Goal: Communication & Community: Answer question/provide support

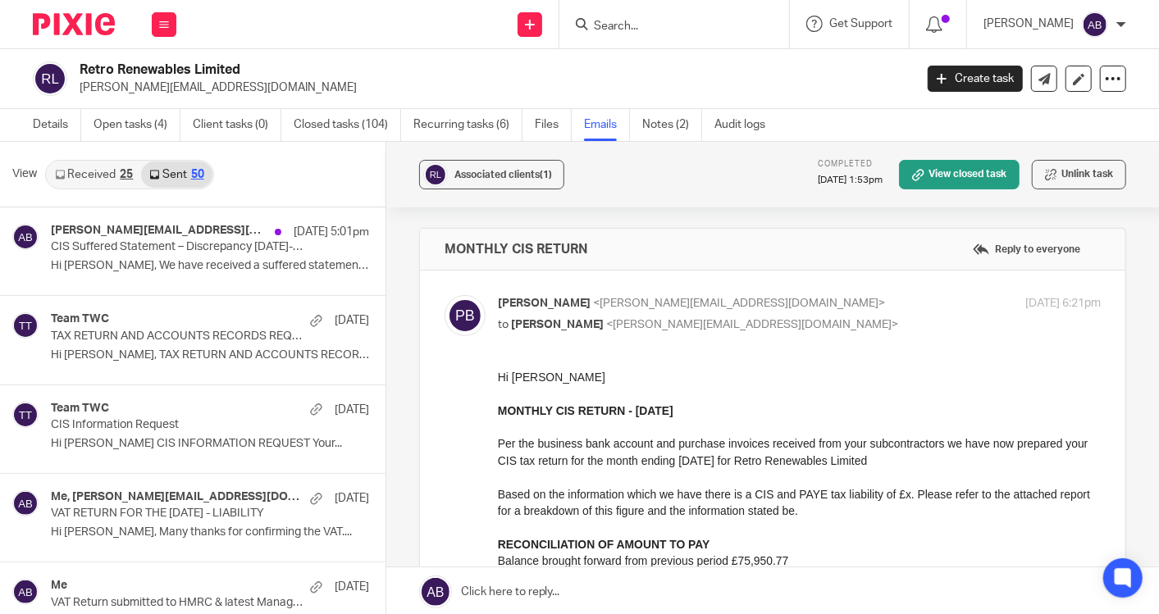
scroll to position [1822, 0]
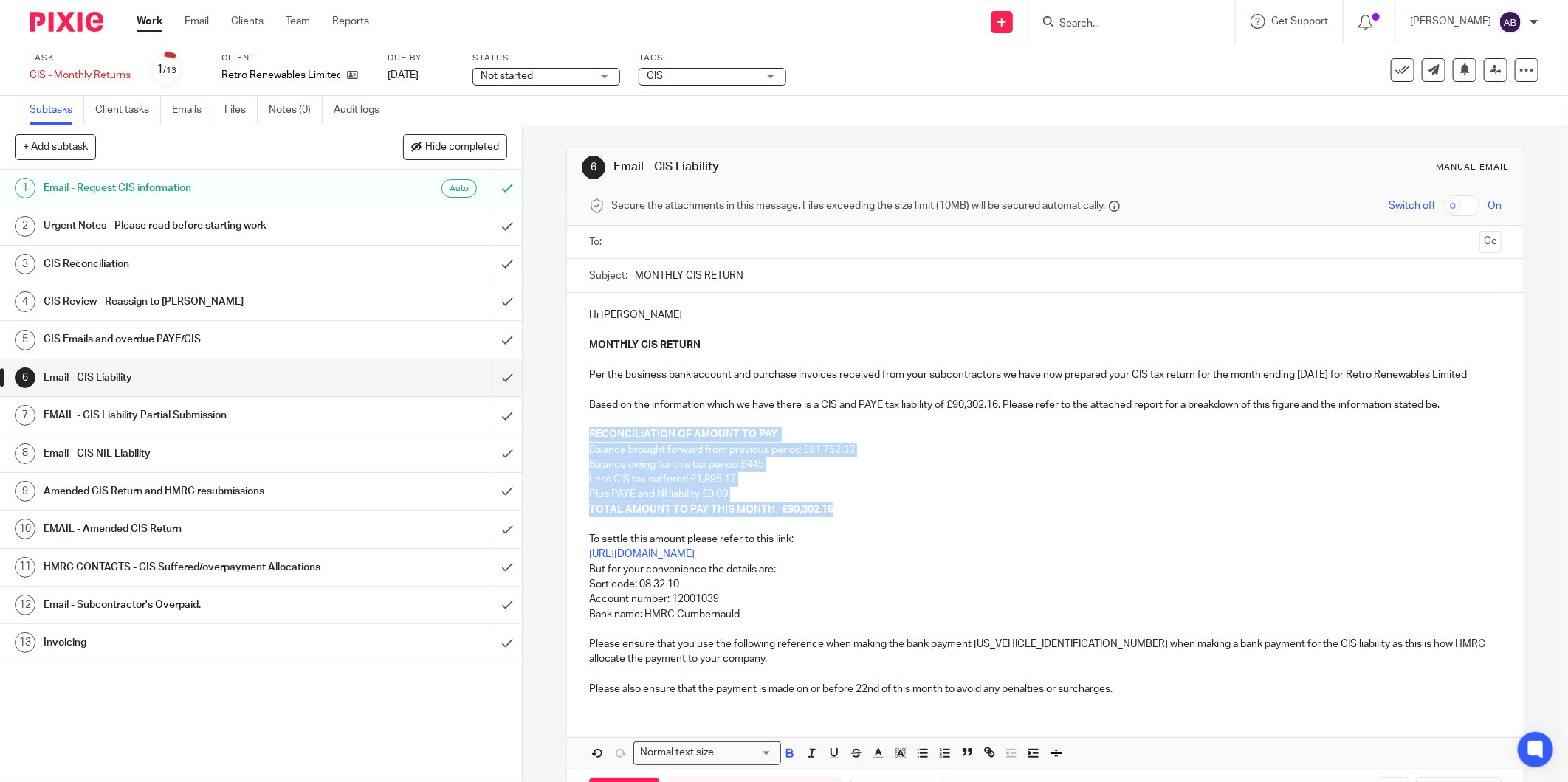
scroll to position [74, 0]
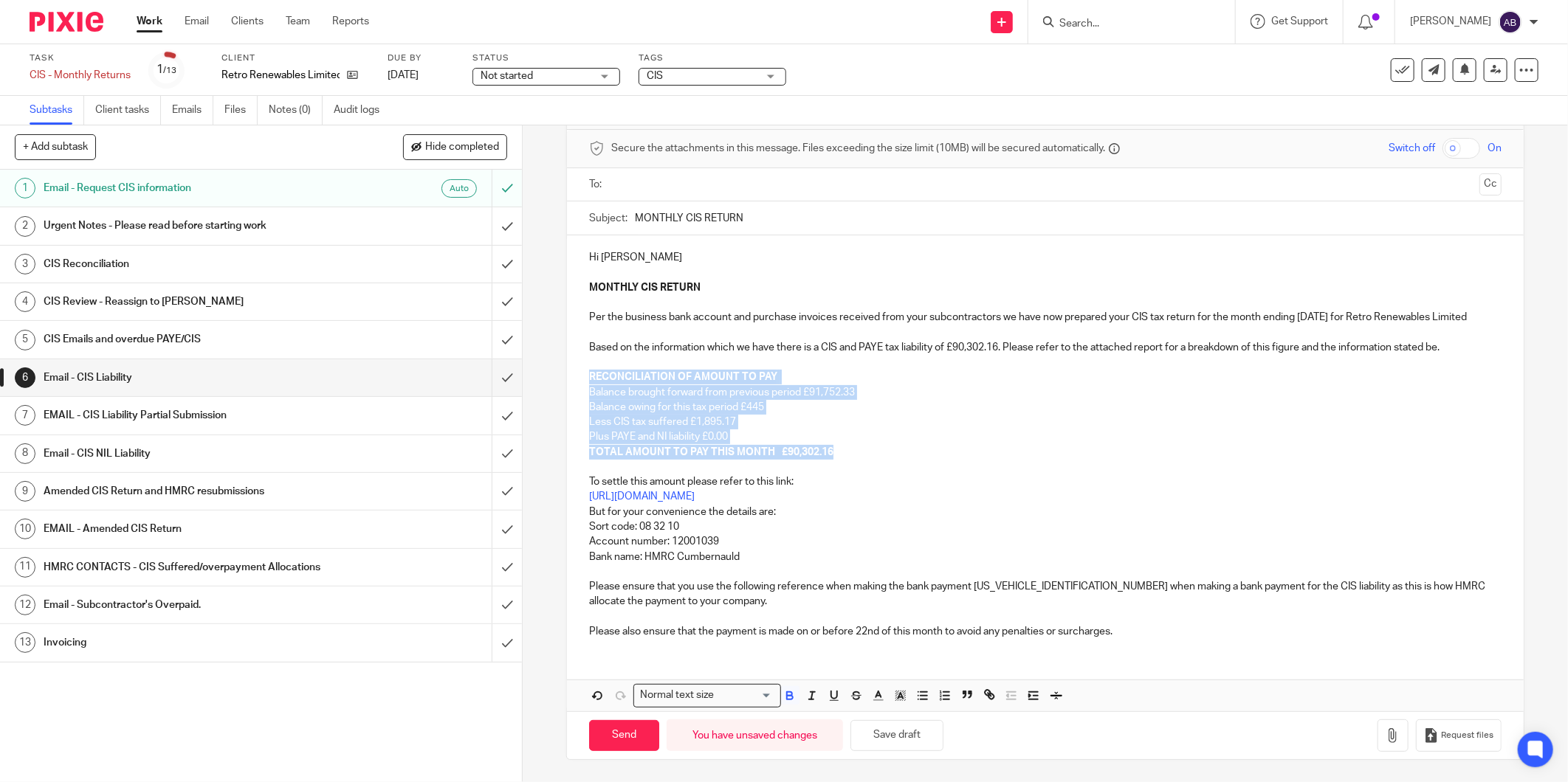
click at [852, 417] on p "Less CIS tax suffered £1,895.17" at bounding box center [1046, 422] width 913 height 14
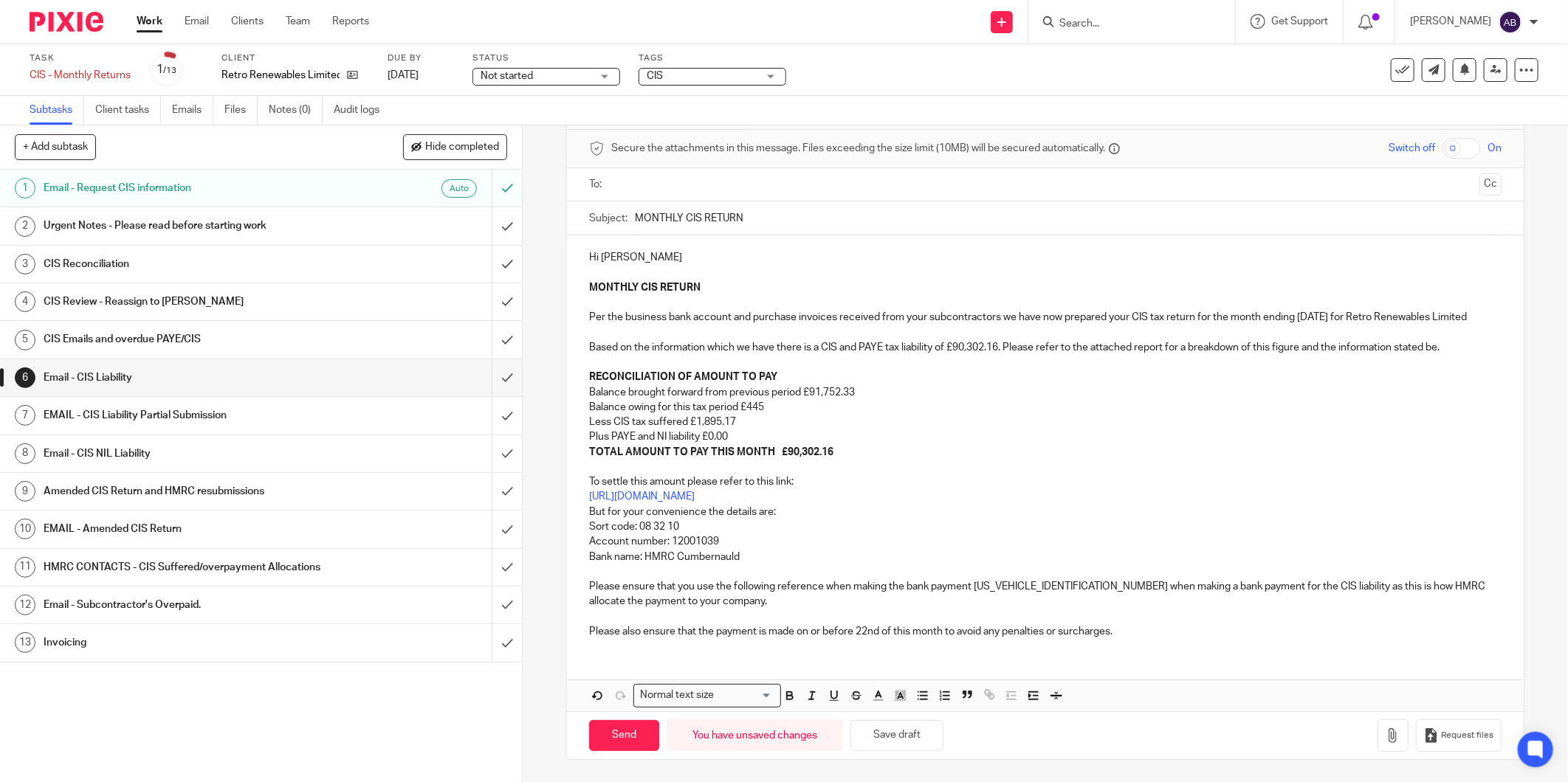
click at [705, 421] on p "Less CIS tax suffered £1,895.17" at bounding box center [1046, 422] width 913 height 14
click at [941, 536] on p "To settle this amount please refer to this link: https://www.gov.uk/pay-paye-ta…" at bounding box center [1046, 535] width 913 height 149
click at [696, 422] on p "Less CIS tax suffered £" at bounding box center [1046, 422] width 913 height 14
click at [687, 424] on p "Less CIS tax suffered £" at bounding box center [1046, 422] width 913 height 14
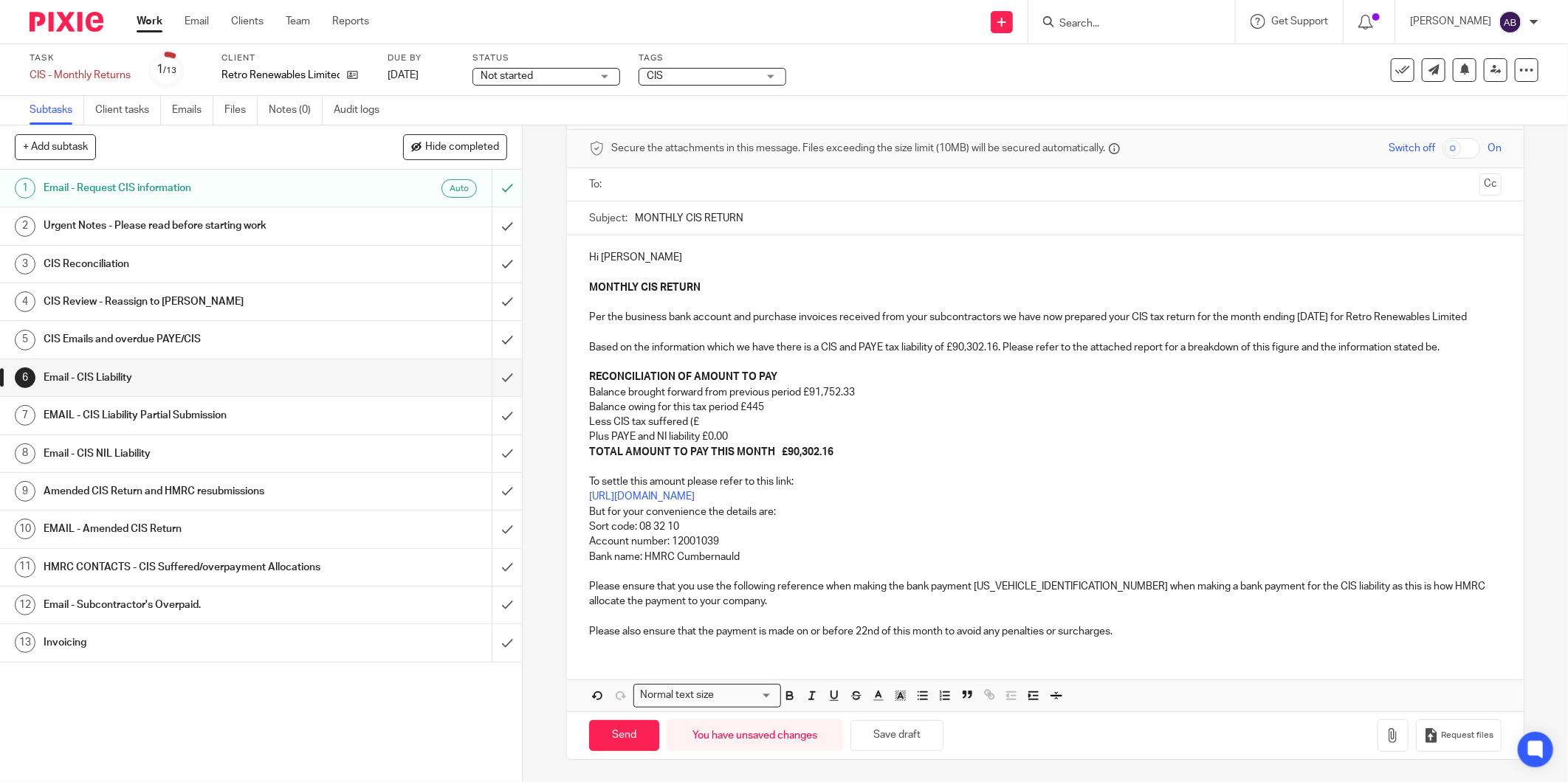
click at [710, 424] on p "Less CIS tax suffered (£" at bounding box center [1046, 422] width 913 height 14
click at [799, 450] on strong "TOTAL AMOUNT TO PAY THIS MONTH £90,302.16" at bounding box center [711, 452] width 244 height 10
click at [821, 451] on strong "TOTAL AMOUNT TO PAY THIS MONTH £90,302.16" at bounding box center [711, 452] width 244 height 10
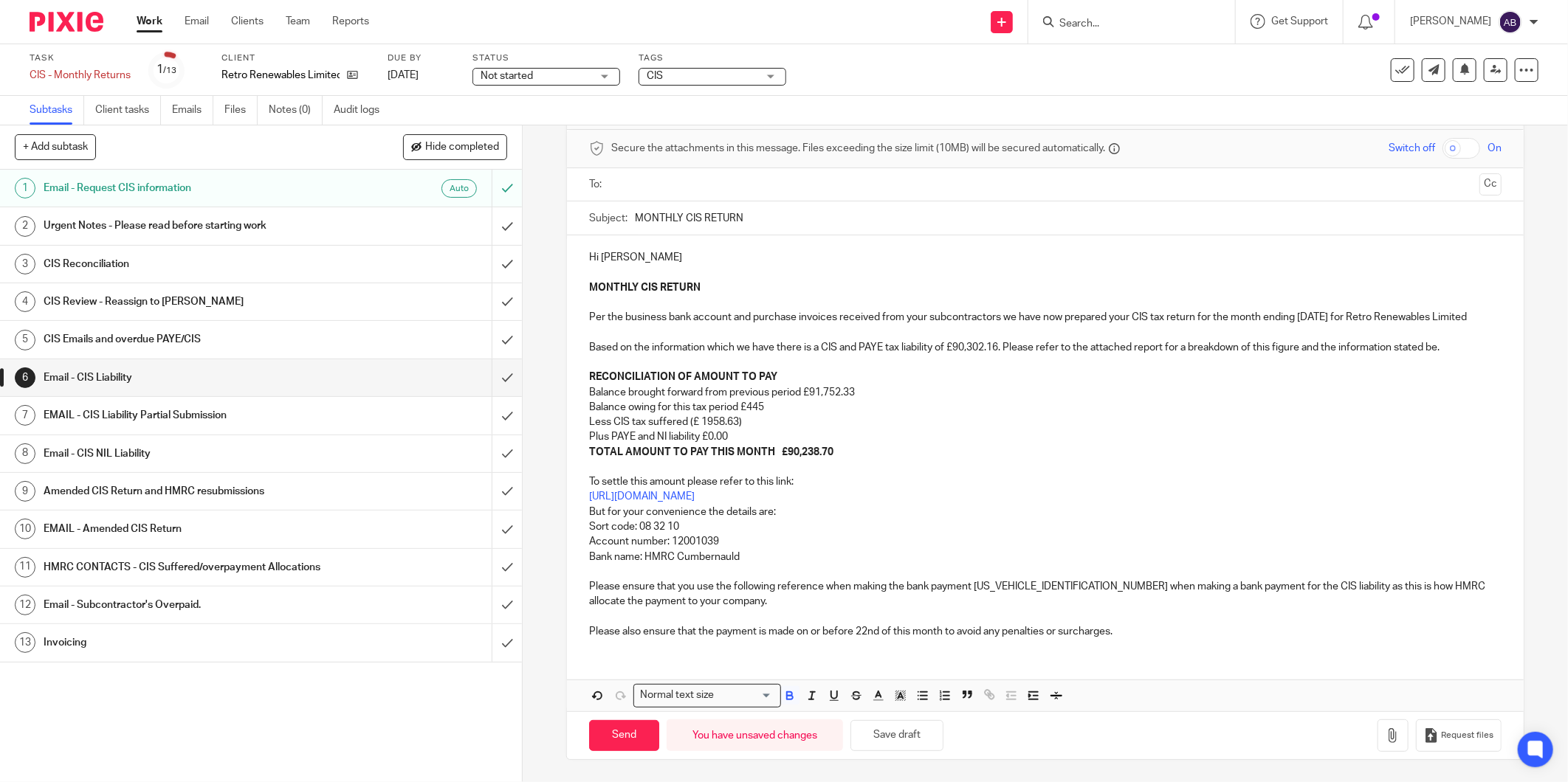
click at [685, 421] on p "Less CIS tax suffered (£ 1958.63)" at bounding box center [1046, 422] width 913 height 14
click at [890, 741] on button "Save draft" at bounding box center [897, 735] width 93 height 31
click at [1385, 742] on icon "button" at bounding box center [1392, 736] width 14 height 14
click at [840, 451] on p "TOTAL AMOUNT TO PAY THIS MONTH £90,238.70" at bounding box center [1046, 453] width 913 height 14
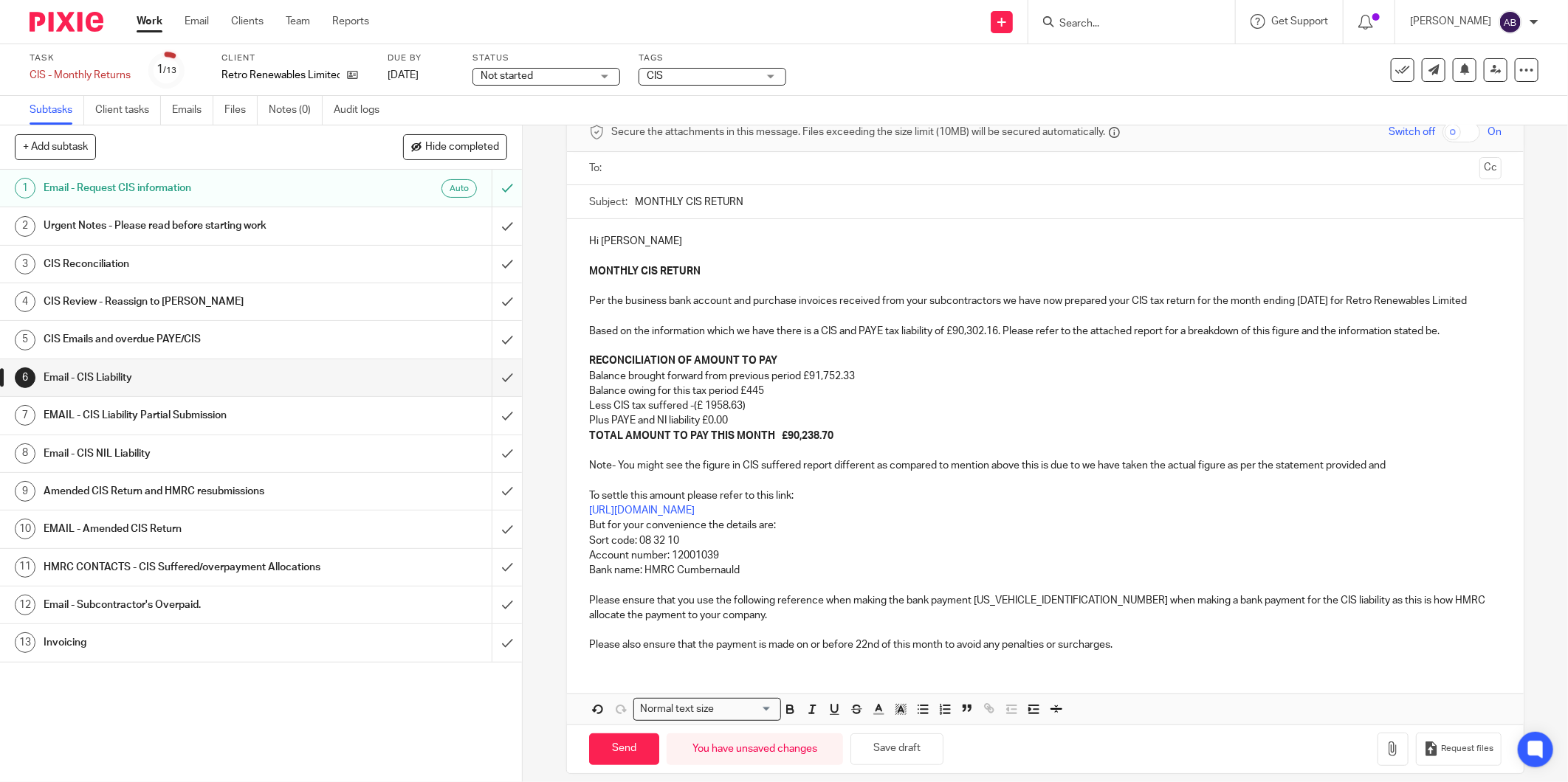
click at [1398, 473] on p "Note- You might see the figure in CIS suffered report different as compared to …" at bounding box center [1046, 465] width 913 height 14
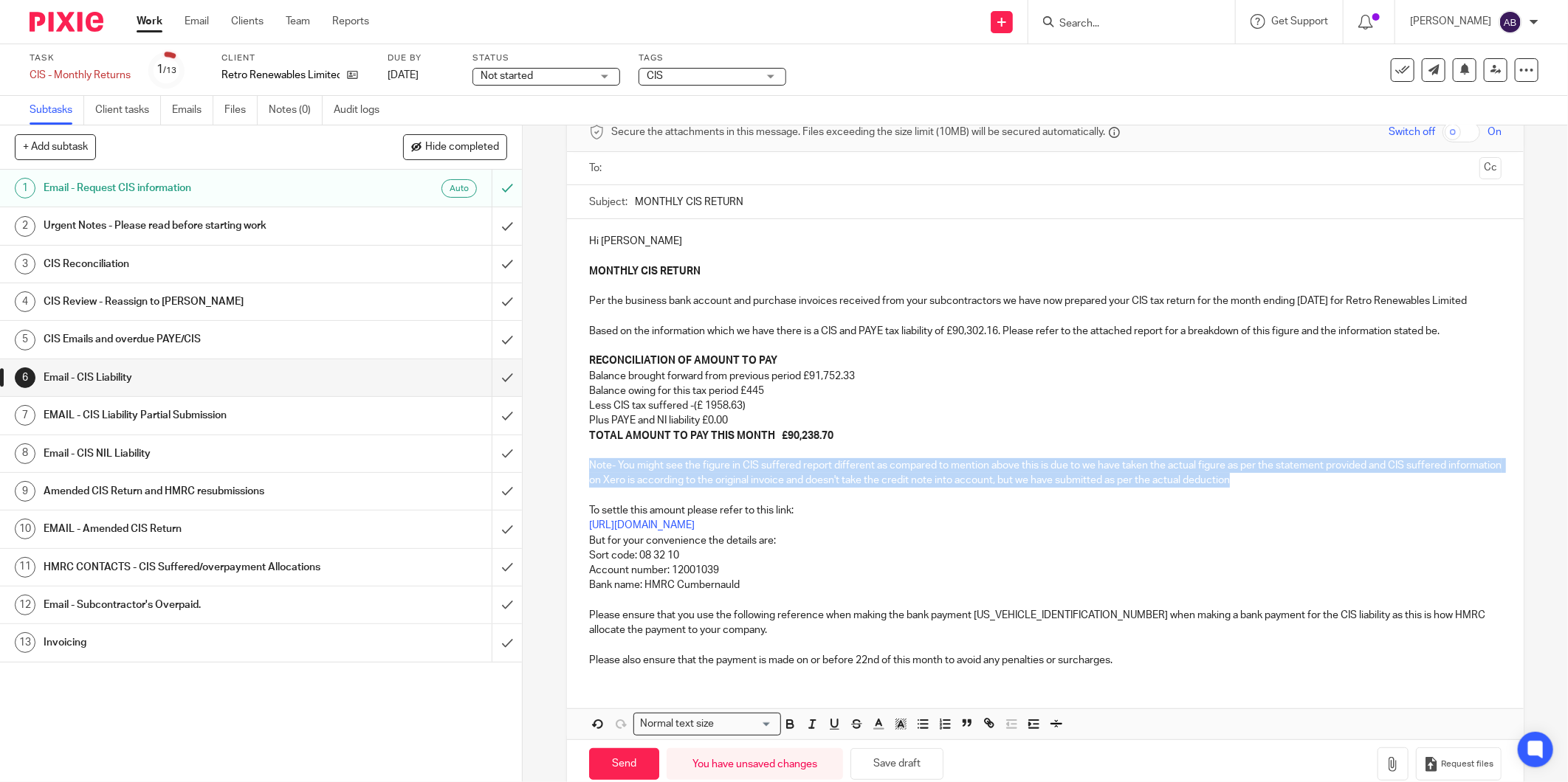
drag, startPoint x: 1287, startPoint y: 499, endPoint x: 577, endPoint y: 483, distance: 710.2
click at [577, 483] on div "Hi Kate MONTHLY CIS RETURN Per the business bank account and purchase invoices …" at bounding box center [1045, 449] width 957 height 460
copy p "Note- You might see the figure in CIS suffered report different as compared to …"
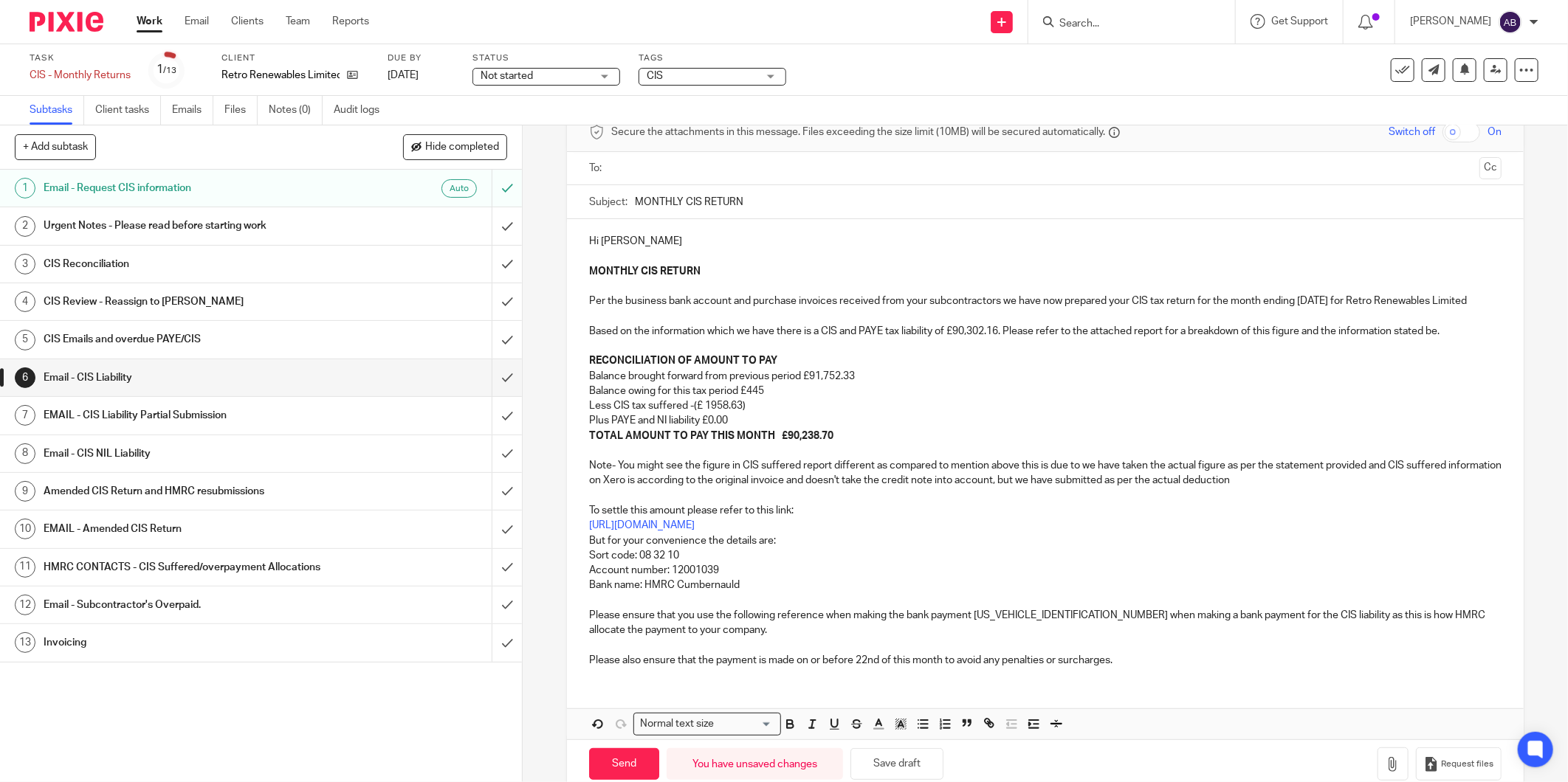
drag, startPoint x: 1279, startPoint y: 508, endPoint x: 1289, endPoint y: 495, distance: 16.4
click at [1279, 509] on p "To settle this amount please refer to this link: https://www.gov.uk/pay-paye-ta…" at bounding box center [1046, 563] width 913 height 149
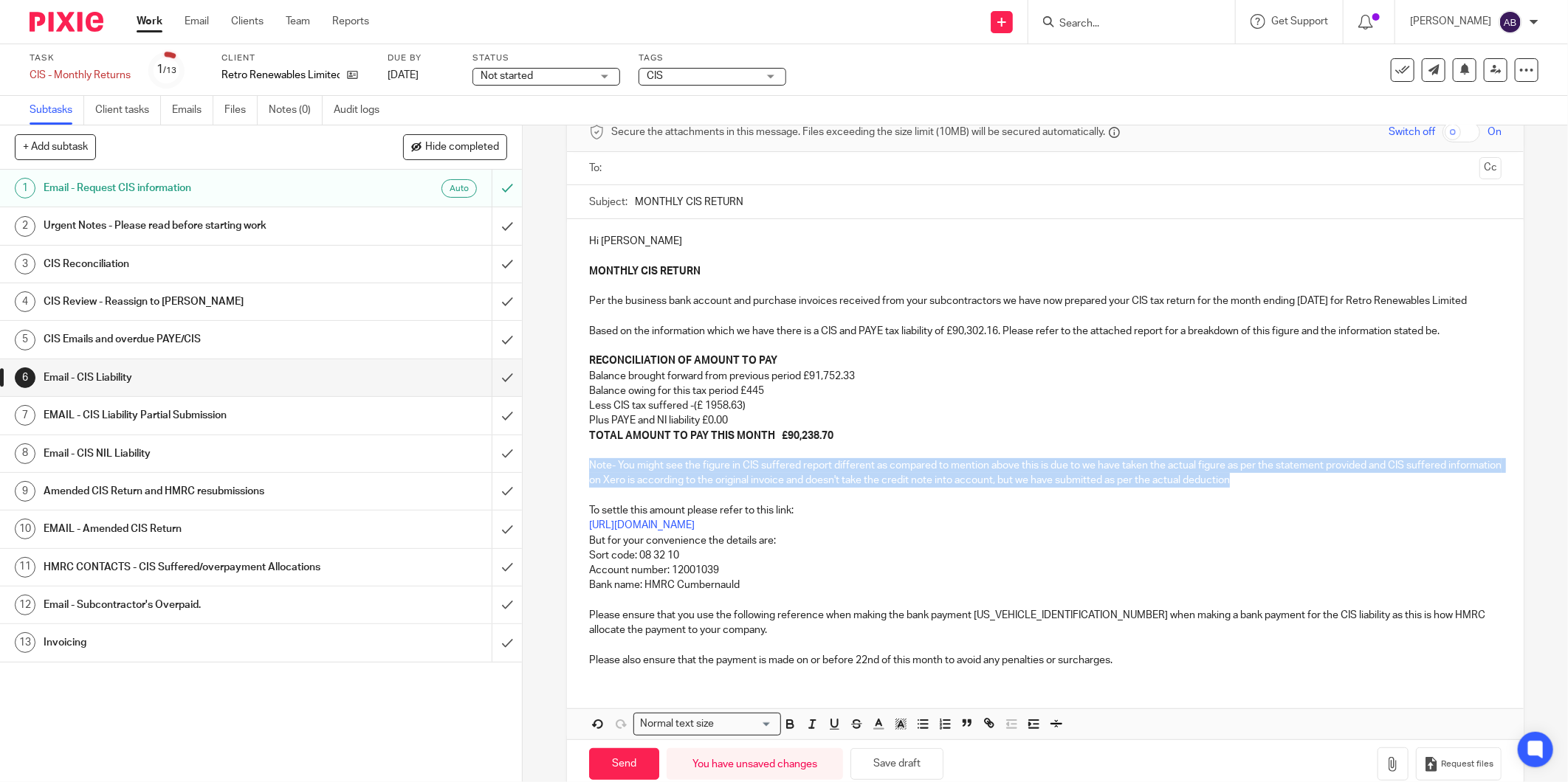
drag, startPoint x: 1292, startPoint y: 496, endPoint x: 579, endPoint y: 476, distance: 713.3
click at [579, 476] on div "Hi Kate MONTHLY CIS RETURN Per the business bank account and purchase invoices …" at bounding box center [1045, 449] width 957 height 460
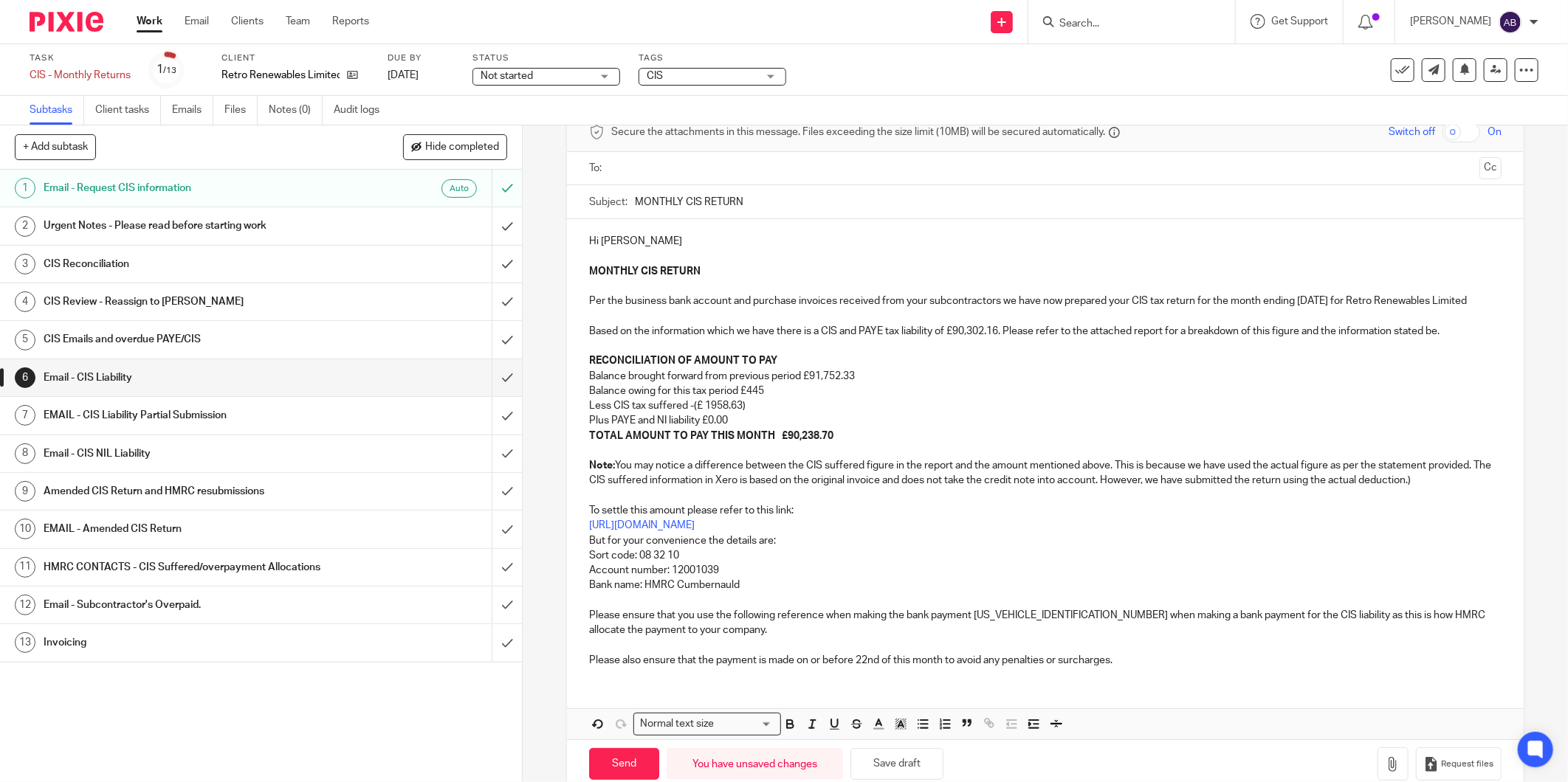
click at [581, 481] on div "Hi Kate MONTHLY CIS RETURN Per the business bank account and purchase invoices …" at bounding box center [1045, 449] width 957 height 460
drag, startPoint x: 798, startPoint y: 504, endPoint x: 970, endPoint y: 504, distance: 172.0
click at [801, 504] on p "To settle this amount please refer to this link: https://www.gov.uk/pay-paye-ta…" at bounding box center [1046, 563] width 913 height 149
click at [1093, 314] on p "MONTHLY CIS RETURN Per the business bank account and purchase invoices received…" at bounding box center [1046, 317] width 913 height 104
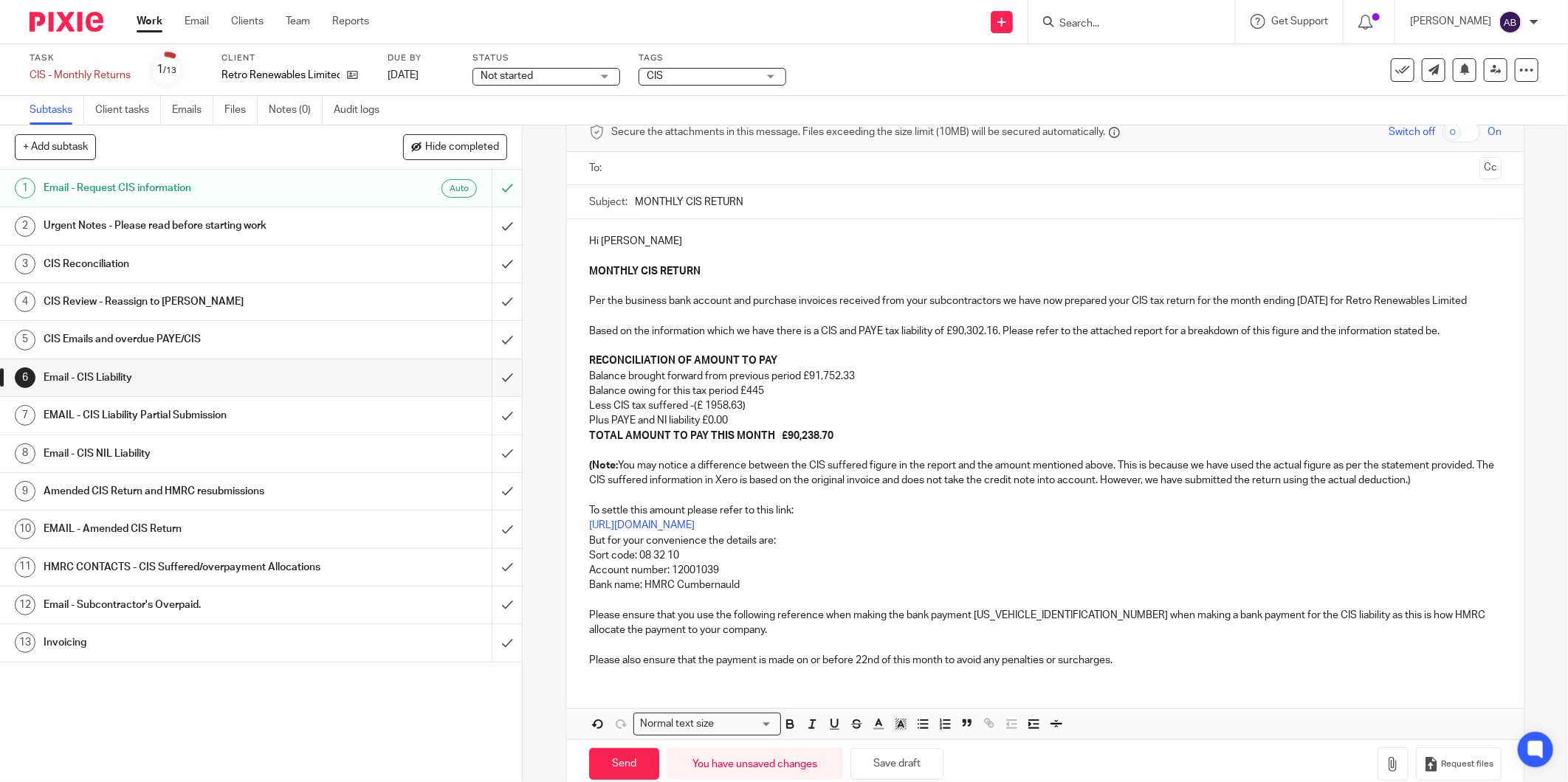
click at [932, 399] on p "Balance owing for this tax period £445" at bounding box center [1046, 391] width 913 height 14
click at [1155, 474] on p "(Note: You may notice a difference between the CIS suffered figure in the repor…" at bounding box center [1046, 473] width 913 height 31
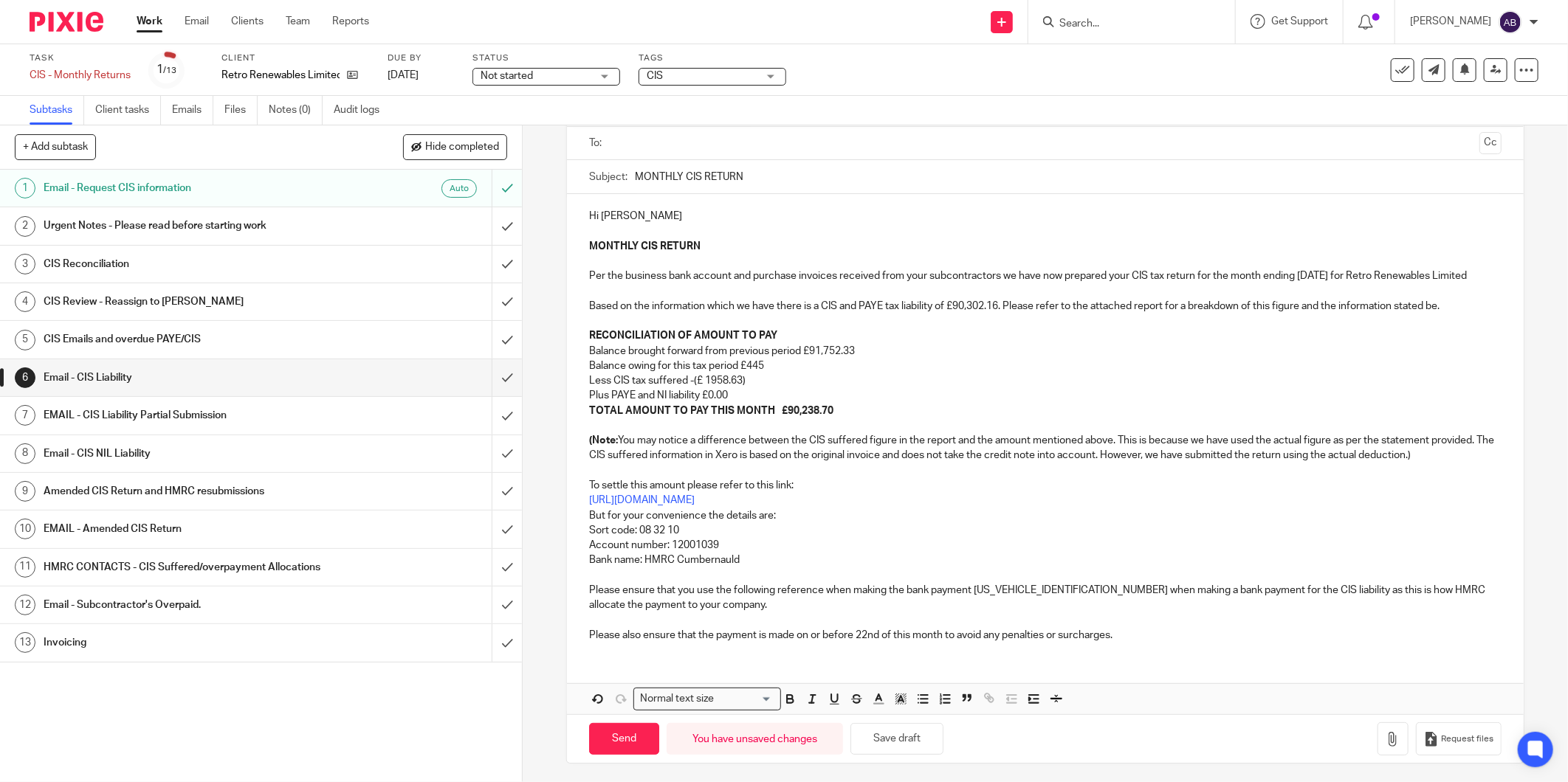
scroll to position [119, 0]
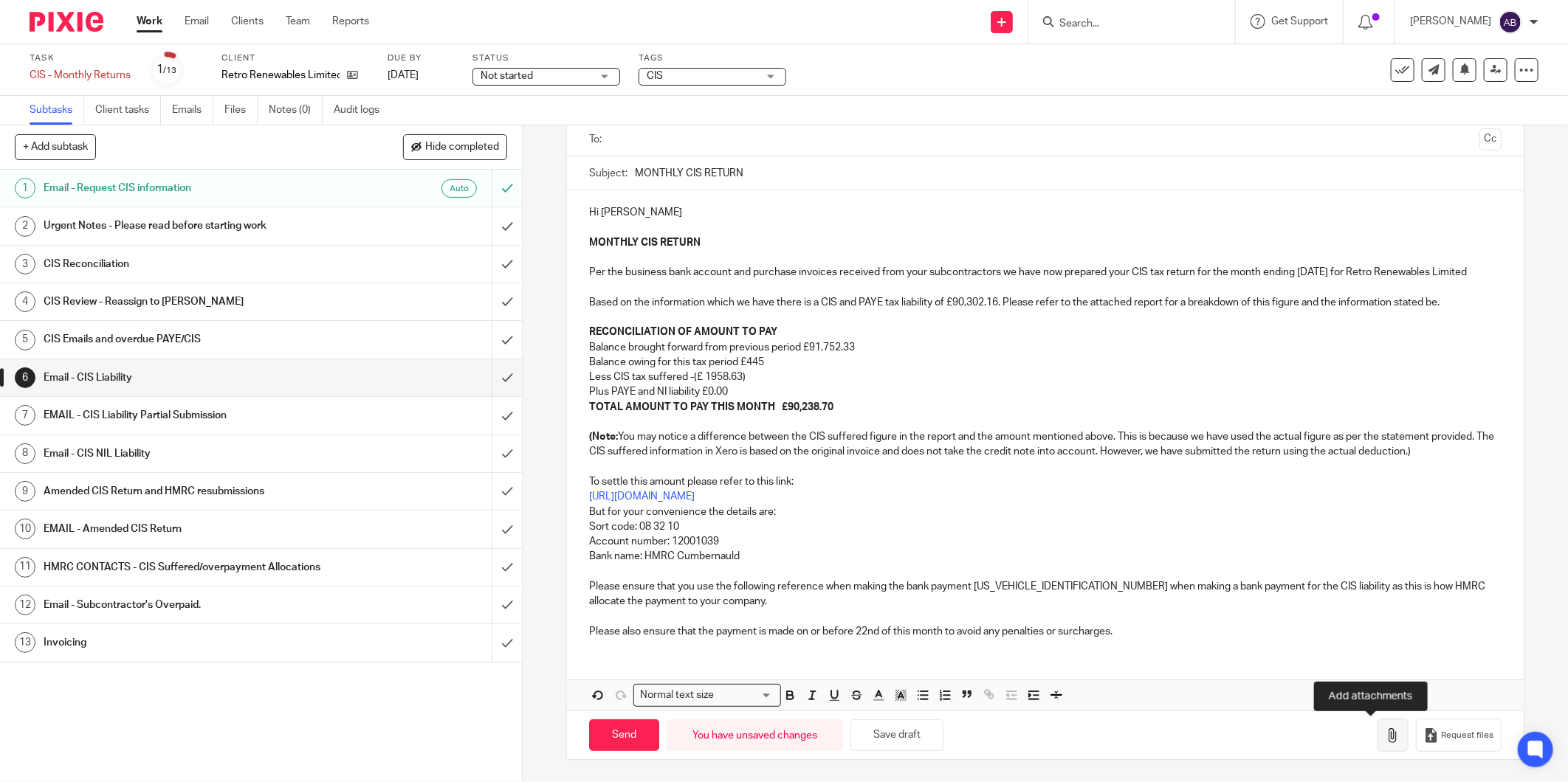
click at [1377, 724] on button "button" at bounding box center [1392, 735] width 31 height 33
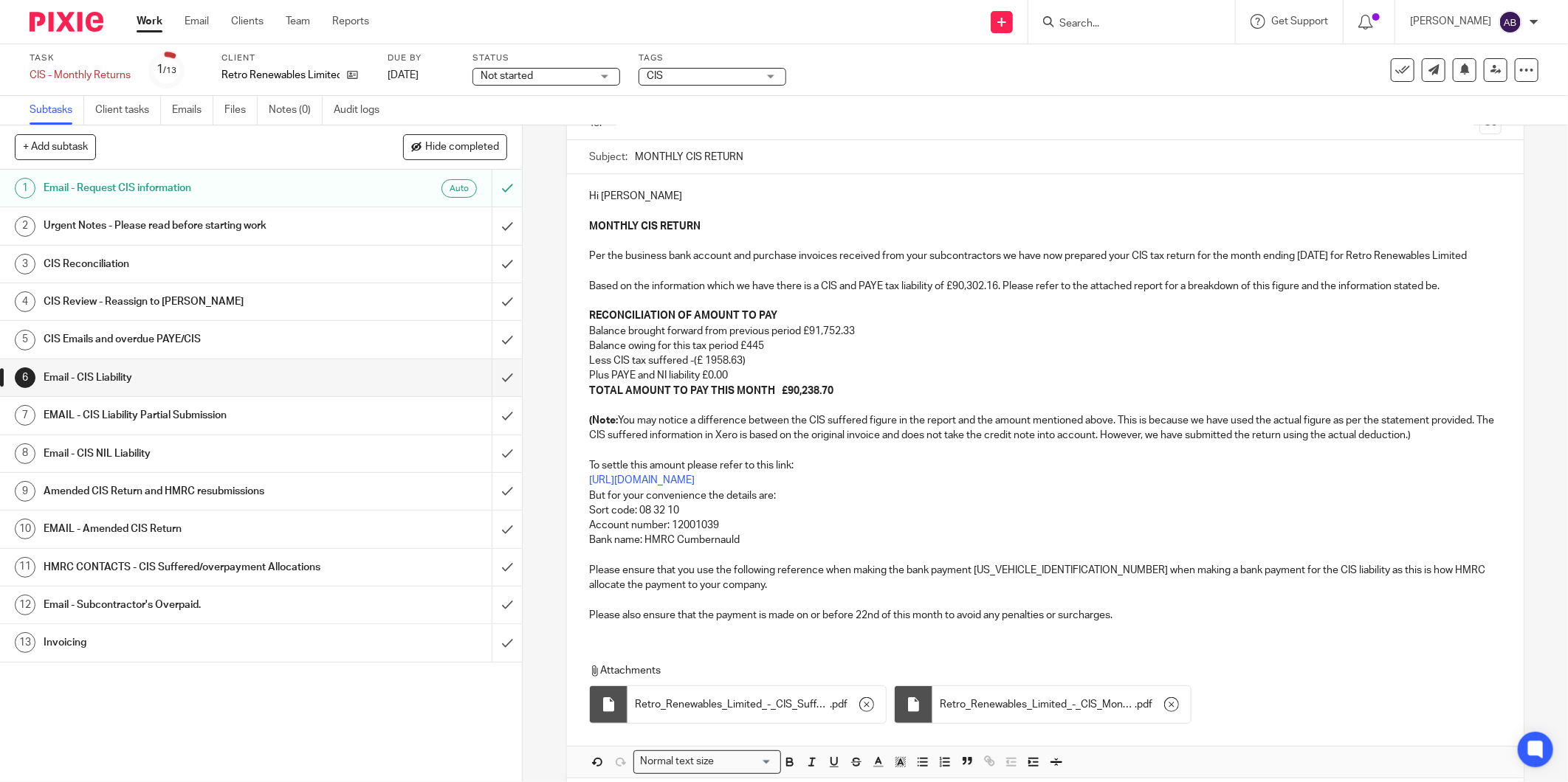
scroll to position [0, 0]
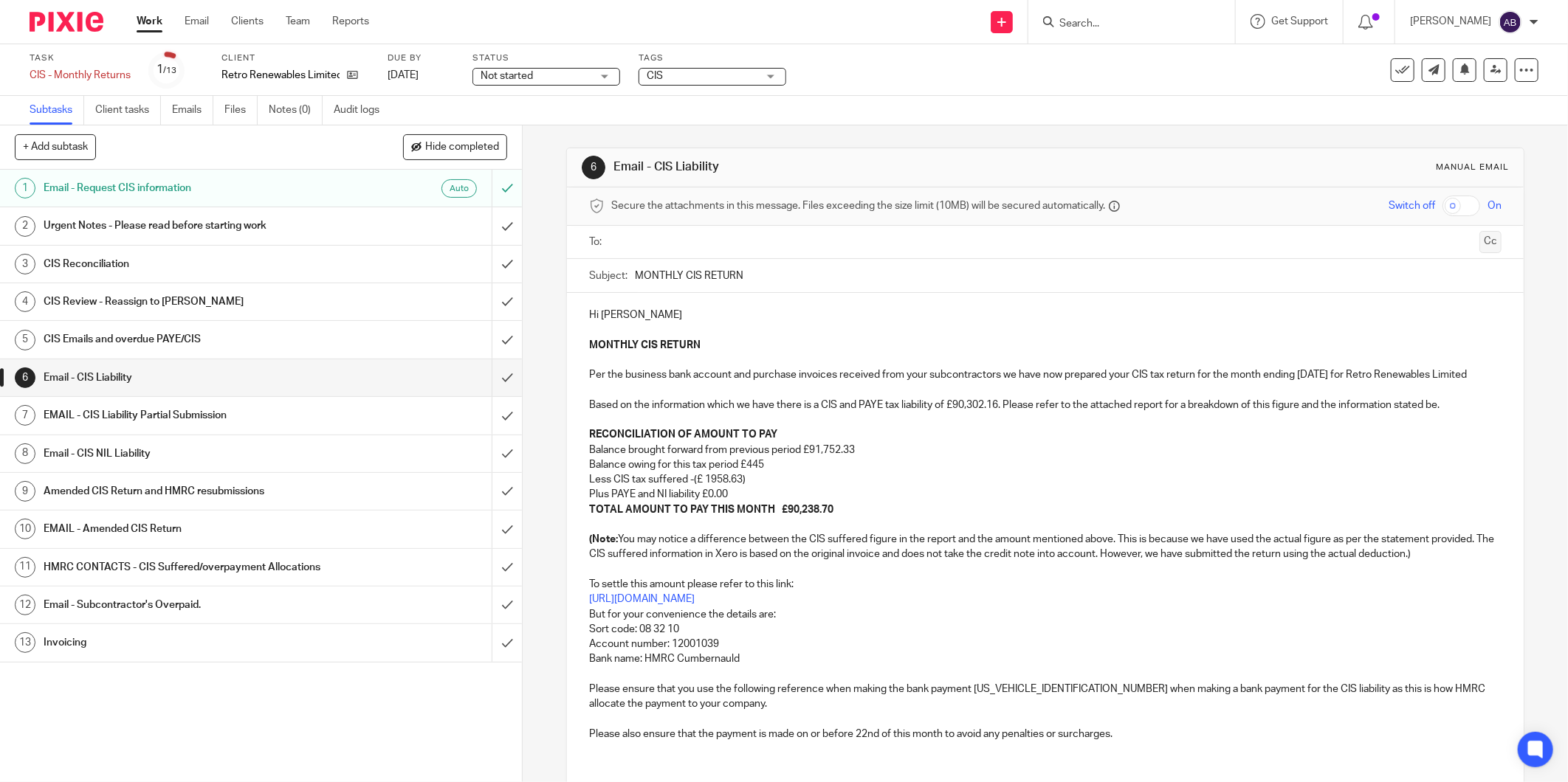
click at [1480, 240] on button "Cc" at bounding box center [1491, 242] width 23 height 22
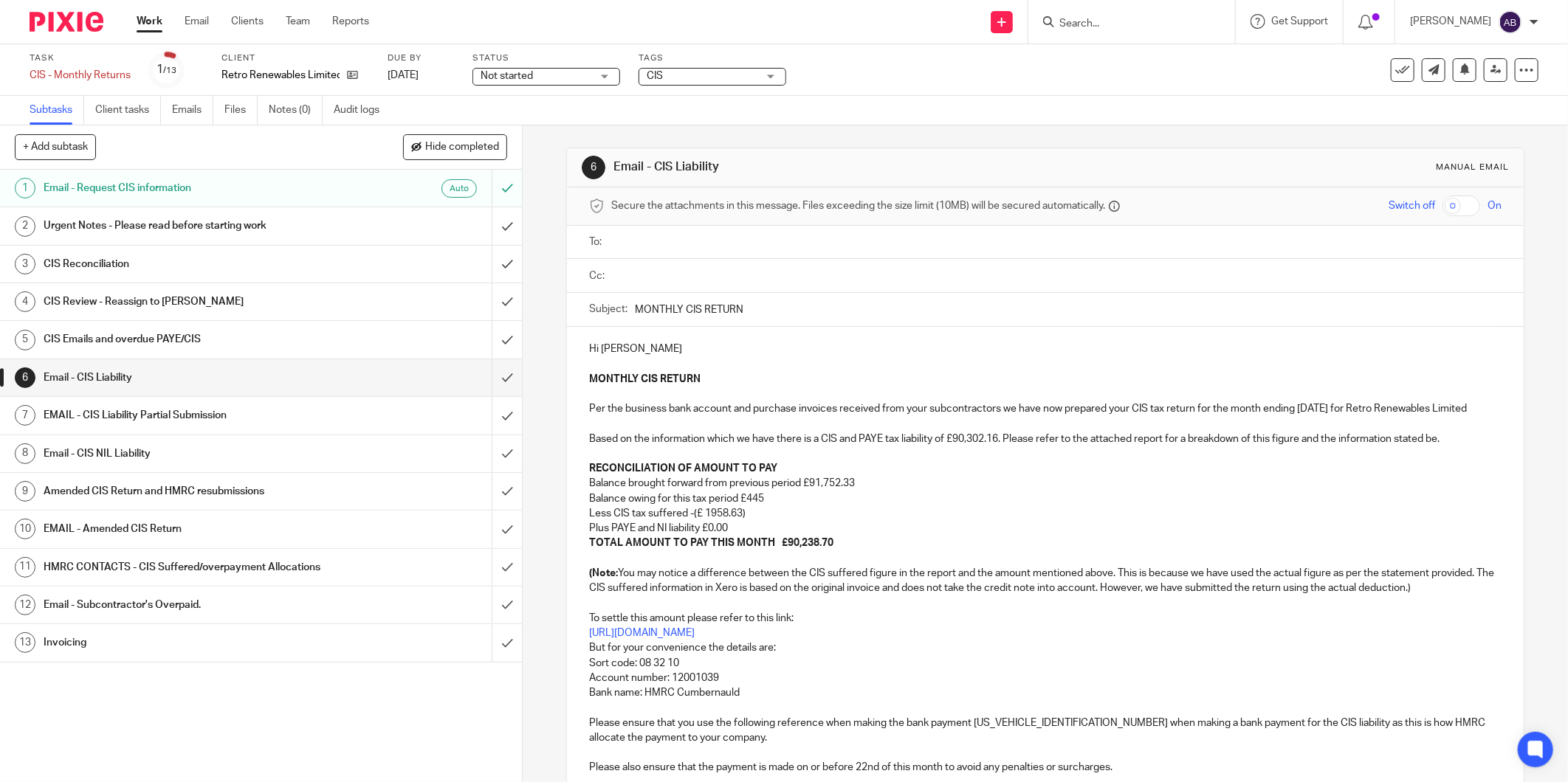
click at [733, 277] on input "text" at bounding box center [1056, 275] width 879 height 17
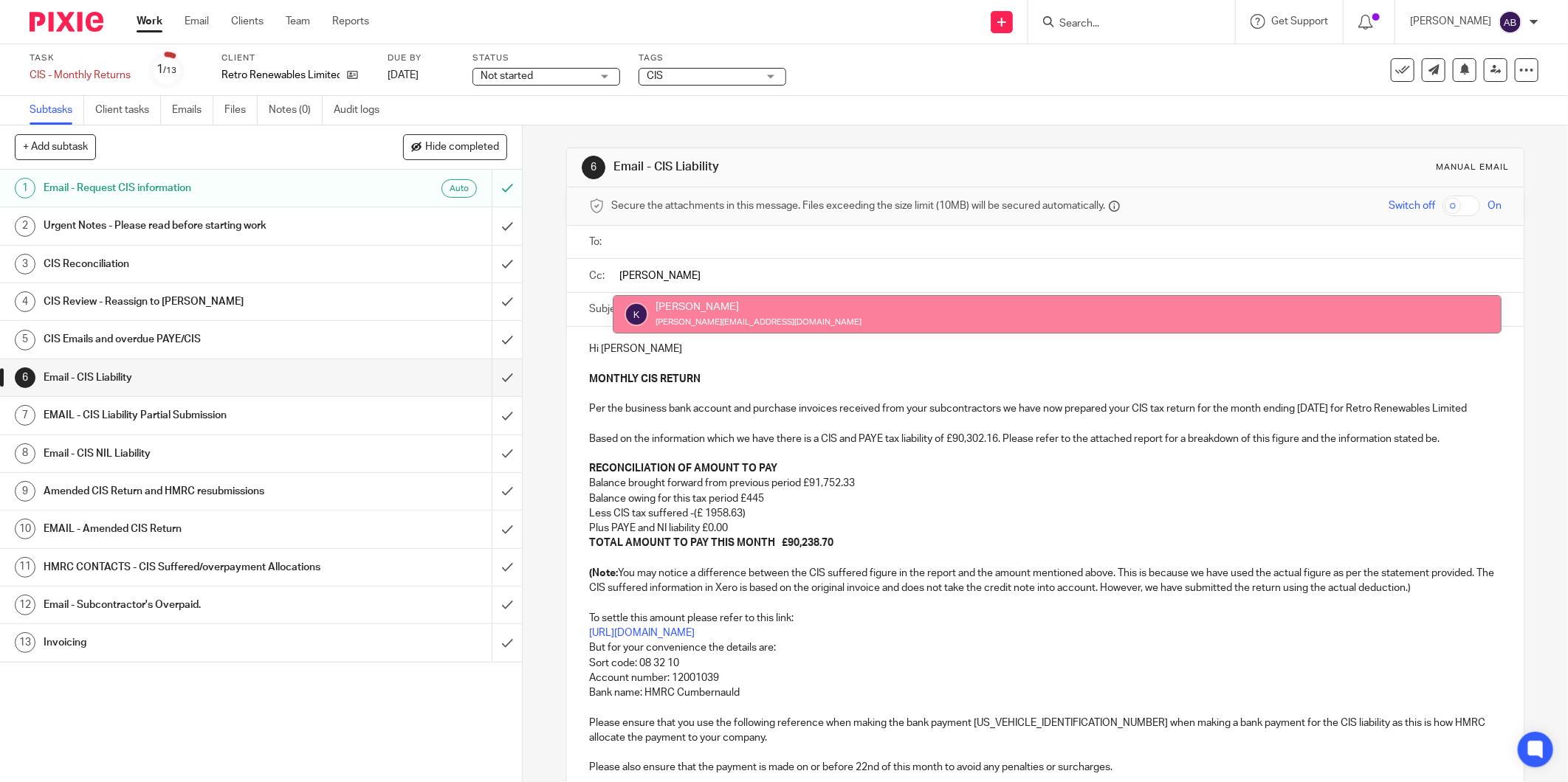
type input "kim"
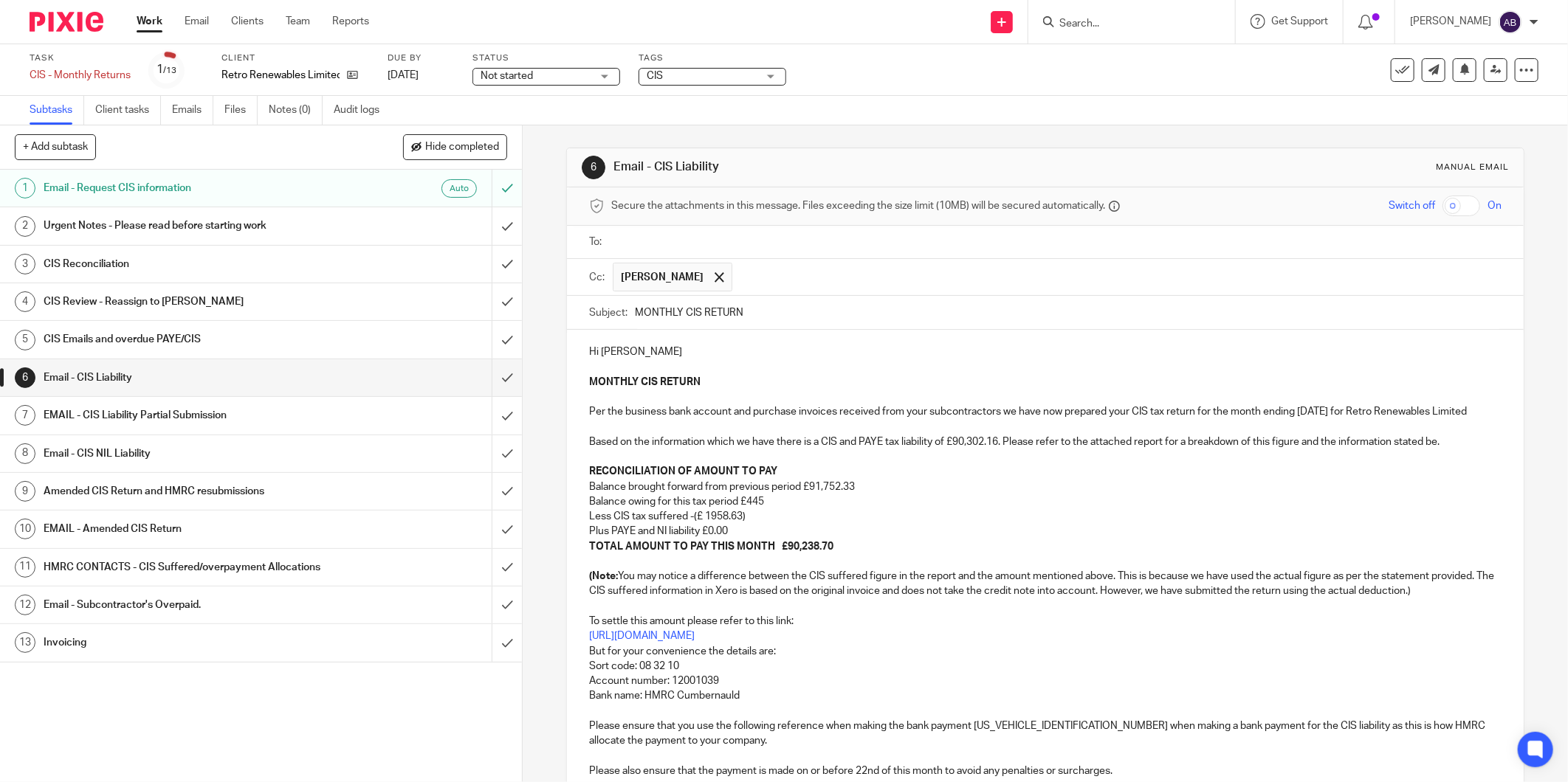
click at [630, 248] on input "text" at bounding box center [1056, 242] width 879 height 17
click at [789, 325] on input "MONTHLY CIS RETURN" at bounding box center [1068, 316] width 867 height 33
drag, startPoint x: 1302, startPoint y: 415, endPoint x: 1389, endPoint y: 418, distance: 87.1
click at [1389, 418] on p "MONTHLY CIS RETURN Per the business bank account and purchase invoices received…" at bounding box center [1046, 430] width 913 height 104
copy p "5th September 2025"
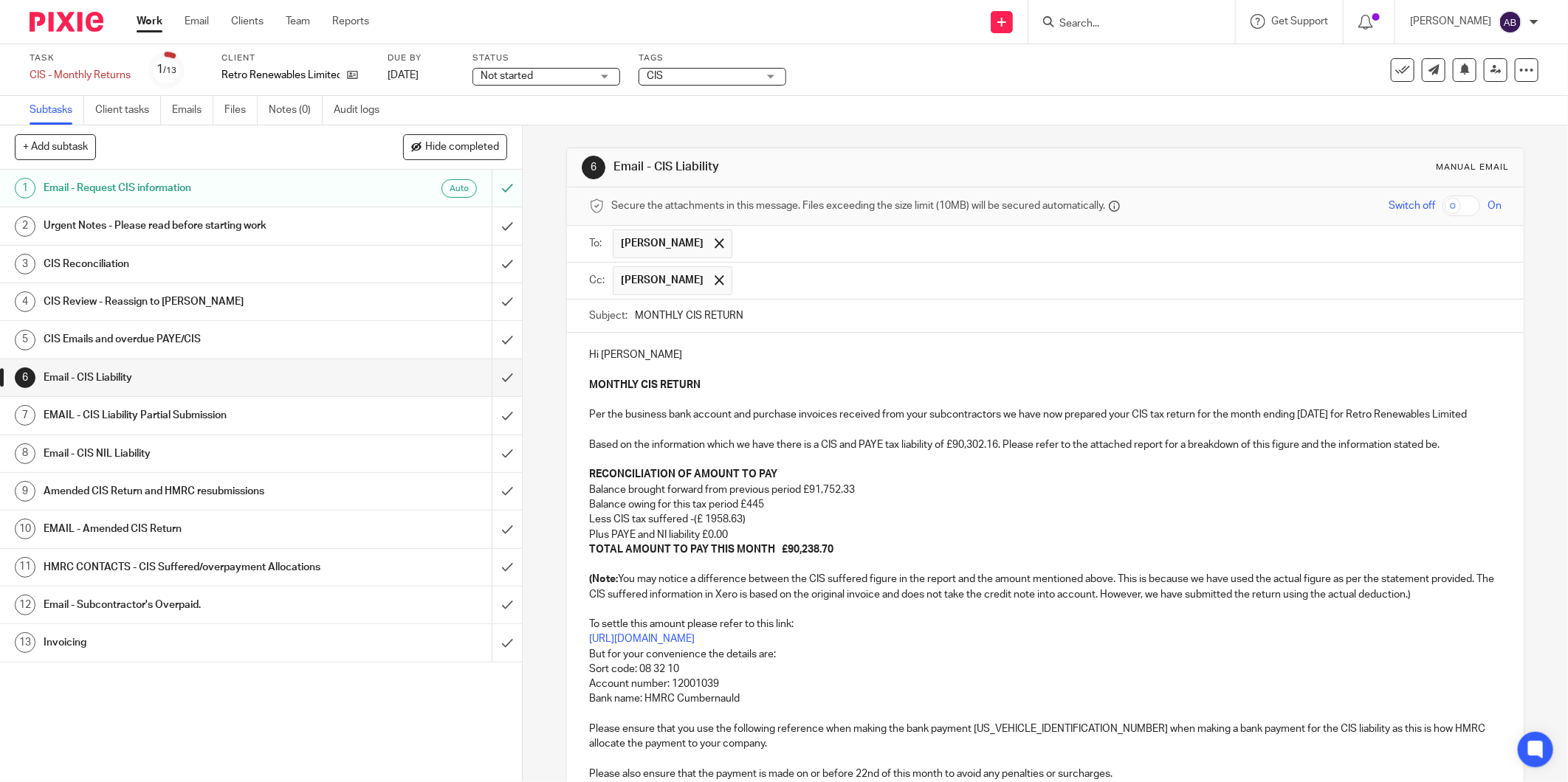
click at [843, 310] on input "MONTHLY CIS RETURN" at bounding box center [1068, 316] width 867 height 33
paste input "5th September 2025"
click at [787, 316] on input "MONTHLY CIS RETURN 5th September 2025" at bounding box center [1068, 316] width 867 height 33
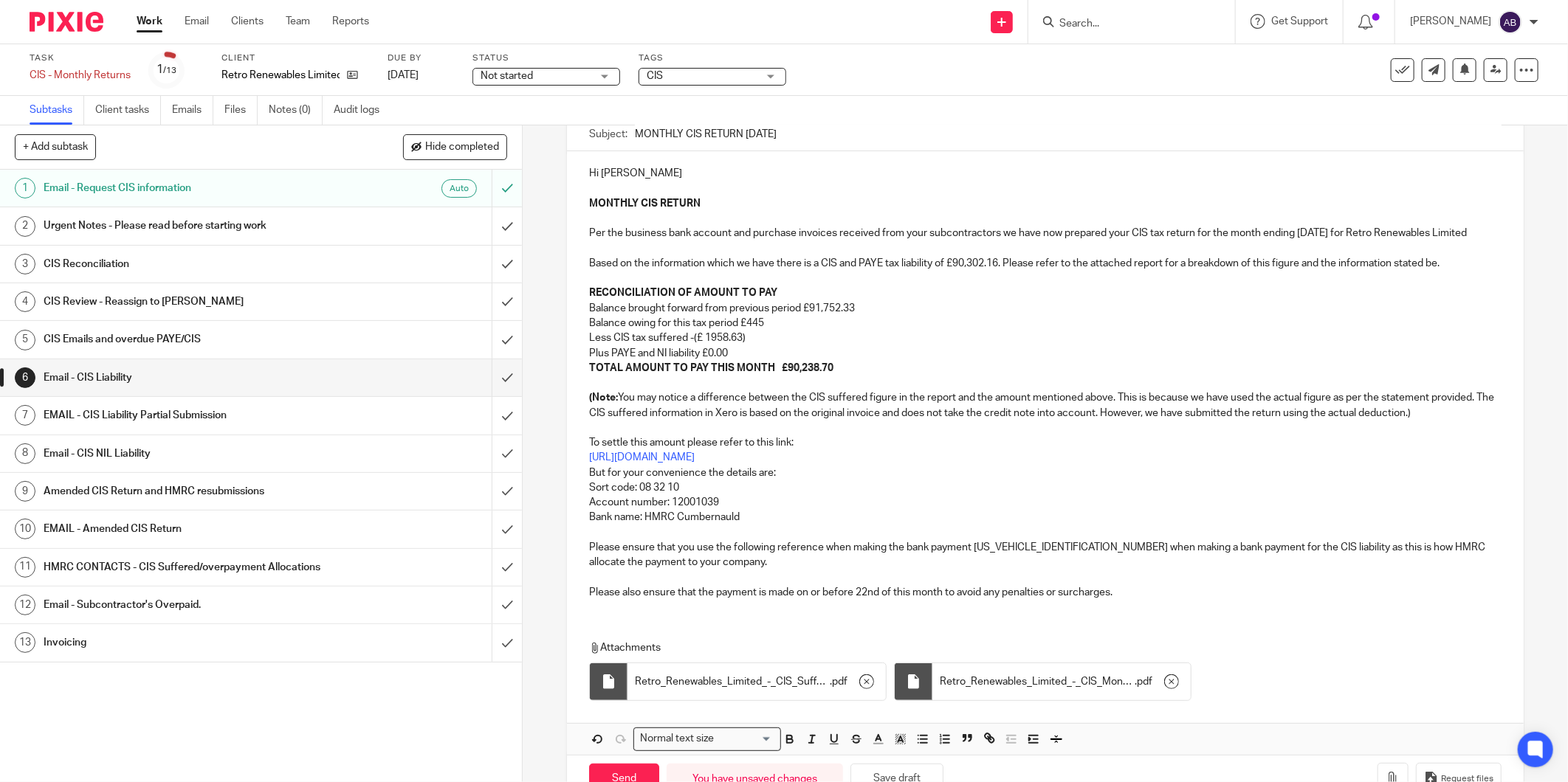
scroll to position [242, 0]
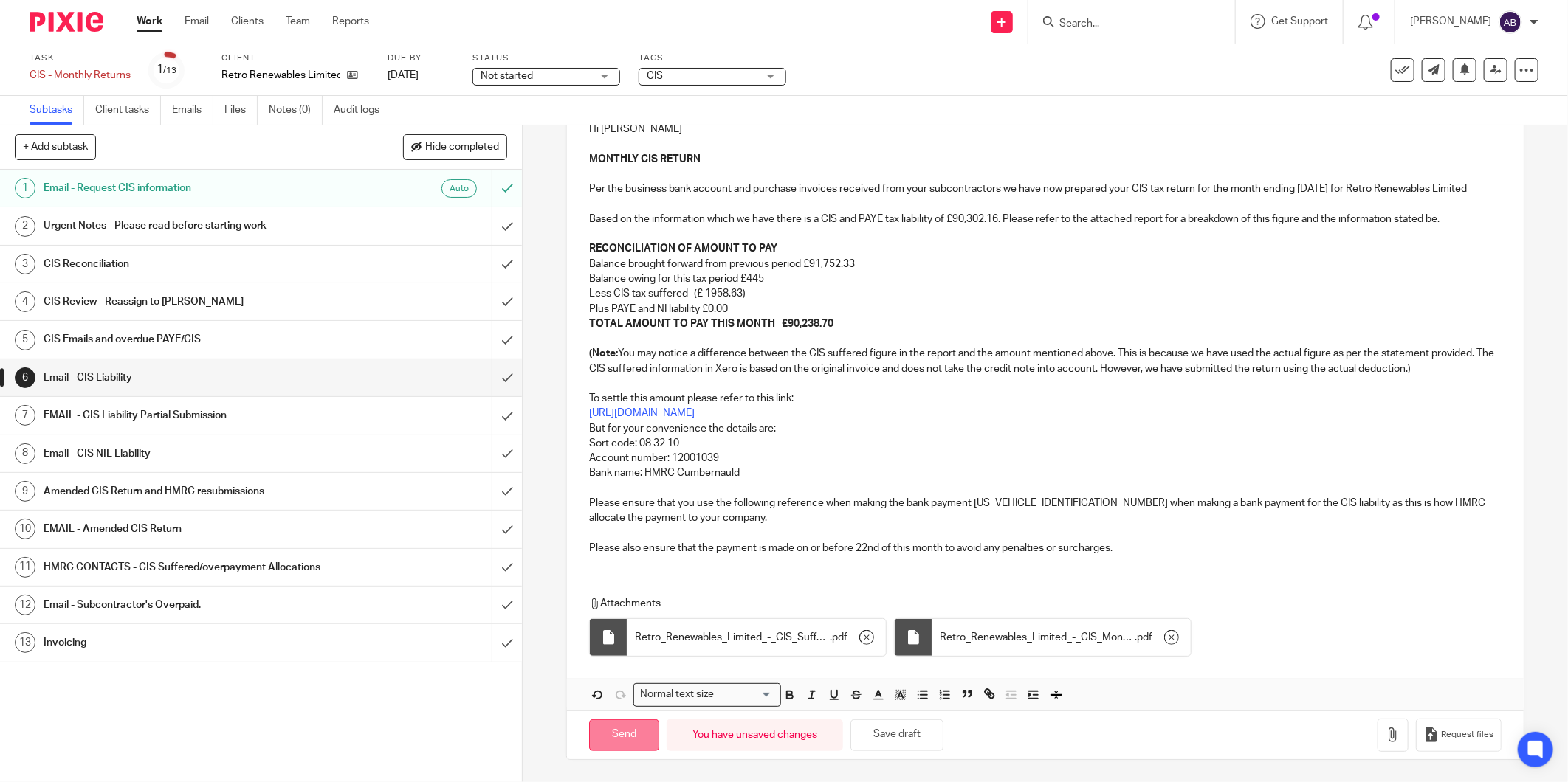
type input "MONTHLY CIS RETURN 5th Sep 2025"
click at [630, 741] on input "Send" at bounding box center [625, 735] width 70 height 31
type input "Sent"
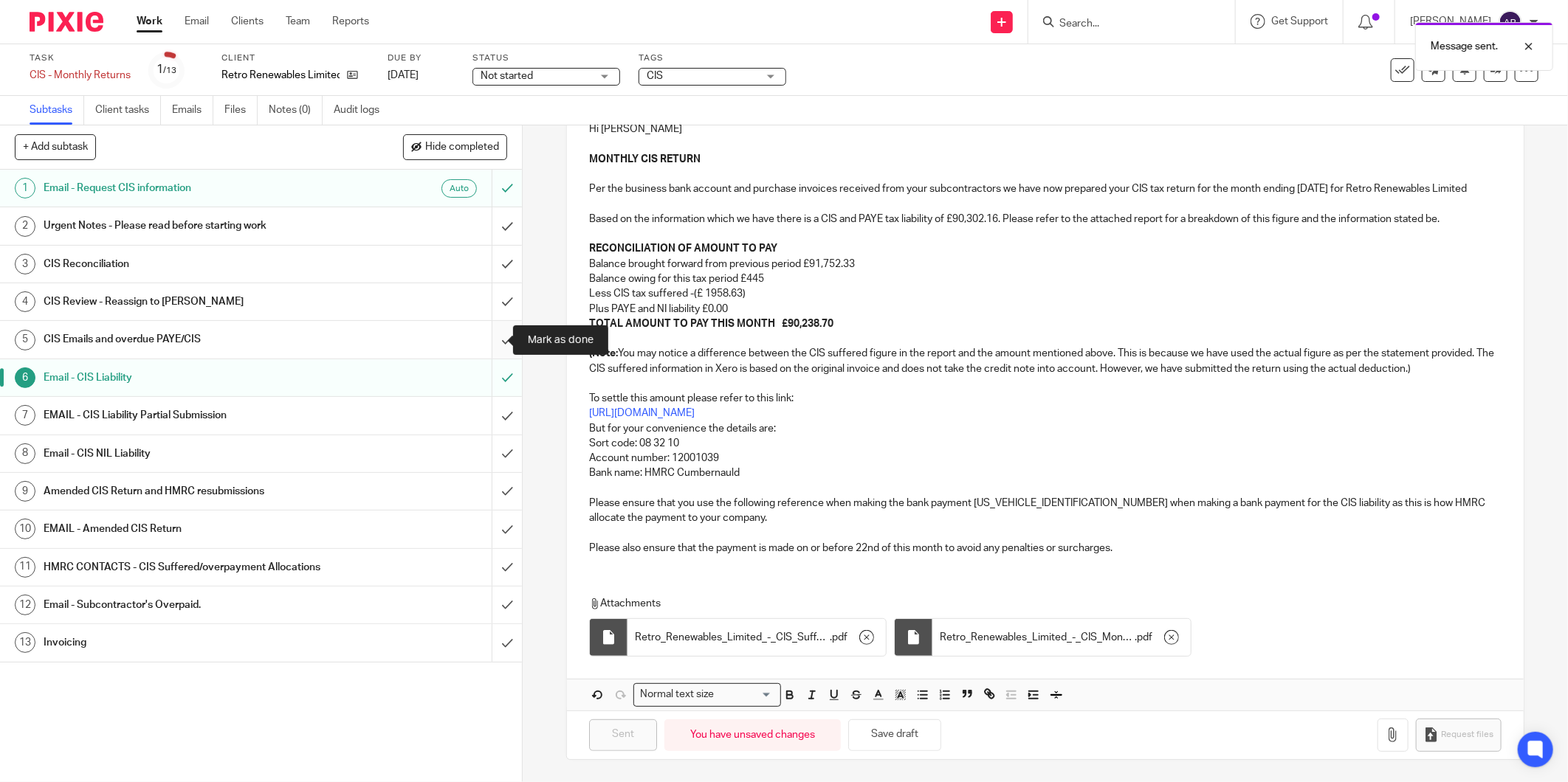
click at [492, 337] on input "submit" at bounding box center [261, 339] width 522 height 37
click at [491, 232] on input "submit" at bounding box center [261, 225] width 522 height 37
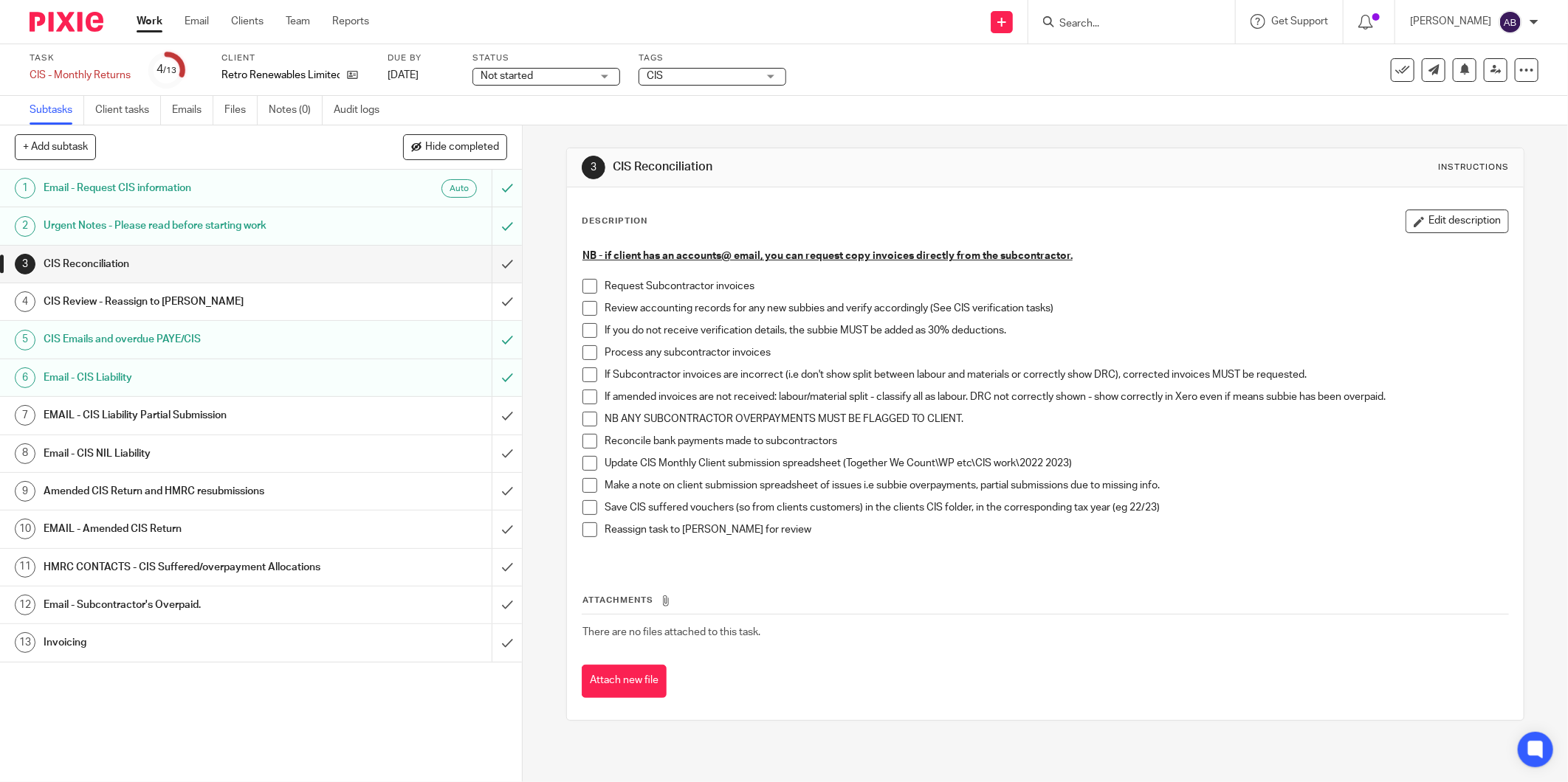
click at [220, 639] on h1 "Invoicing" at bounding box center [188, 643] width 290 height 22
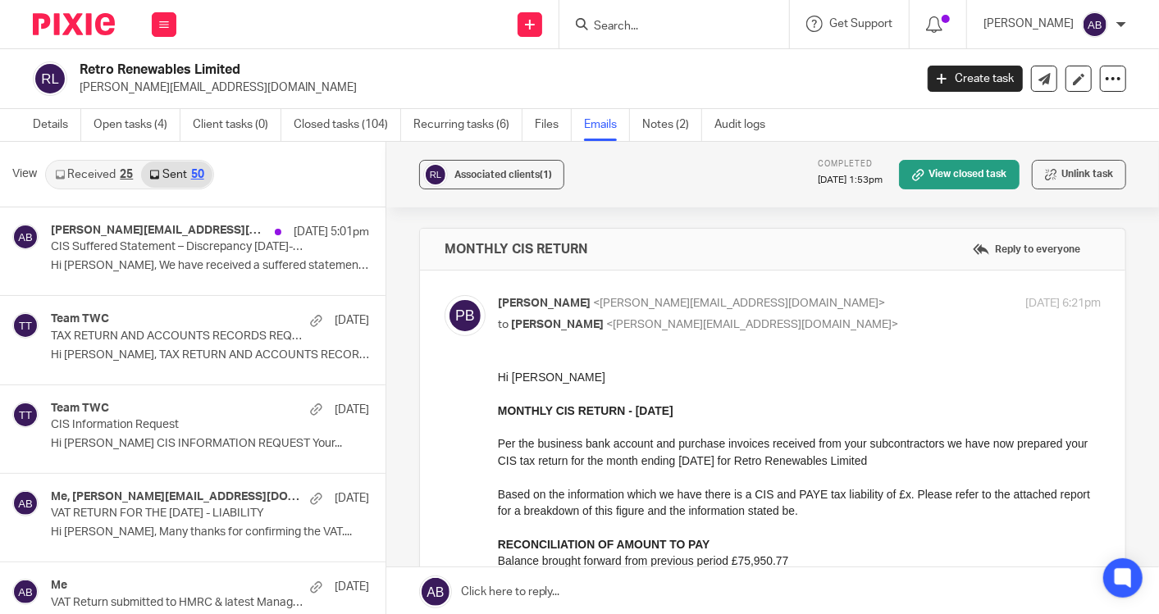
scroll to position [1822, 0]
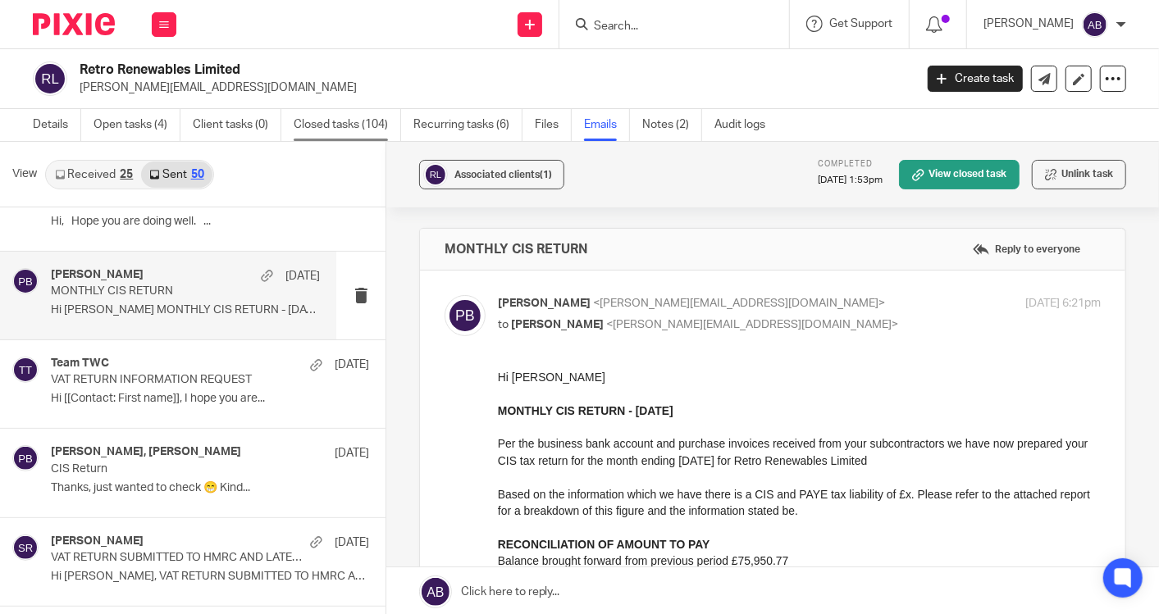
click at [309, 123] on link "Closed tasks (104)" at bounding box center [347, 125] width 107 height 32
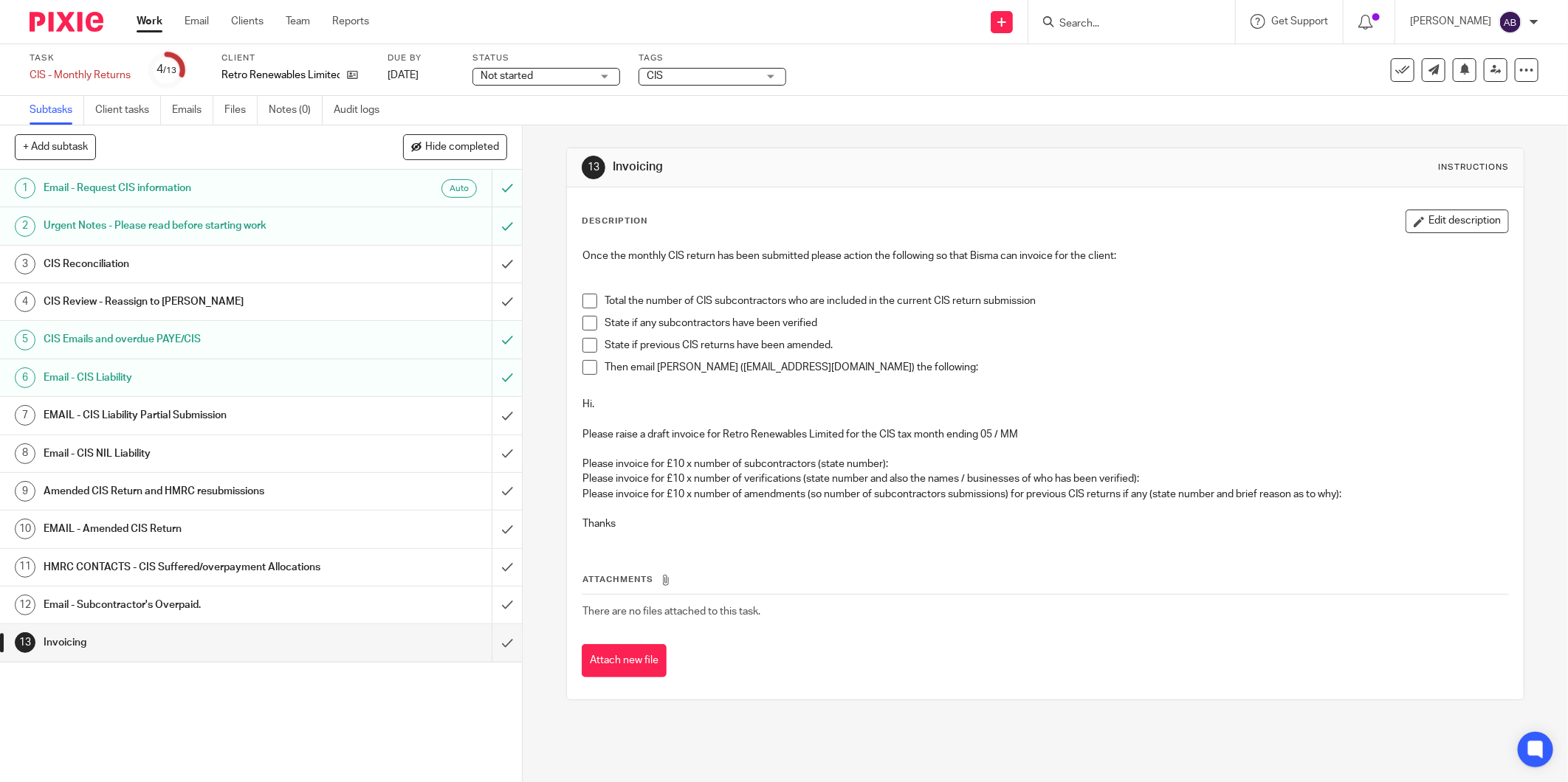
click at [589, 326] on span at bounding box center [590, 323] width 14 height 14
click at [588, 346] on span at bounding box center [590, 346] width 14 height 14
click at [585, 367] on span at bounding box center [590, 367] width 14 height 14
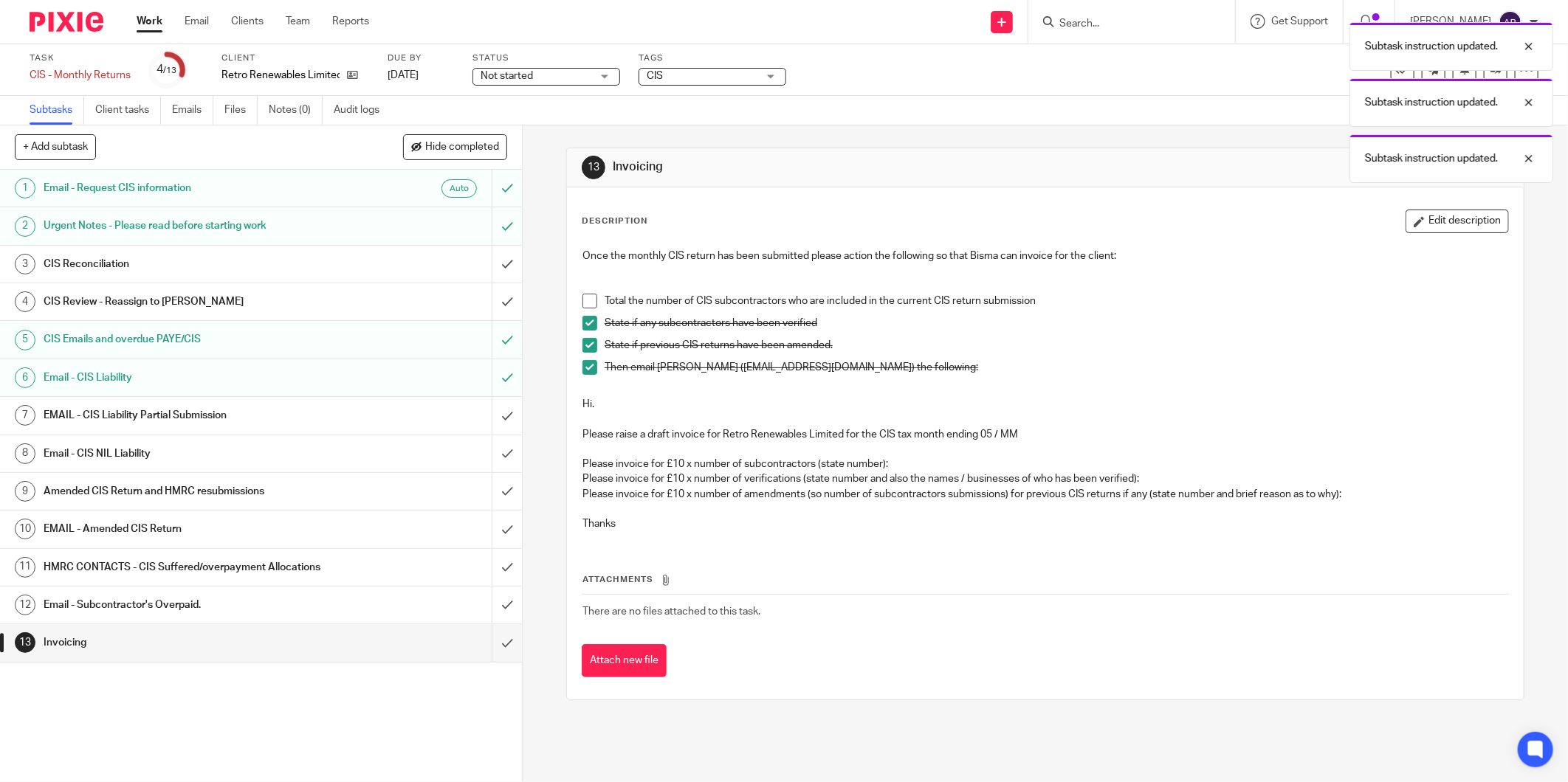
drag, startPoint x: 581, startPoint y: 299, endPoint x: 572, endPoint y: 351, distance: 52.8
click at [582, 301] on span at bounding box center [590, 301] width 14 height 14
click at [487, 645] on input "submit" at bounding box center [261, 643] width 522 height 37
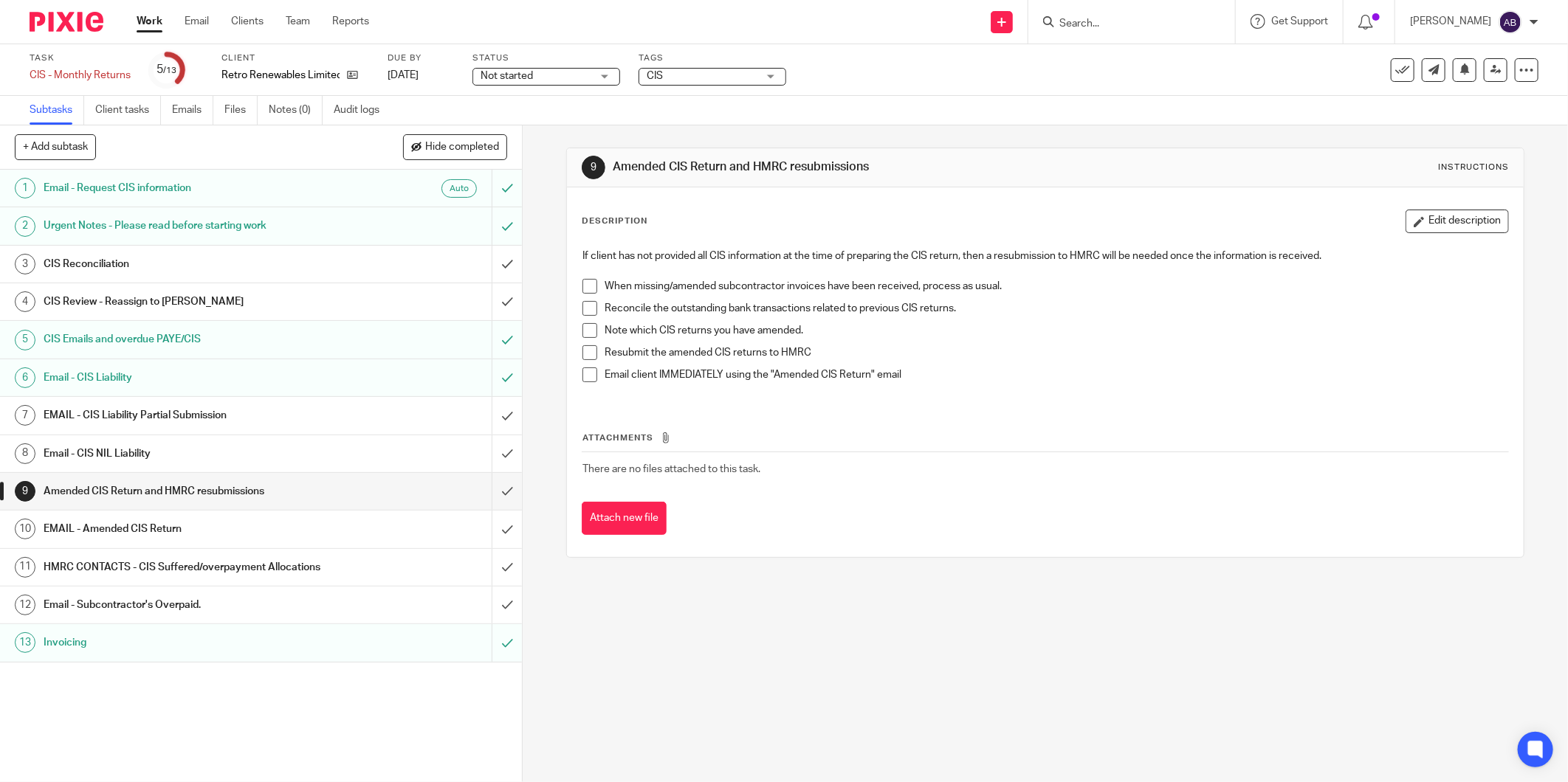
click at [180, 520] on h1 "EMAIL - Amended CIS Return" at bounding box center [188, 529] width 290 height 22
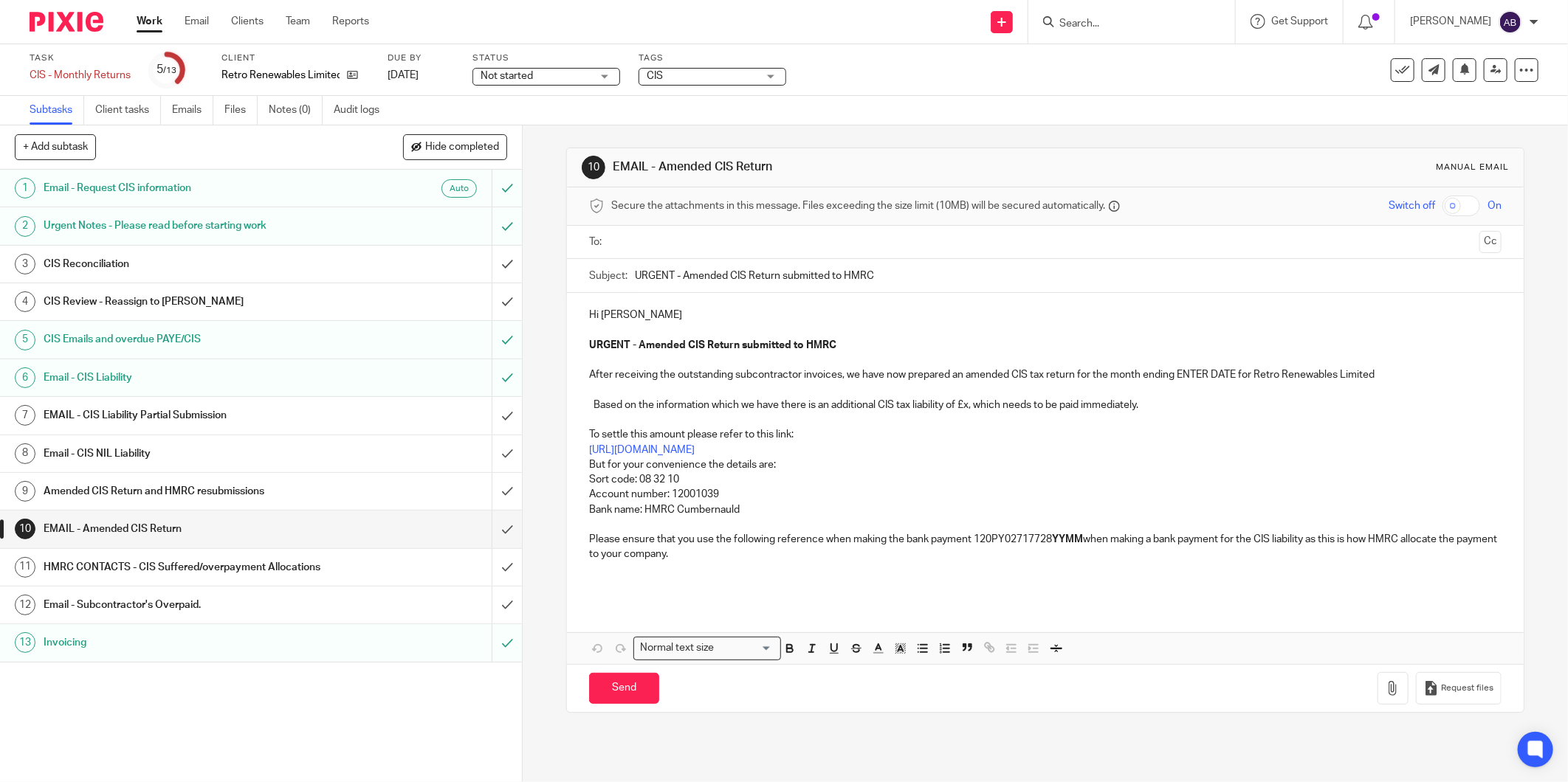
click at [210, 577] on h1 "HMRC CONTACTS - CIS Suffered/overpayment Allocations" at bounding box center [188, 567] width 290 height 22
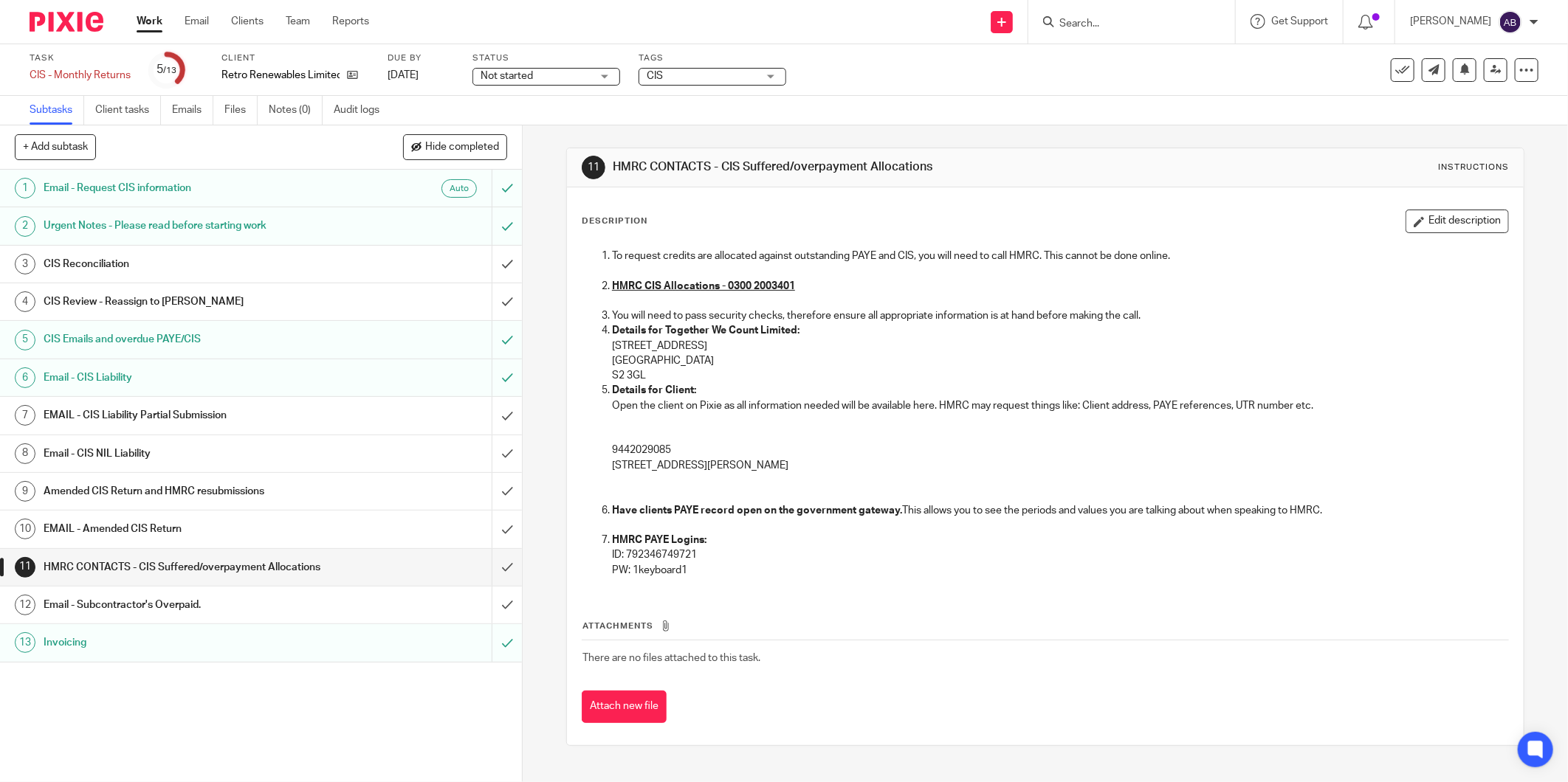
click at [194, 414] on h1 "EMAIL - CIS Liability Partial Submission" at bounding box center [188, 415] width 290 height 22
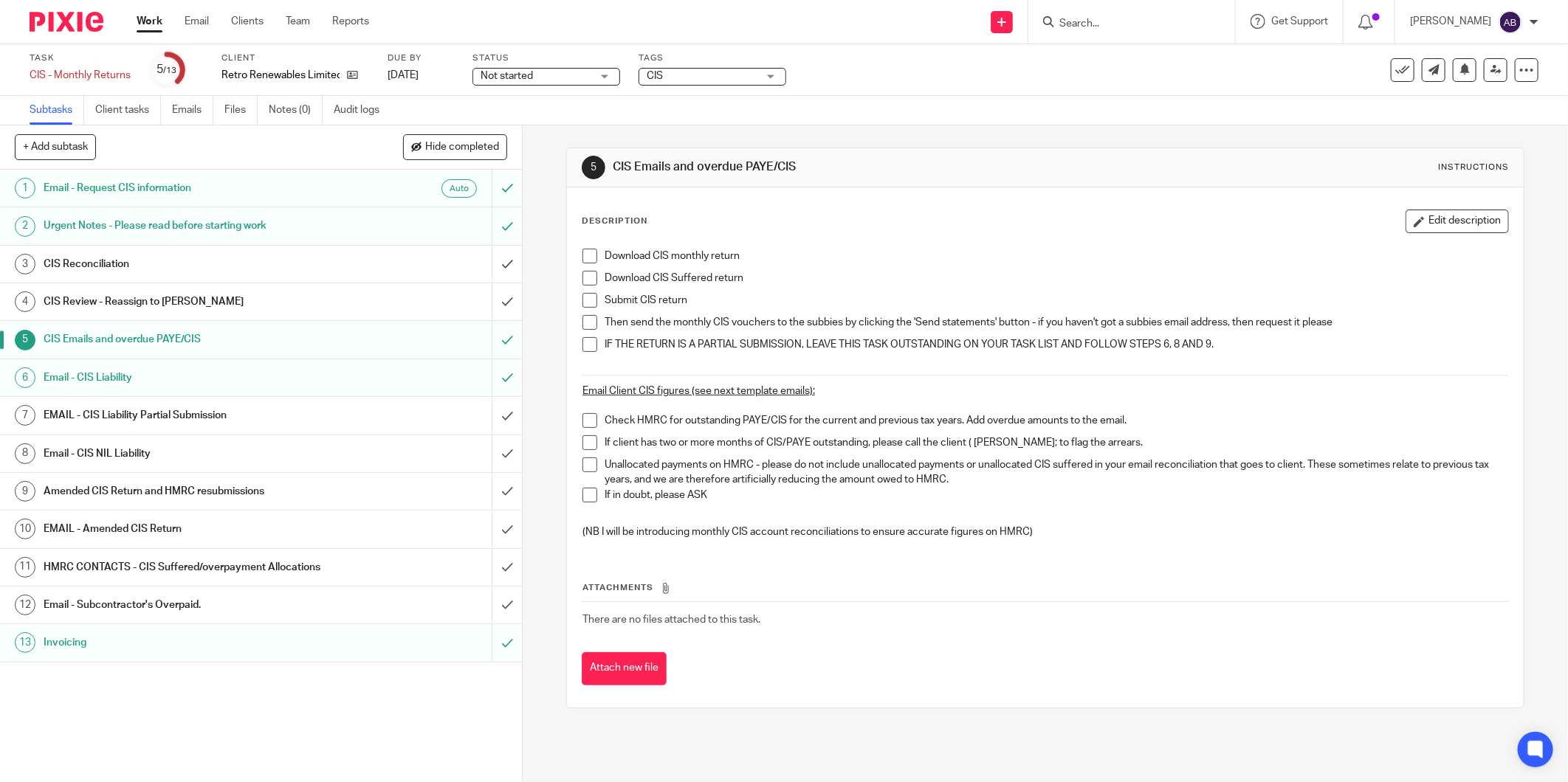
click at [588, 253] on span at bounding box center [590, 256] width 14 height 14
click at [587, 275] on span at bounding box center [590, 278] width 14 height 14
click at [582, 293] on span at bounding box center [590, 301] width 14 height 14
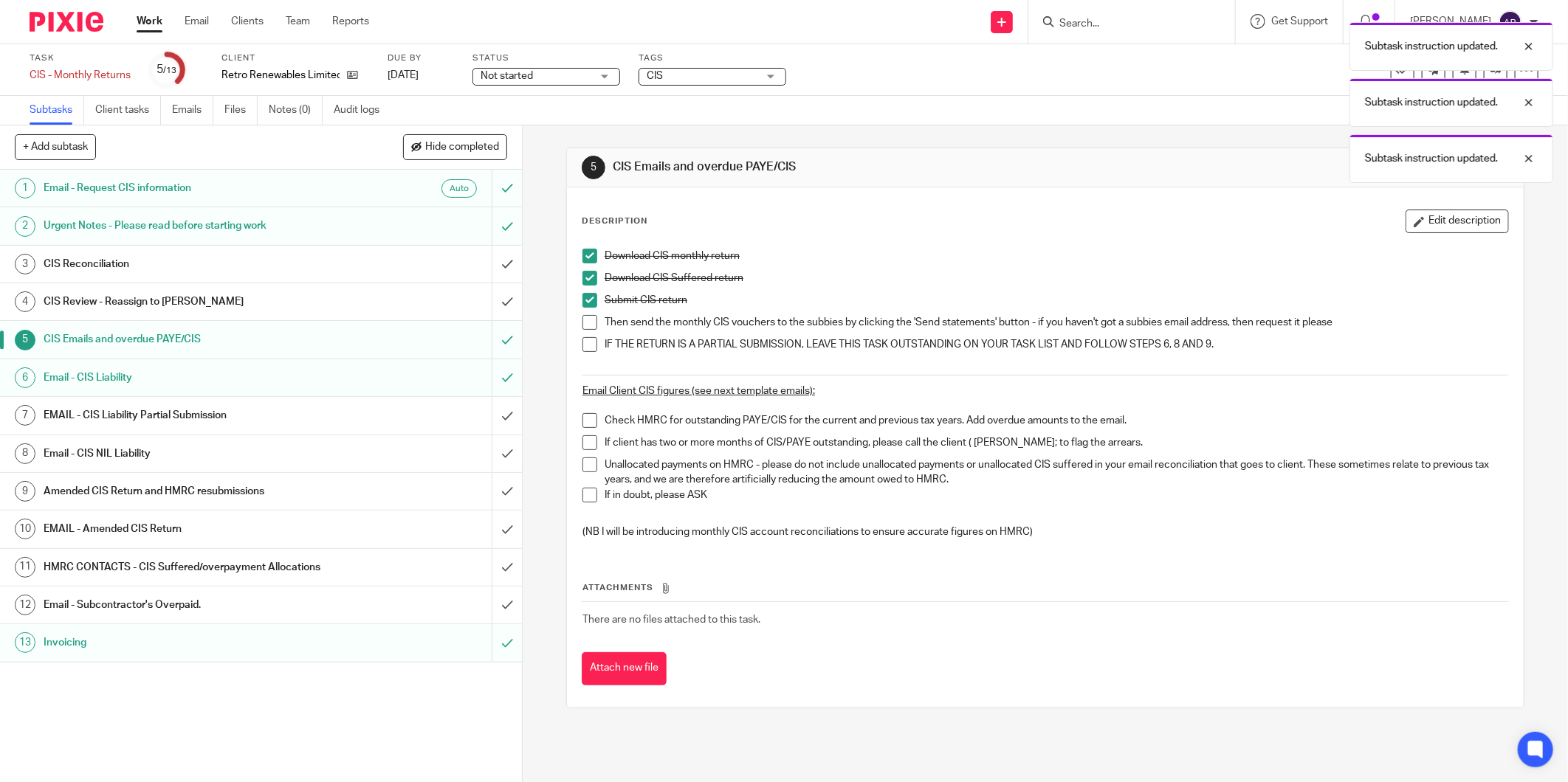
click at [582, 318] on span at bounding box center [590, 322] width 14 height 14
click at [582, 419] on span at bounding box center [590, 420] width 14 height 14
click at [582, 443] on span at bounding box center [590, 443] width 14 height 14
click at [1395, 76] on icon at bounding box center [1402, 70] width 14 height 14
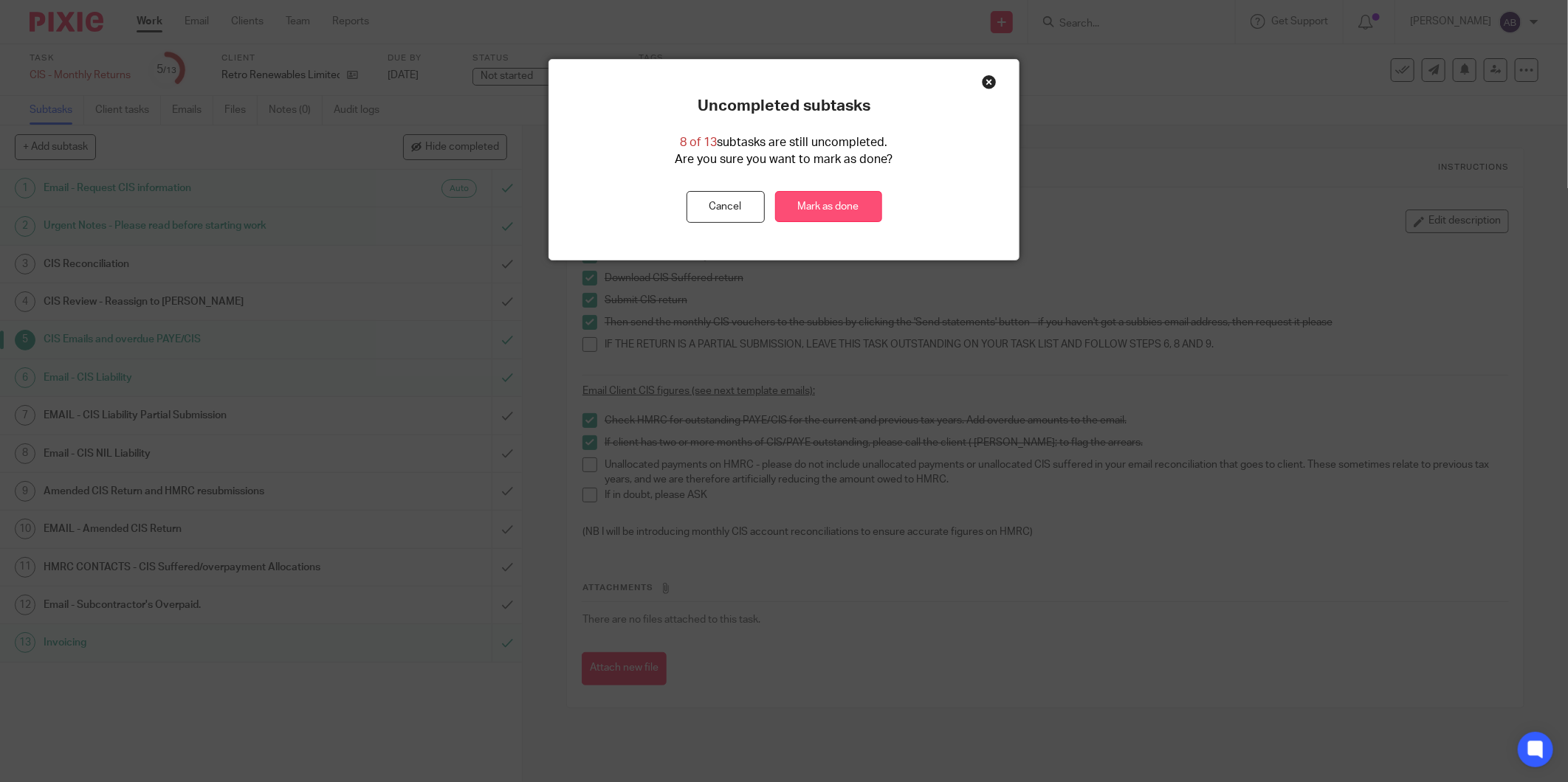
click at [824, 207] on link "Mark as done" at bounding box center [828, 206] width 107 height 31
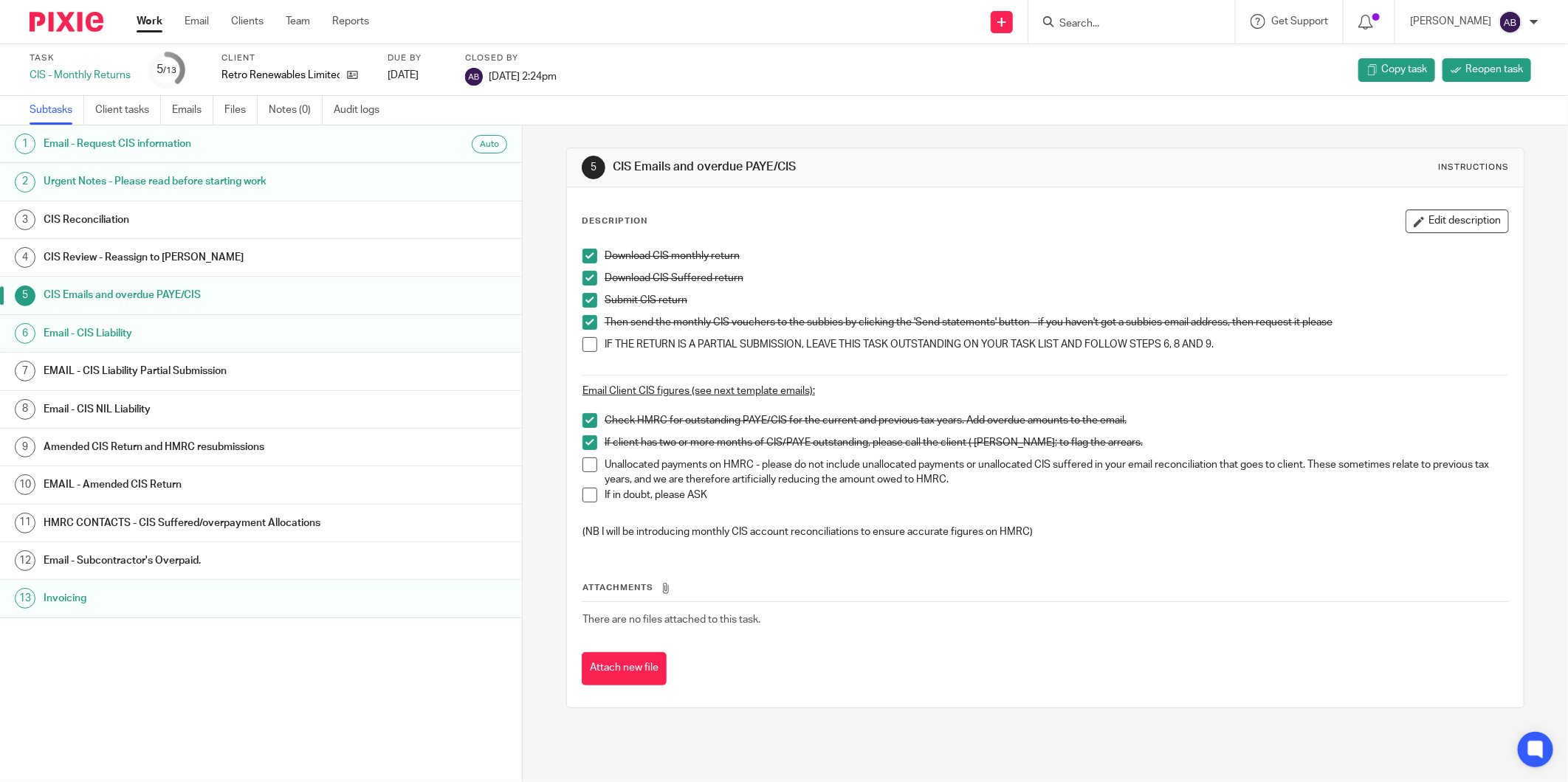
click at [152, 23] on link "Work" at bounding box center [149, 22] width 26 height 14
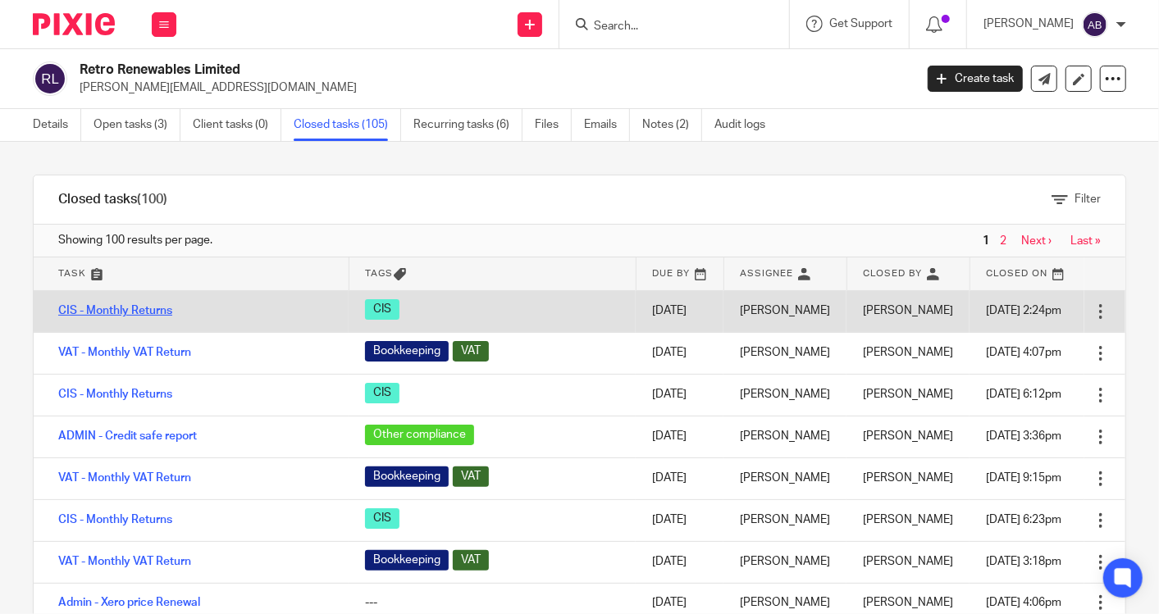
click at [131, 309] on link "CIS - Monthly Returns" at bounding box center [115, 310] width 114 height 11
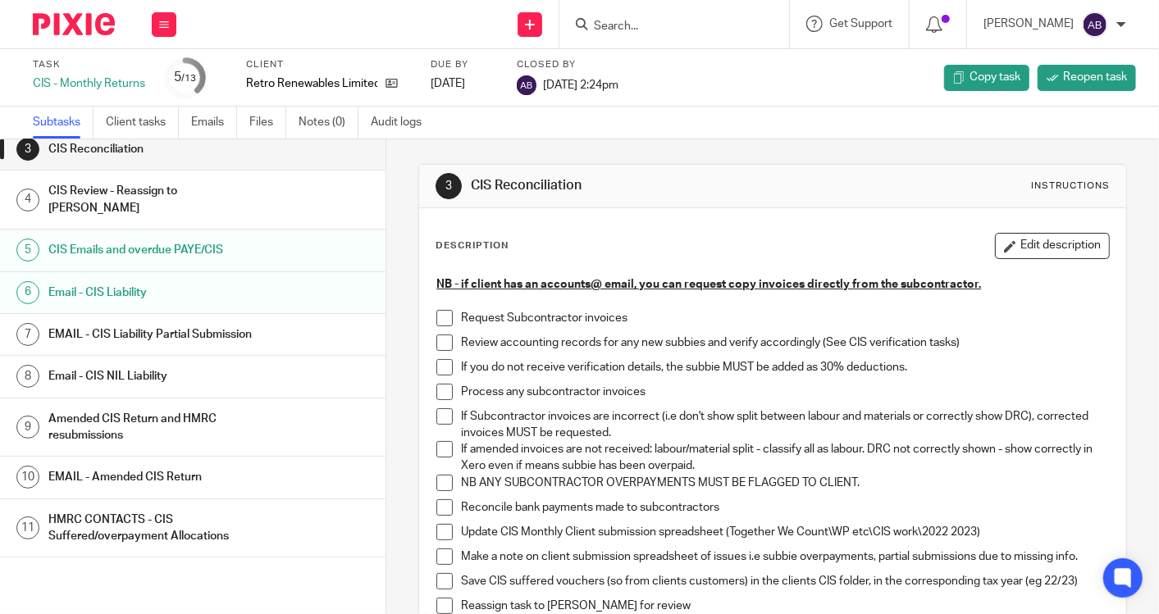
scroll to position [185, 0]
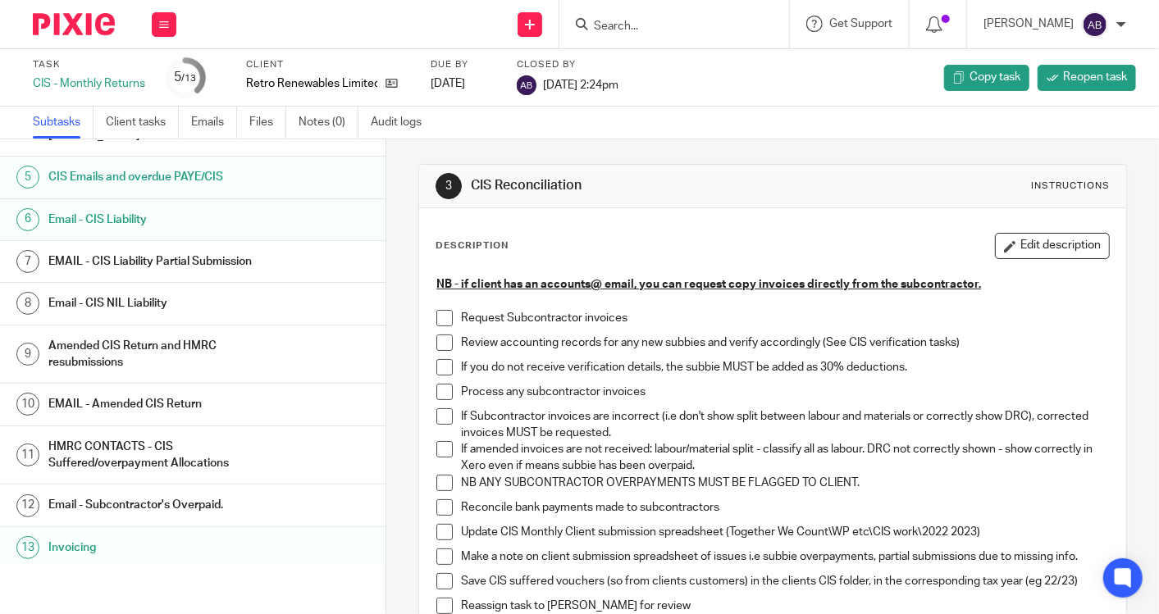
click at [173, 542] on h1 "Invoicing" at bounding box center [155, 548] width 214 height 25
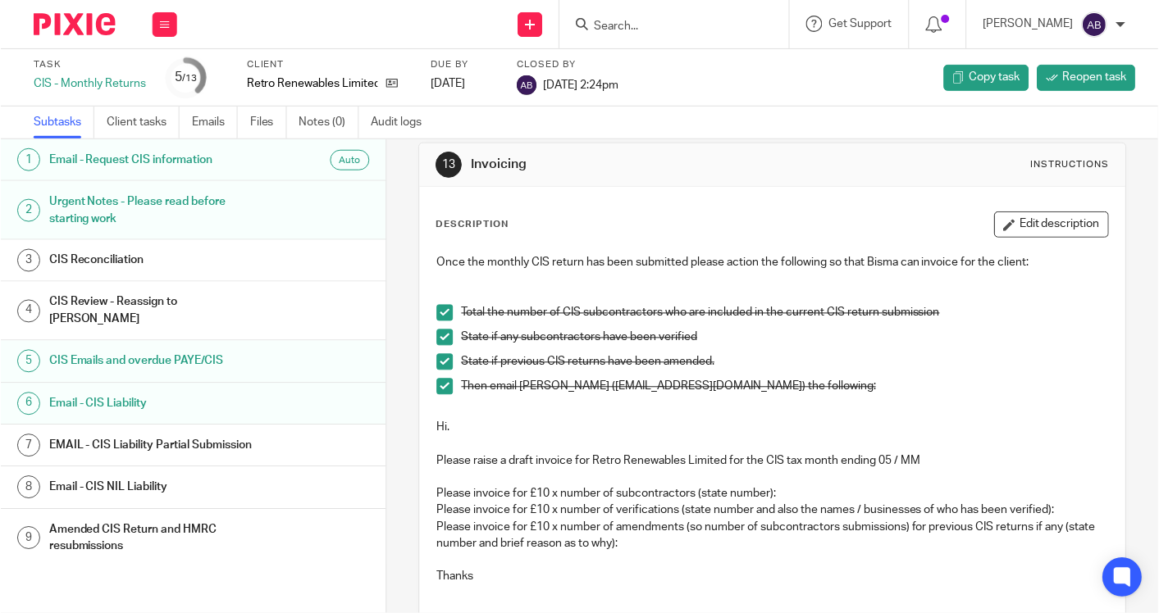
scroll to position [21, 0]
drag, startPoint x: 243, startPoint y: 85, endPoint x: 395, endPoint y: 93, distance: 152.7
click at [395, 93] on div "Task CIS - Monthly Returns 5 /13 Client Retro Renewables Limited Due by [DATE] …" at bounding box center [488, 77] width 911 height 39
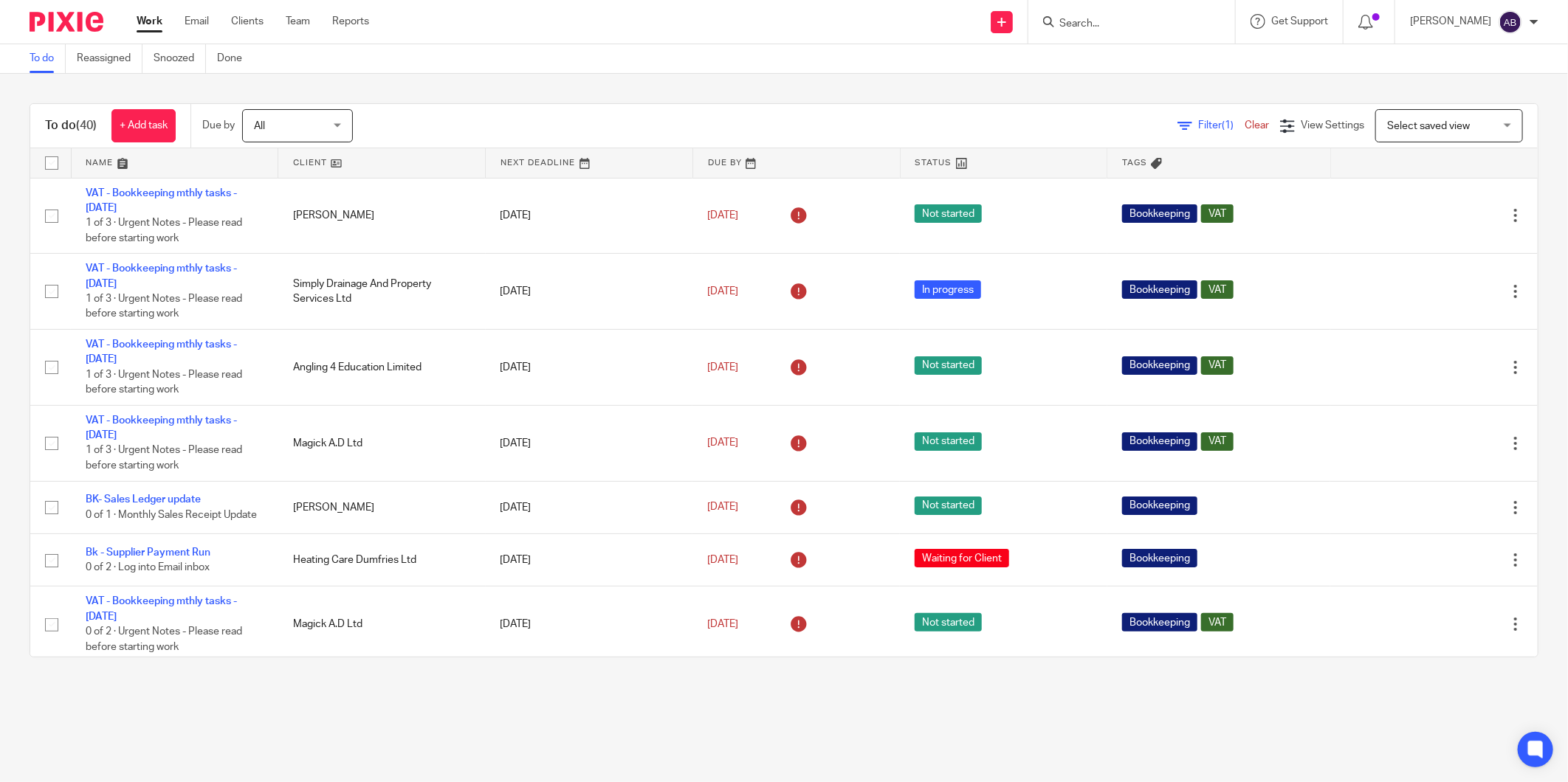
click at [572, 93] on div "To do (40) + Add task Due by All All Today Tomorrow This week Next week This mo…" at bounding box center [784, 381] width 1568 height 614
click at [155, 27] on link "Work" at bounding box center [149, 22] width 26 height 14
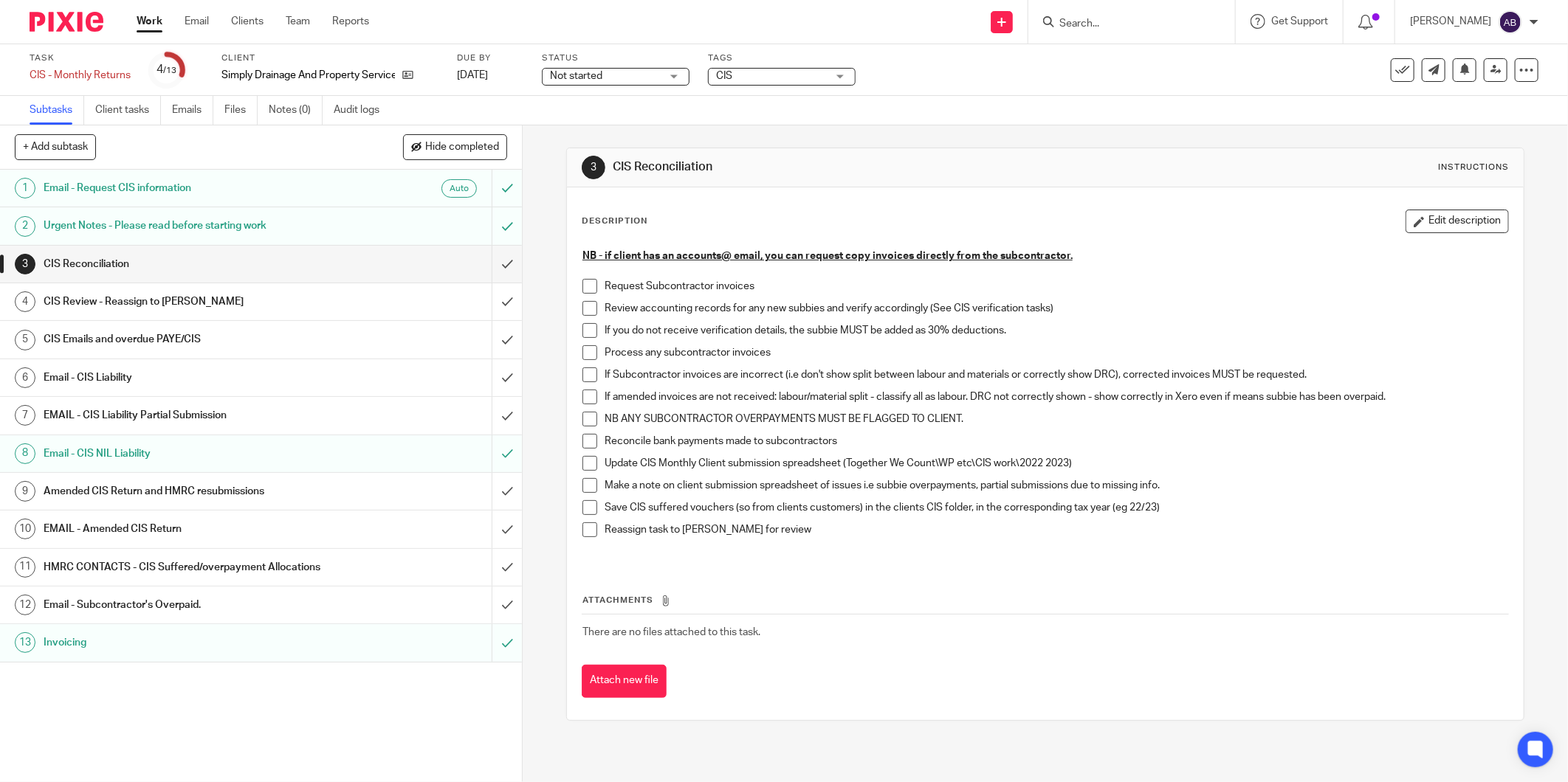
click at [268, 445] on h1 "Email - CIS NIL Liability" at bounding box center [188, 454] width 290 height 22
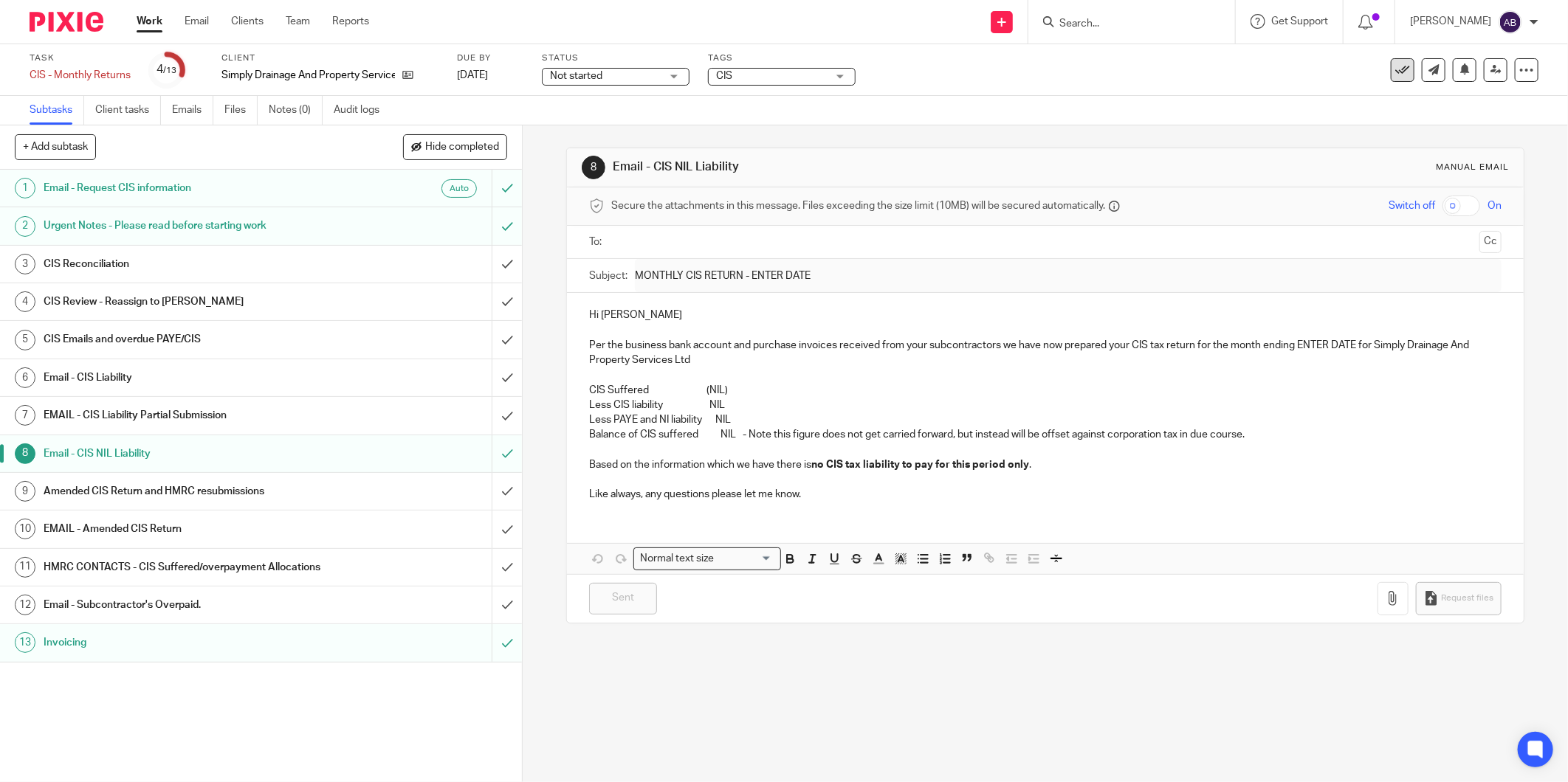
click at [1395, 76] on icon at bounding box center [1402, 70] width 14 height 14
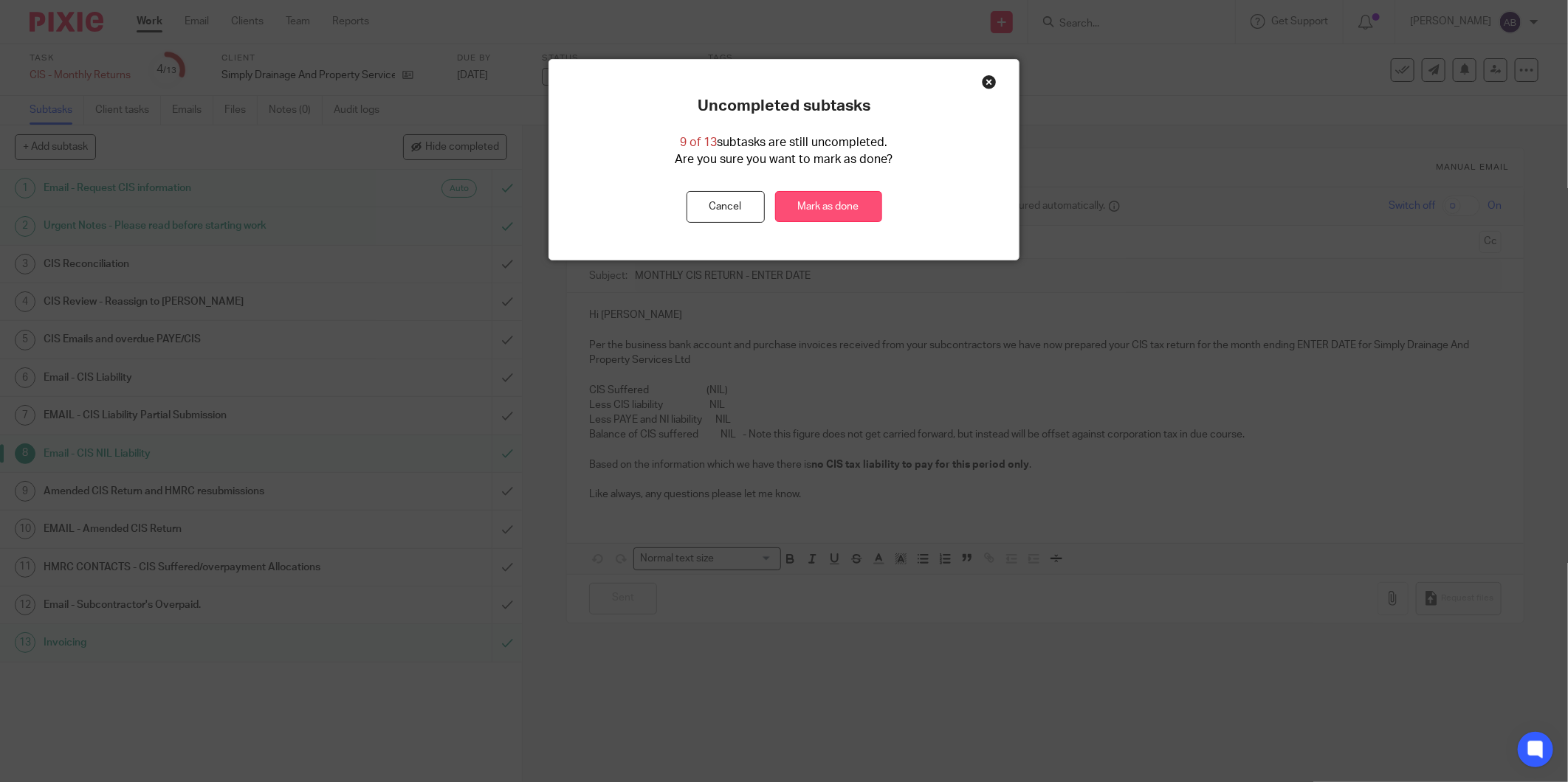
click at [816, 202] on link "Mark as done" at bounding box center [828, 206] width 107 height 31
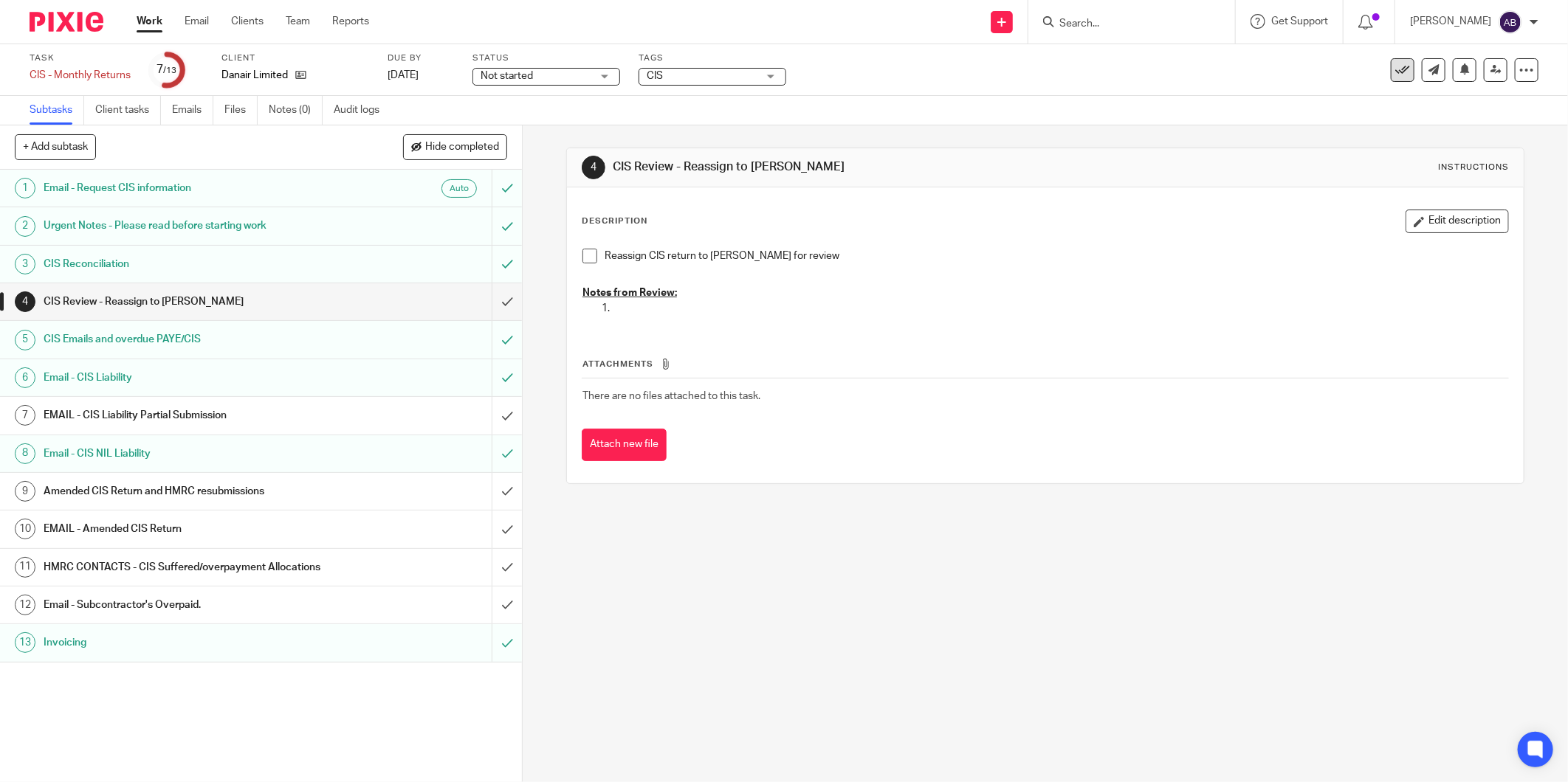
click at [1398, 75] on icon at bounding box center [1402, 70] width 14 height 14
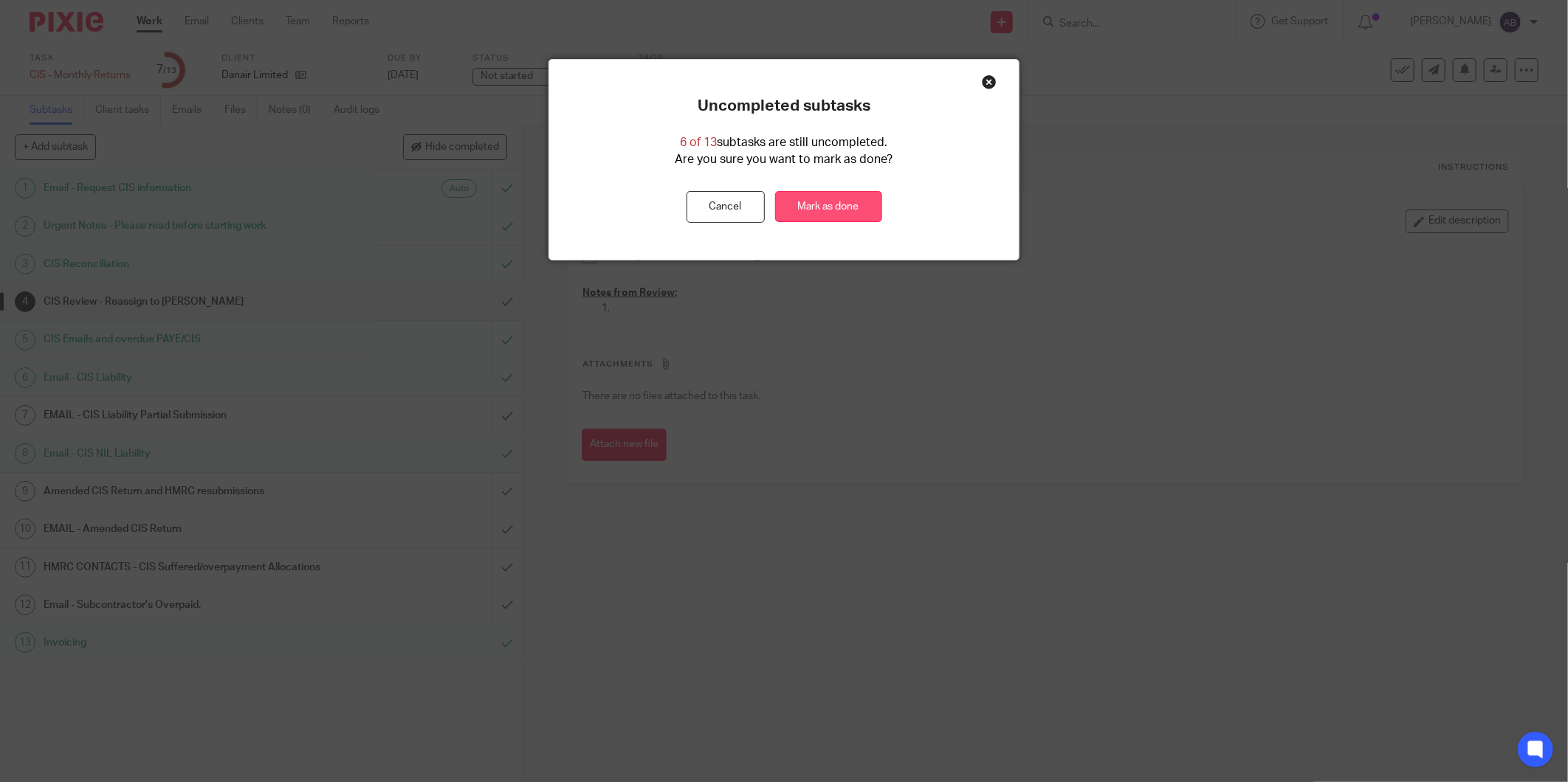
click at [853, 207] on link "Mark as done" at bounding box center [828, 206] width 107 height 31
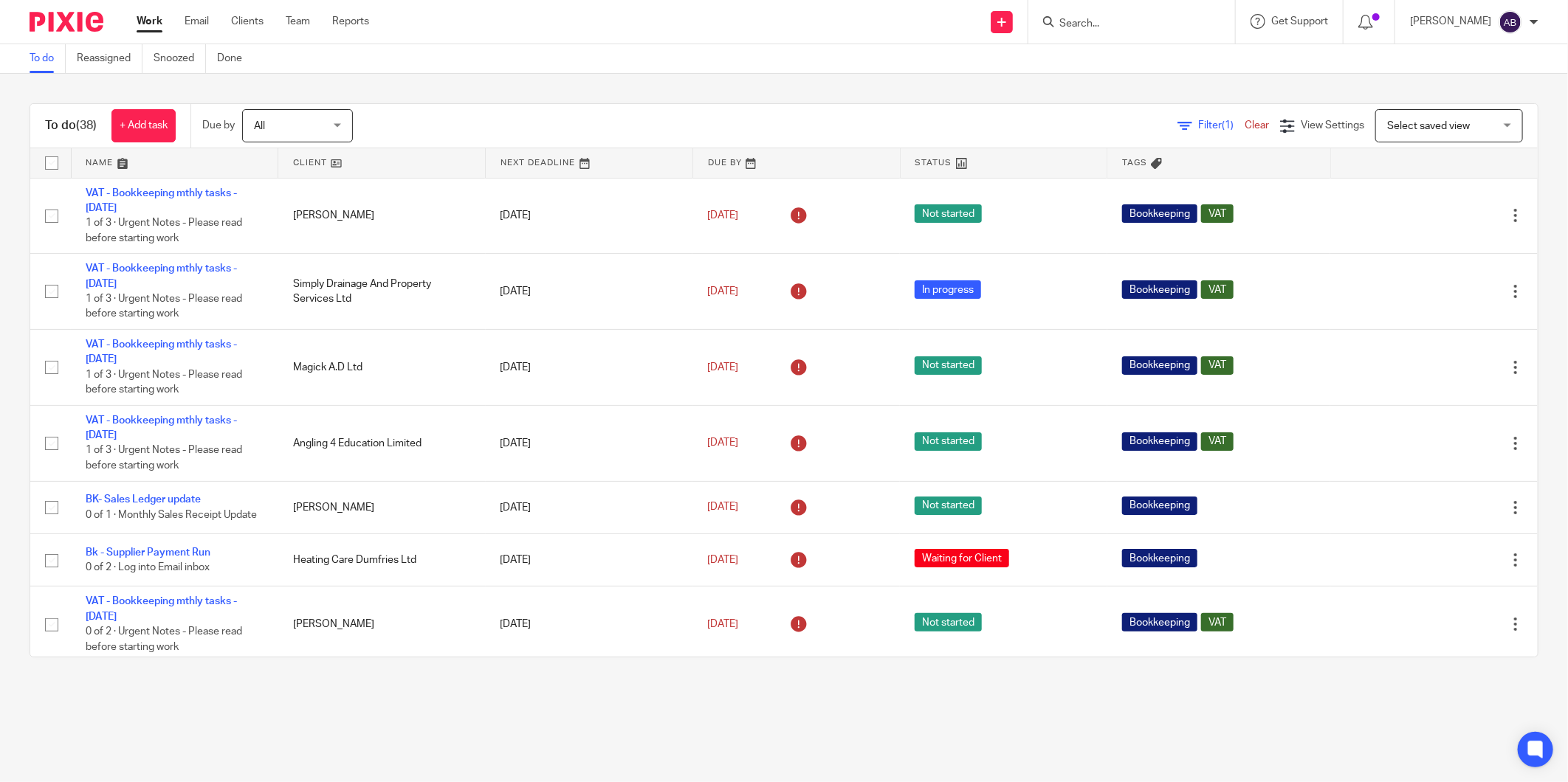
click at [1071, 18] on input "Search" at bounding box center [1124, 24] width 133 height 13
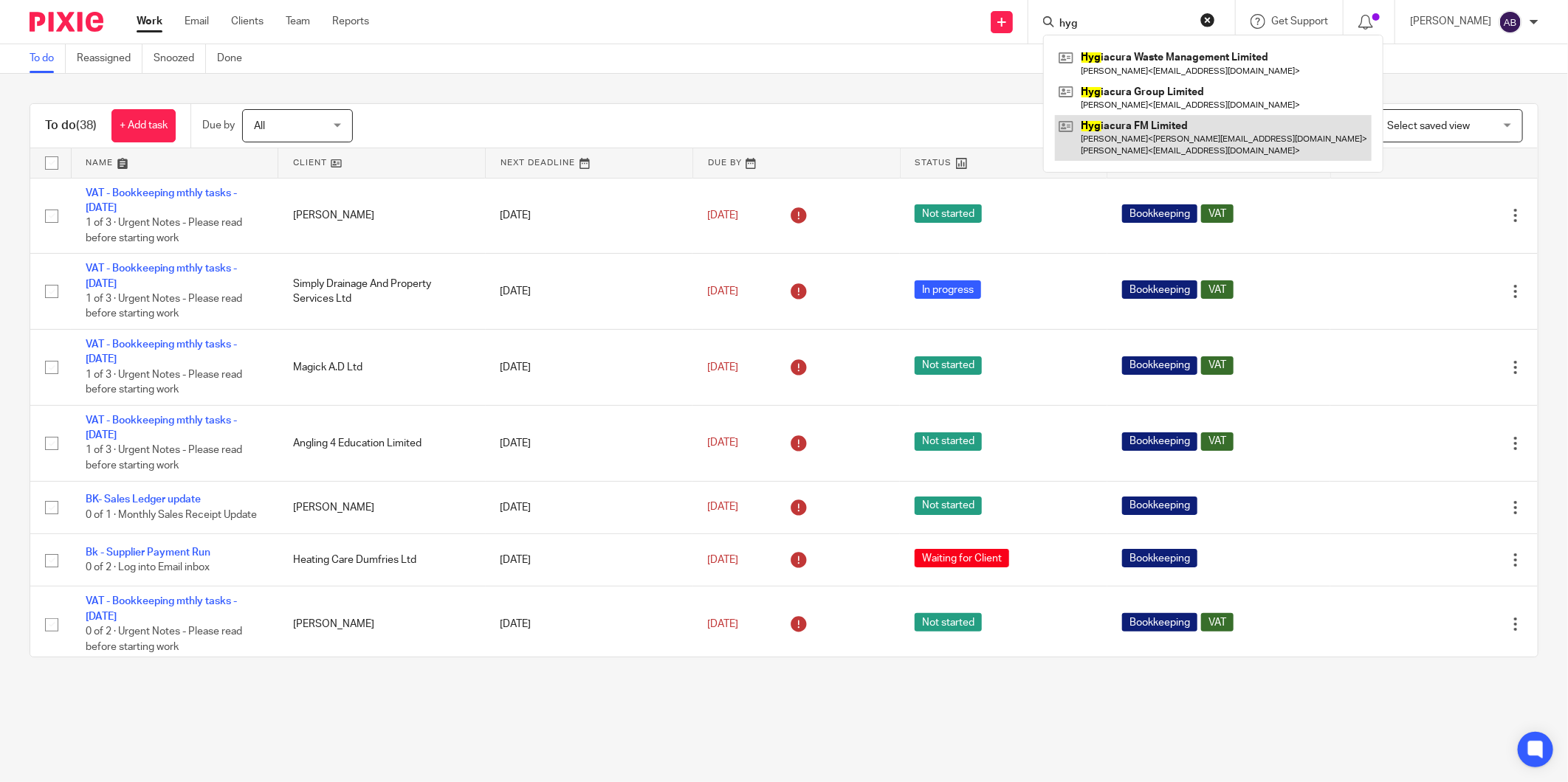
type input "hyg"
click at [1131, 130] on link at bounding box center [1213, 138] width 317 height 46
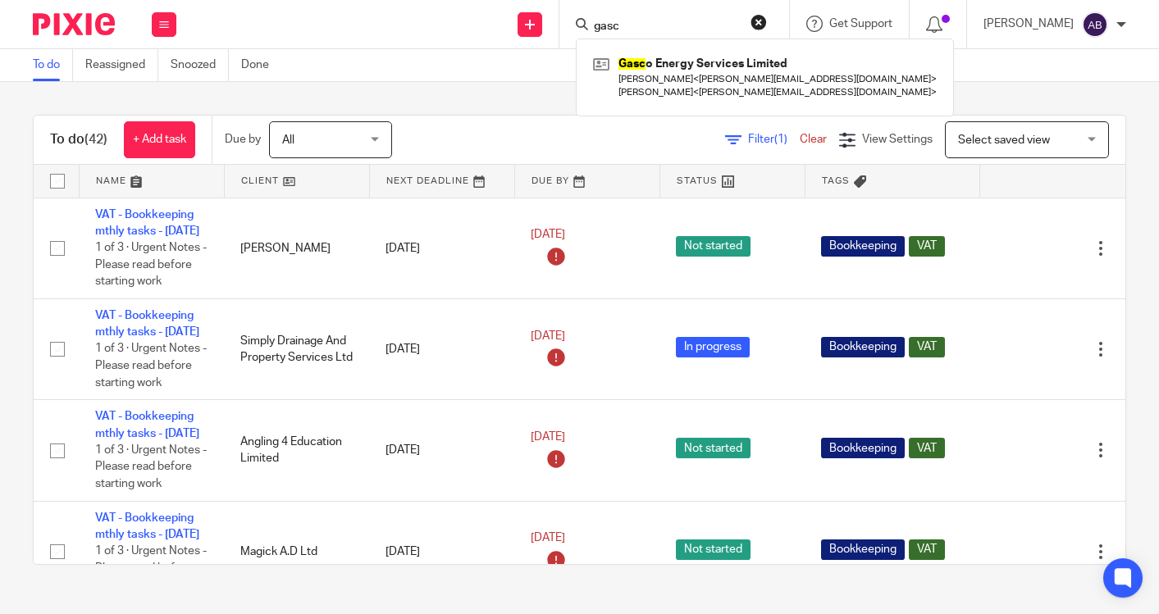
click at [625, 25] on input "gasc" at bounding box center [666, 27] width 148 height 15
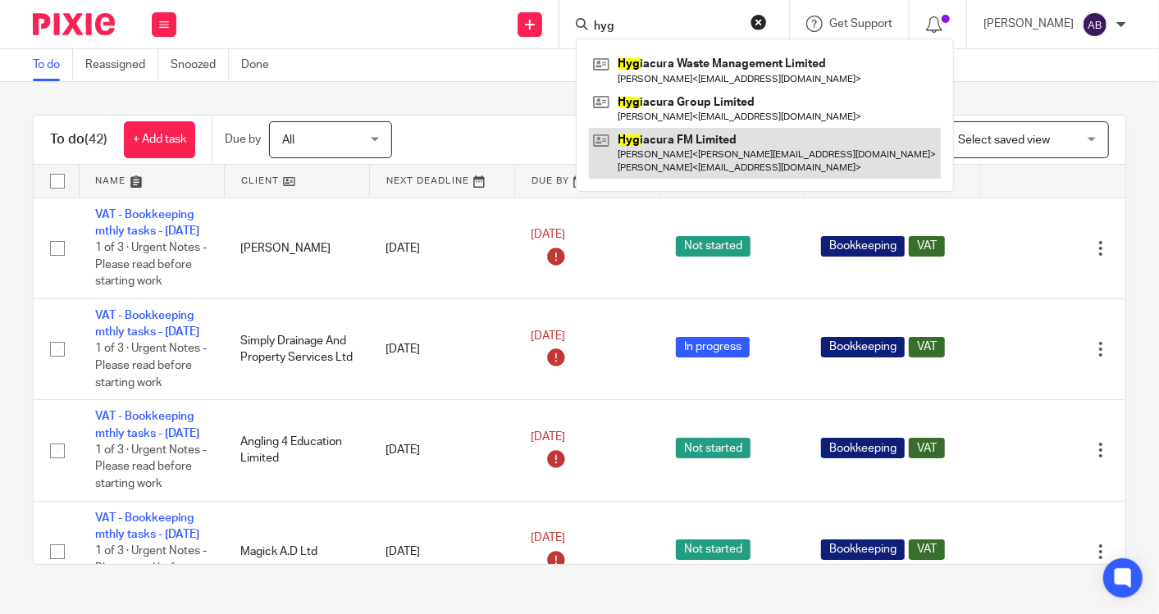
type input "hyg"
click at [742, 143] on link at bounding box center [765, 153] width 352 height 51
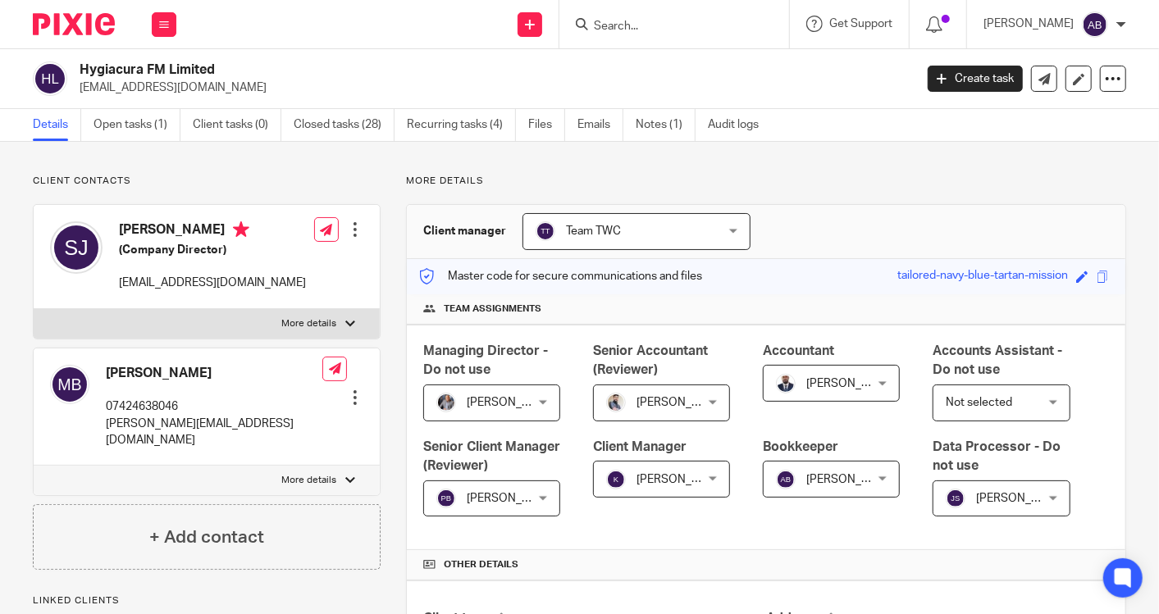
click at [574, 128] on ul "Details Open tasks (1) Client tasks (0) Closed tasks (28) Recurring tasks (4) F…" at bounding box center [408, 125] width 750 height 32
click at [587, 128] on link "Emails" at bounding box center [600, 125] width 46 height 32
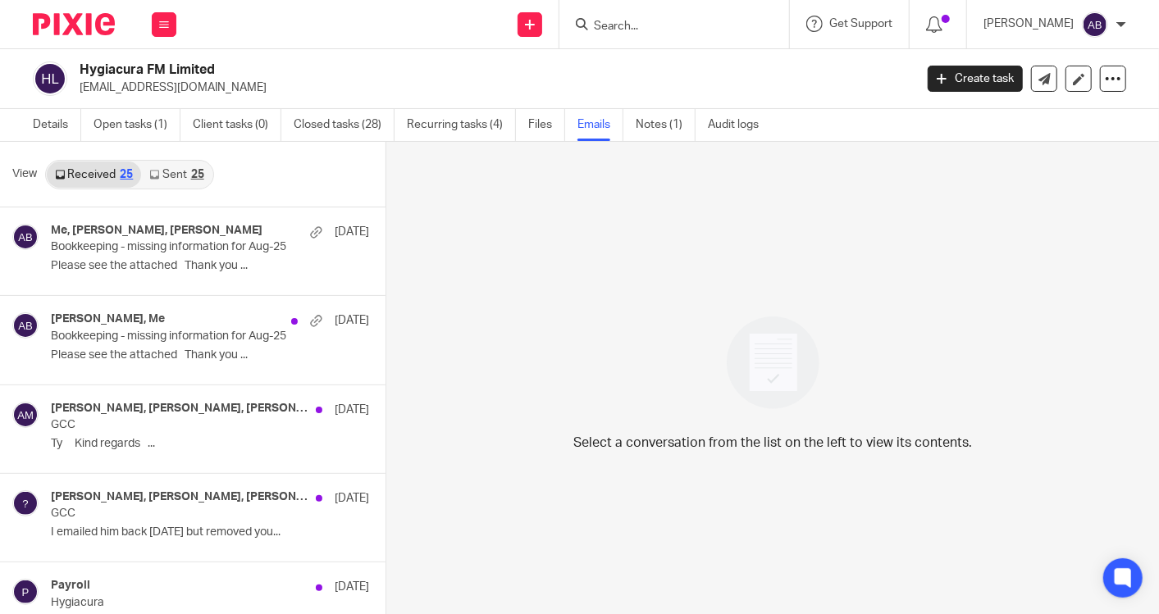
click at [176, 183] on link "Sent 25" at bounding box center [176, 175] width 71 height 26
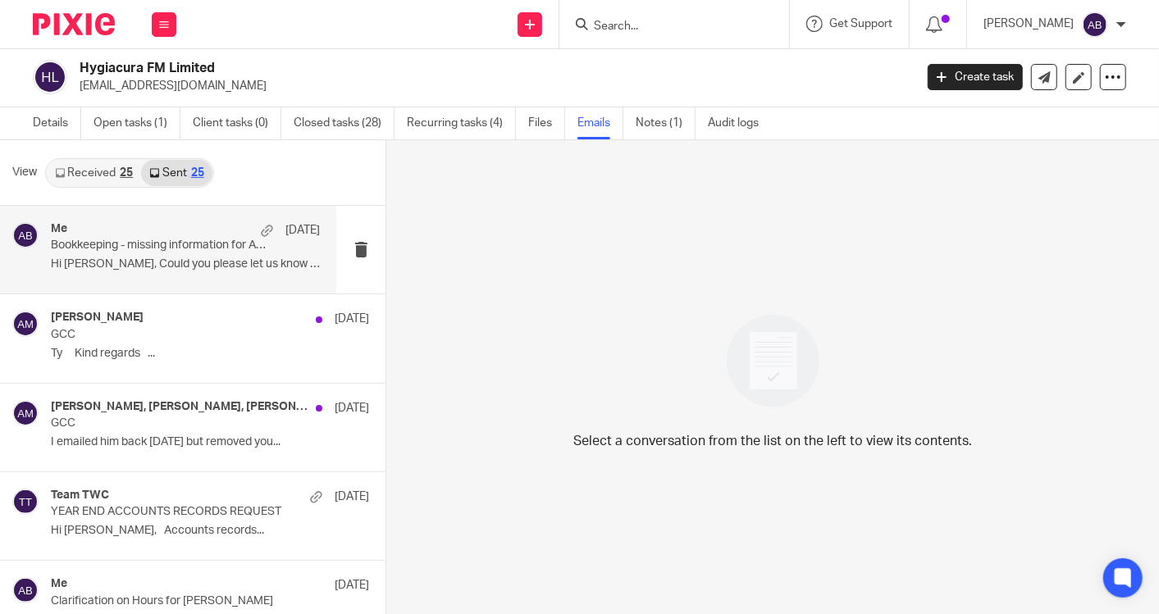
click at [206, 259] on p "Hi [PERSON_NAME], Could you please let us know how the..." at bounding box center [185, 265] width 269 height 14
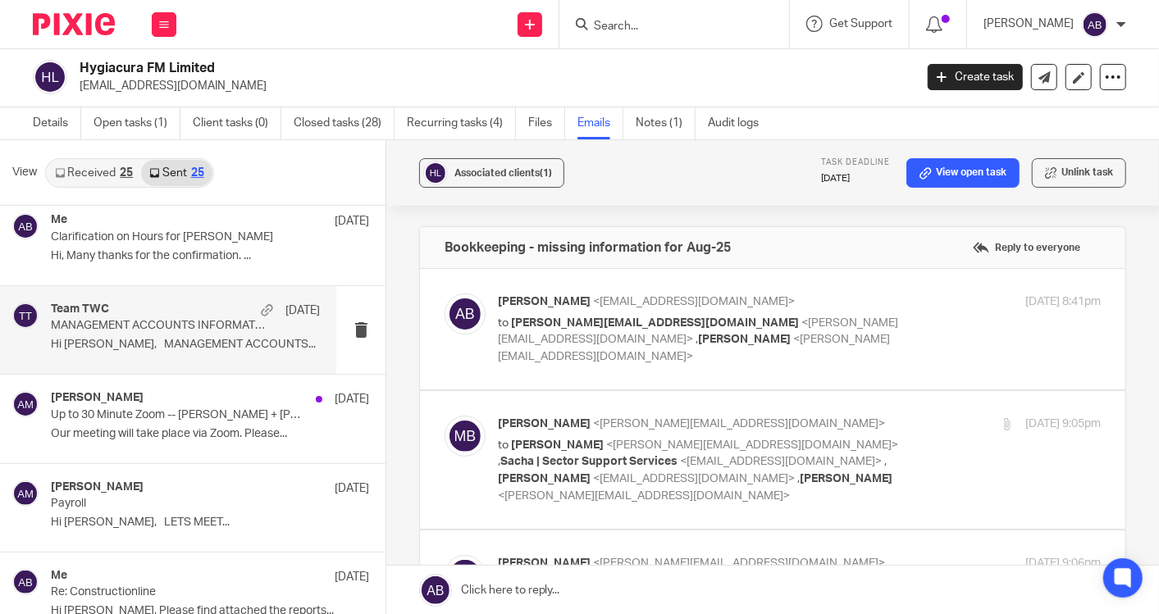
click at [185, 339] on p "Hi Sacha, MANAGEMENT ACCOUNTS..." at bounding box center [185, 345] width 269 height 14
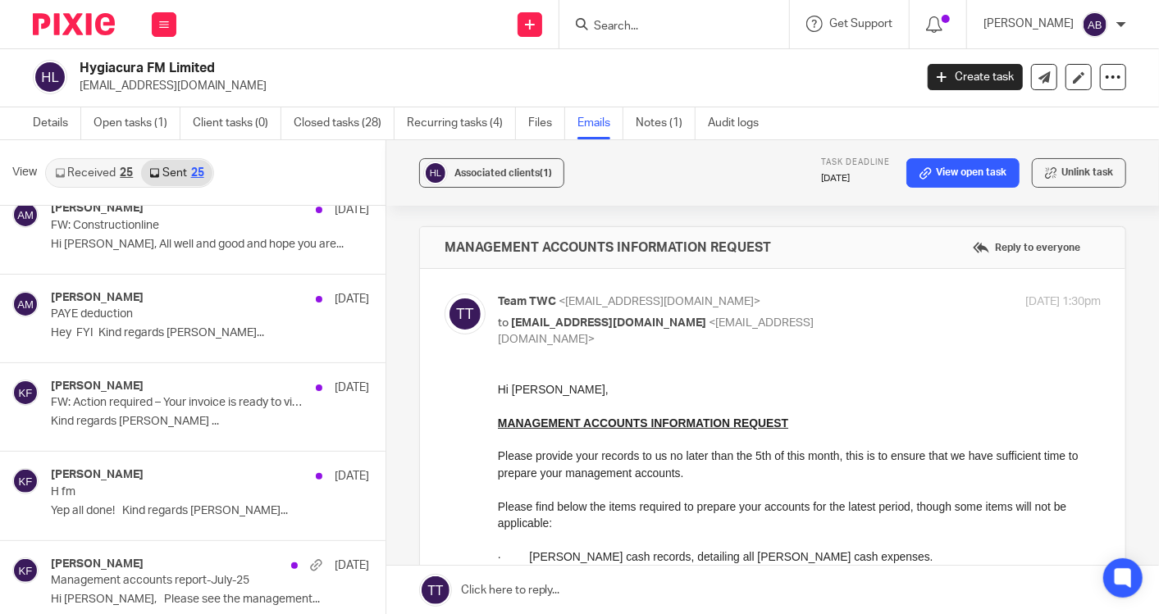
scroll to position [911, 0]
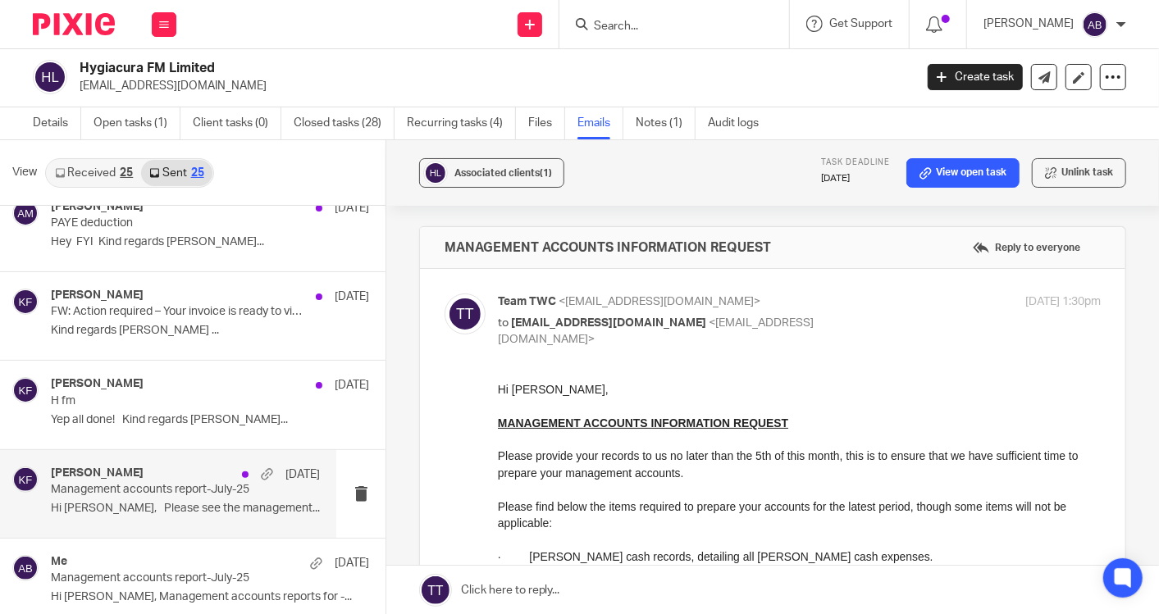
click at [171, 483] on p "Management accounts report-July-25" at bounding box center [158, 490] width 215 height 14
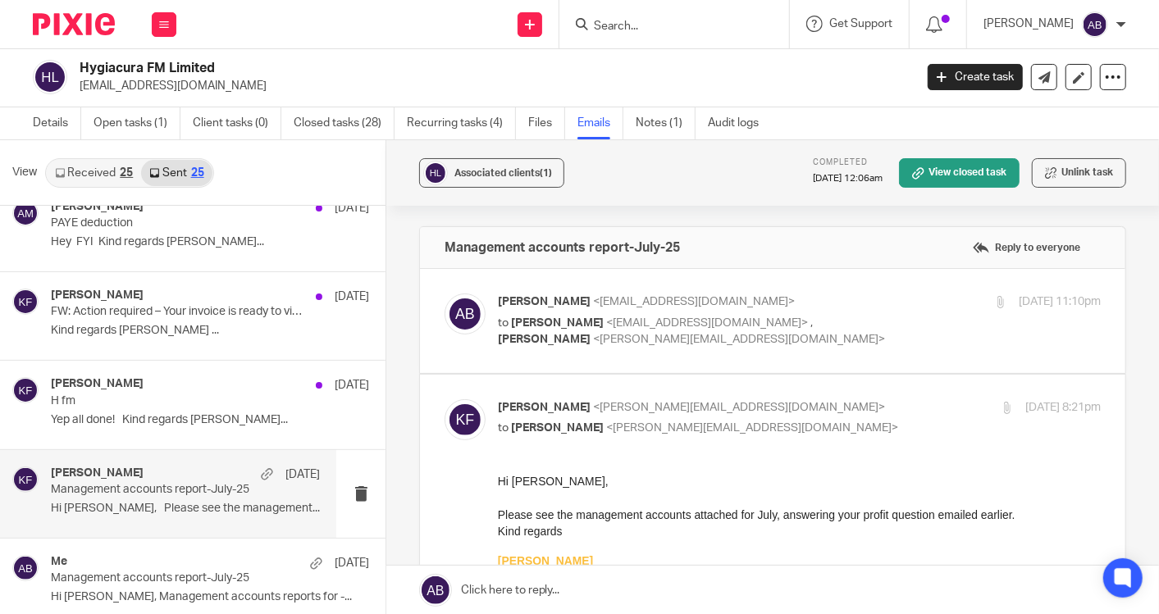
scroll to position [0, 0]
click at [873, 323] on p "to Sacha Jakovljevich <uniquetreble@gmail.com> , Kim Faulkner <kim@togetherweco…" at bounding box center [699, 332] width 402 height 34
checkbox input "true"
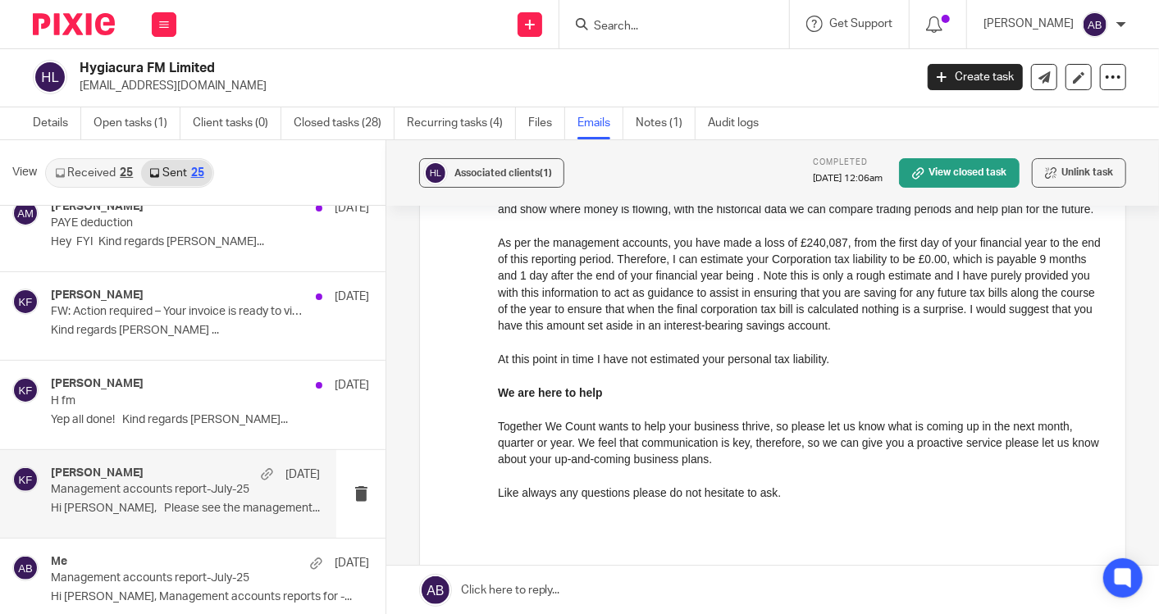
scroll to position [637, 0]
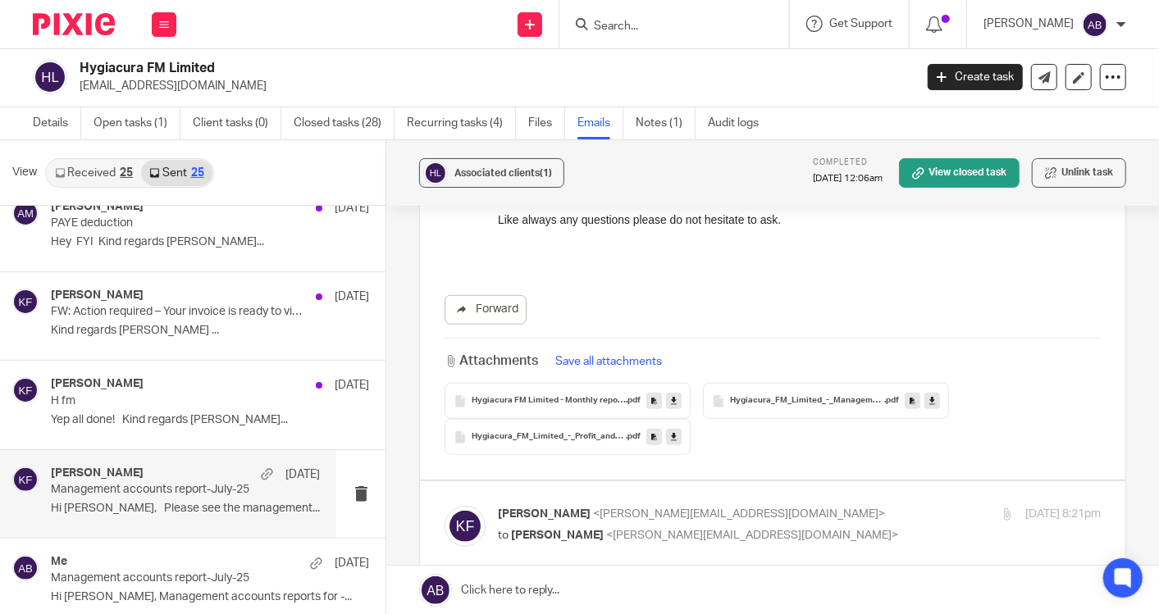
click at [630, 28] on input "Search" at bounding box center [666, 27] width 148 height 15
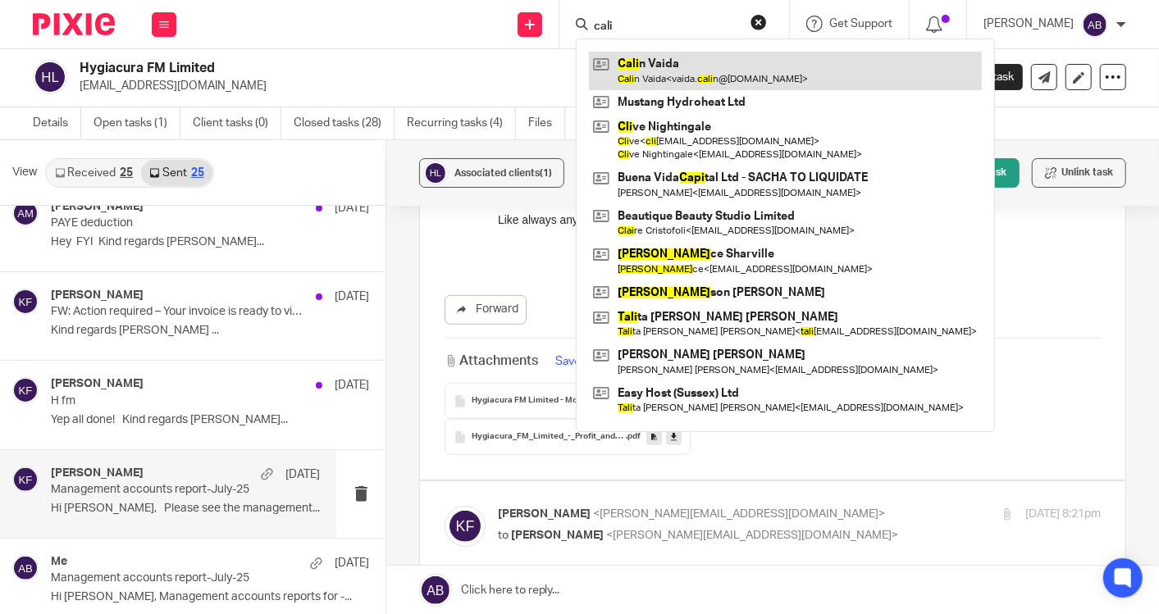
type input "cali"
click at [691, 68] on link at bounding box center [785, 71] width 393 height 38
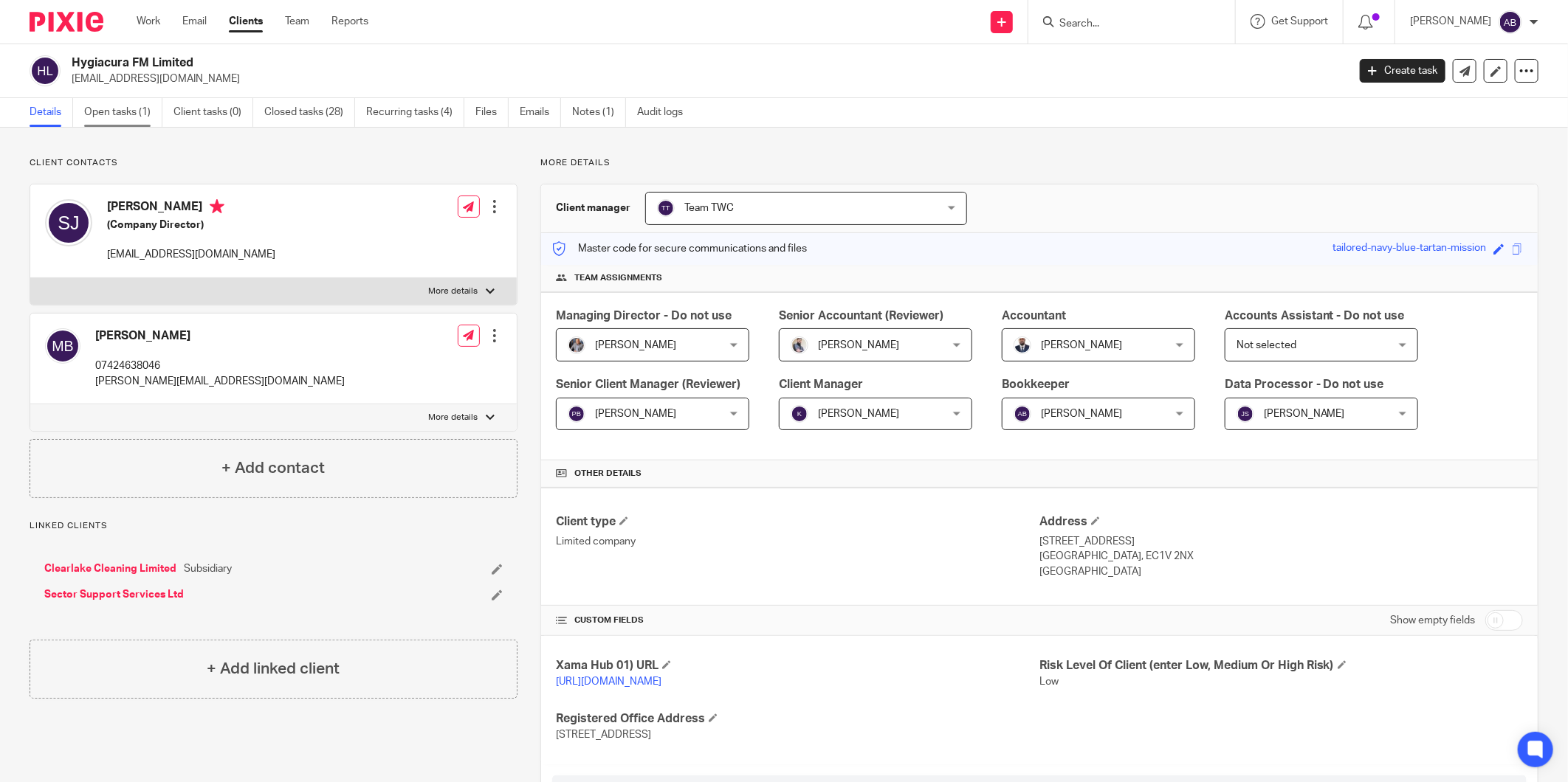
click at [131, 116] on link "Open tasks (1)" at bounding box center [123, 112] width 78 height 29
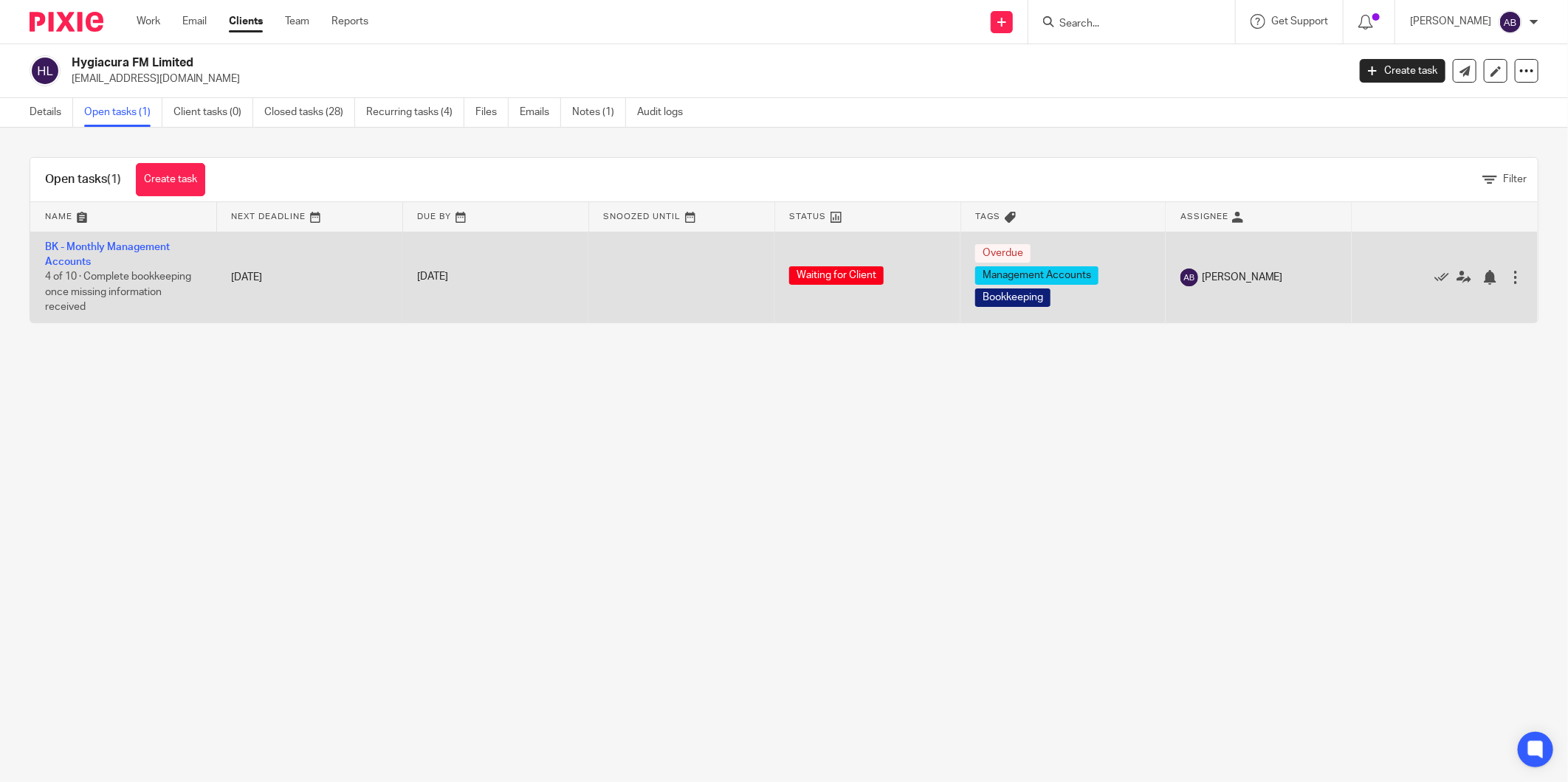
click at [137, 253] on td "BK - Monthly Management Accounts 4 of 10 · Complete bookkeeping once missing in…" at bounding box center [123, 277] width 186 height 91
click at [136, 248] on link "BK - Monthly Management Accounts" at bounding box center [107, 255] width 125 height 25
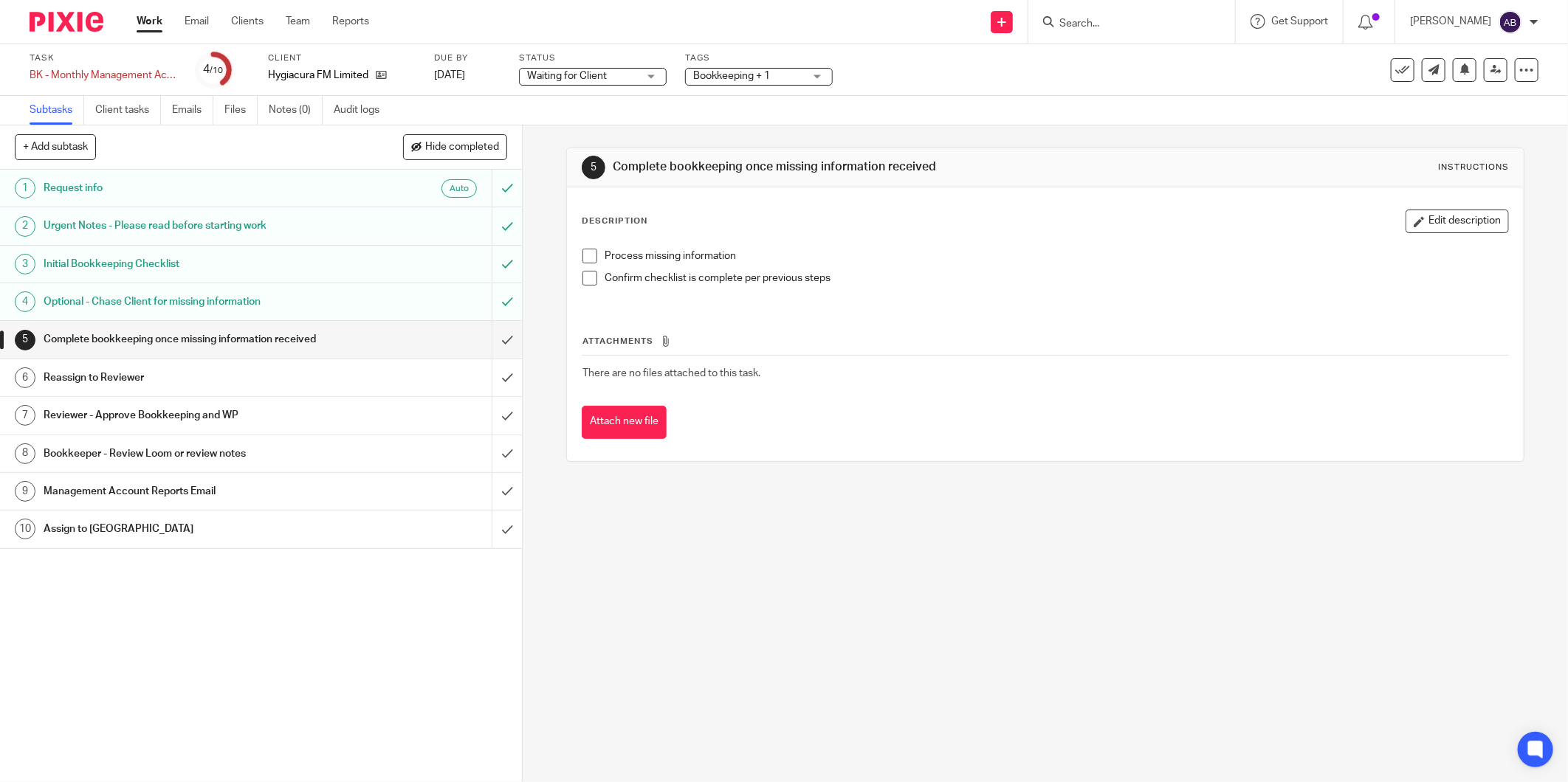
click at [584, 255] on span at bounding box center [590, 256] width 14 height 14
click at [587, 277] on span at bounding box center [590, 278] width 14 height 14
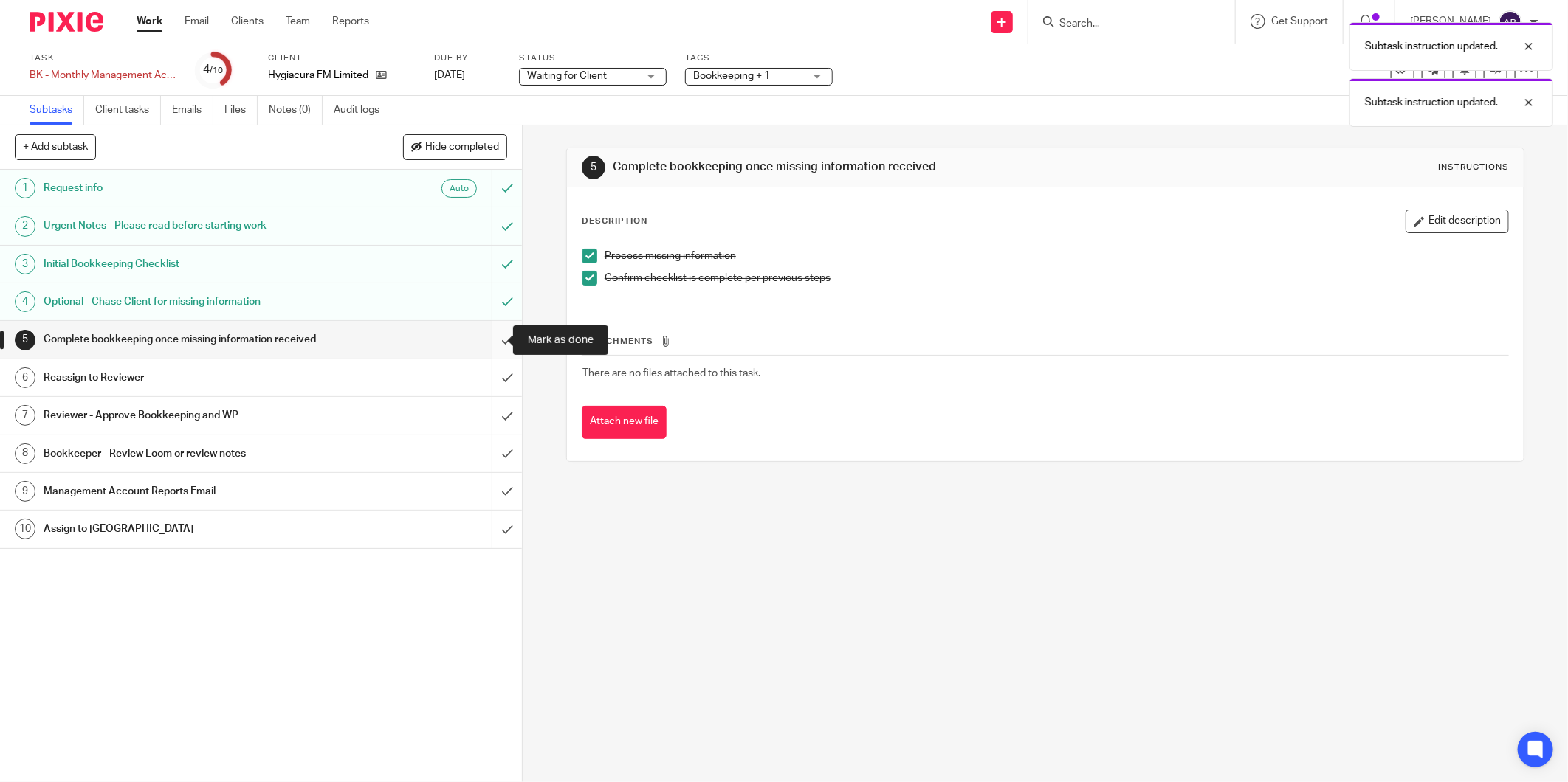
click at [483, 345] on input "submit" at bounding box center [261, 339] width 522 height 37
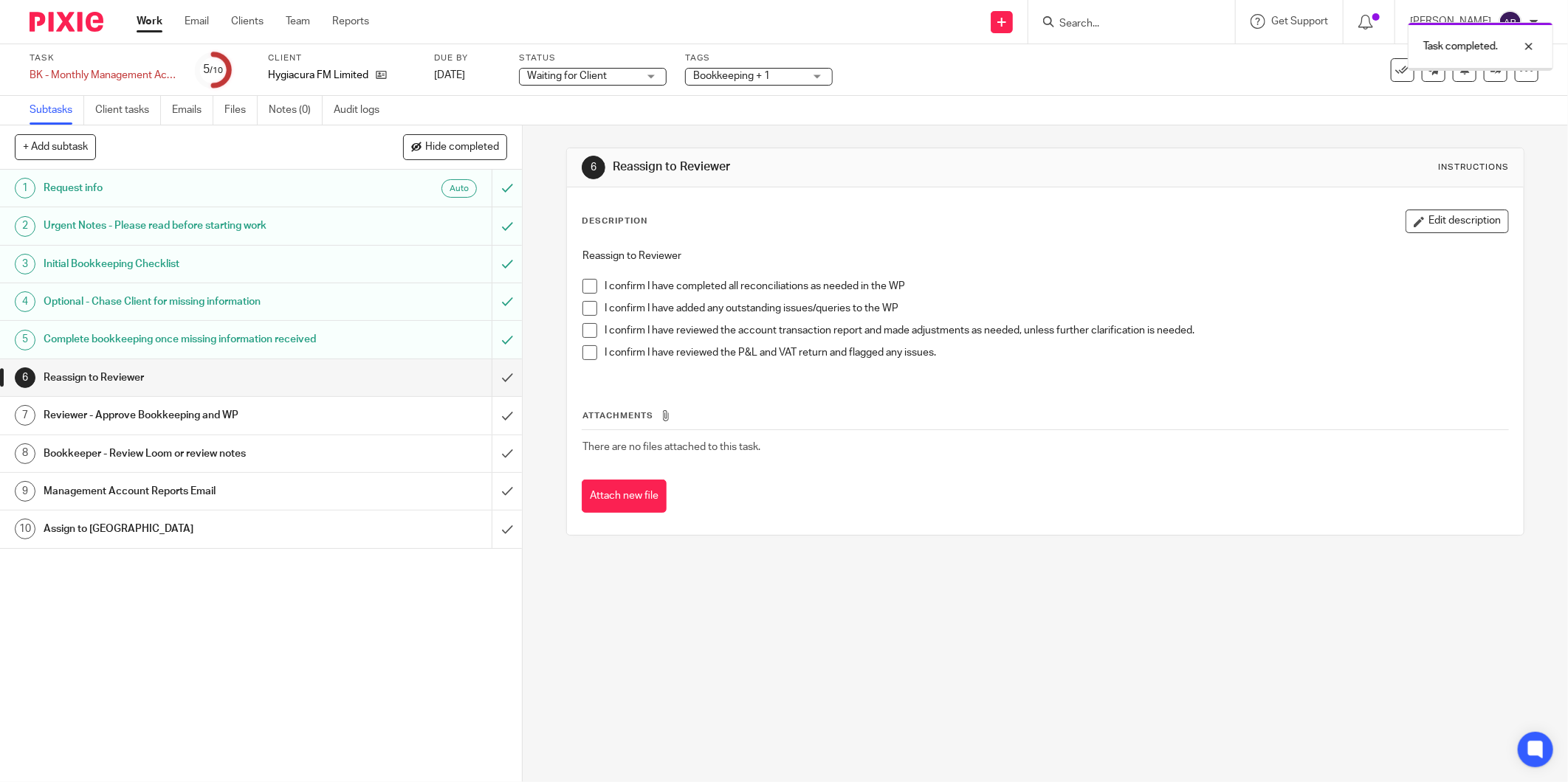
click at [291, 377] on h1 "Reassign to Reviewer" at bounding box center [188, 378] width 290 height 22
click at [586, 285] on span at bounding box center [590, 286] width 14 height 14
click at [582, 306] on span at bounding box center [590, 309] width 14 height 14
click at [577, 325] on div "Reassign to Reviewer I confirm I have completed all reconciliations as needed i…" at bounding box center [1045, 310] width 941 height 138
click at [584, 335] on span at bounding box center [590, 330] width 14 height 14
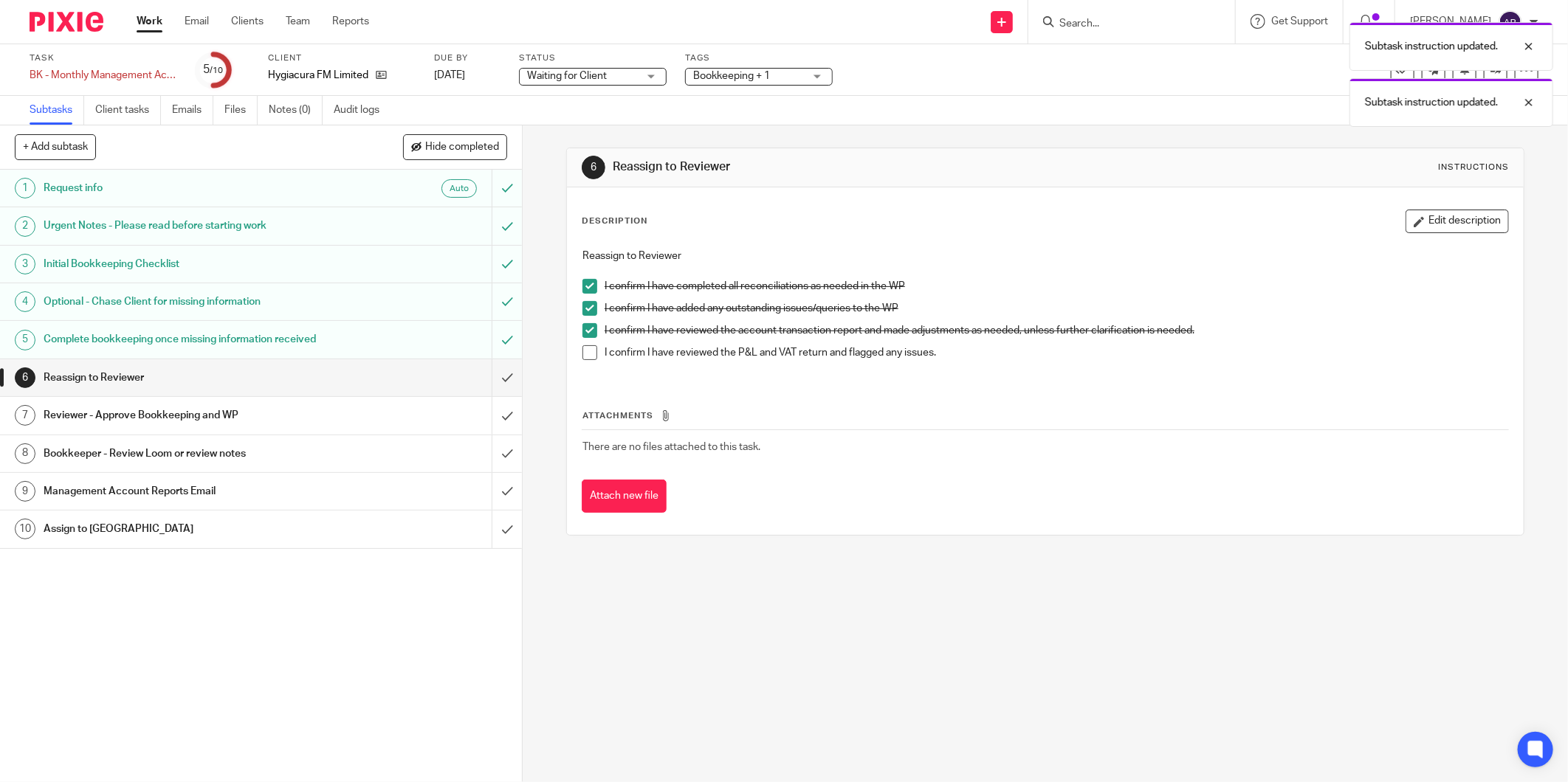
click at [583, 359] on span at bounding box center [590, 353] width 14 height 14
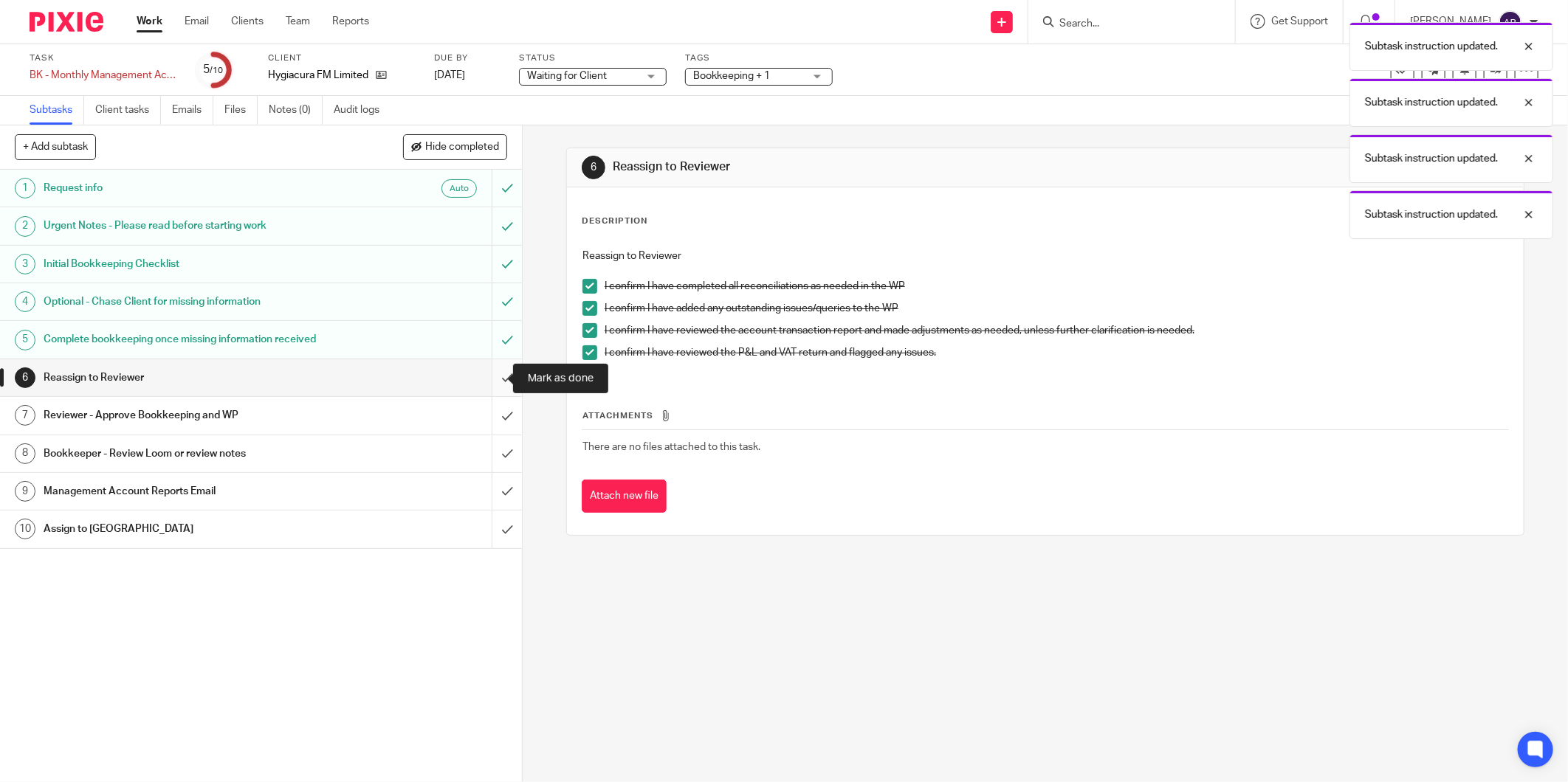
click at [490, 385] on input "submit" at bounding box center [261, 377] width 522 height 37
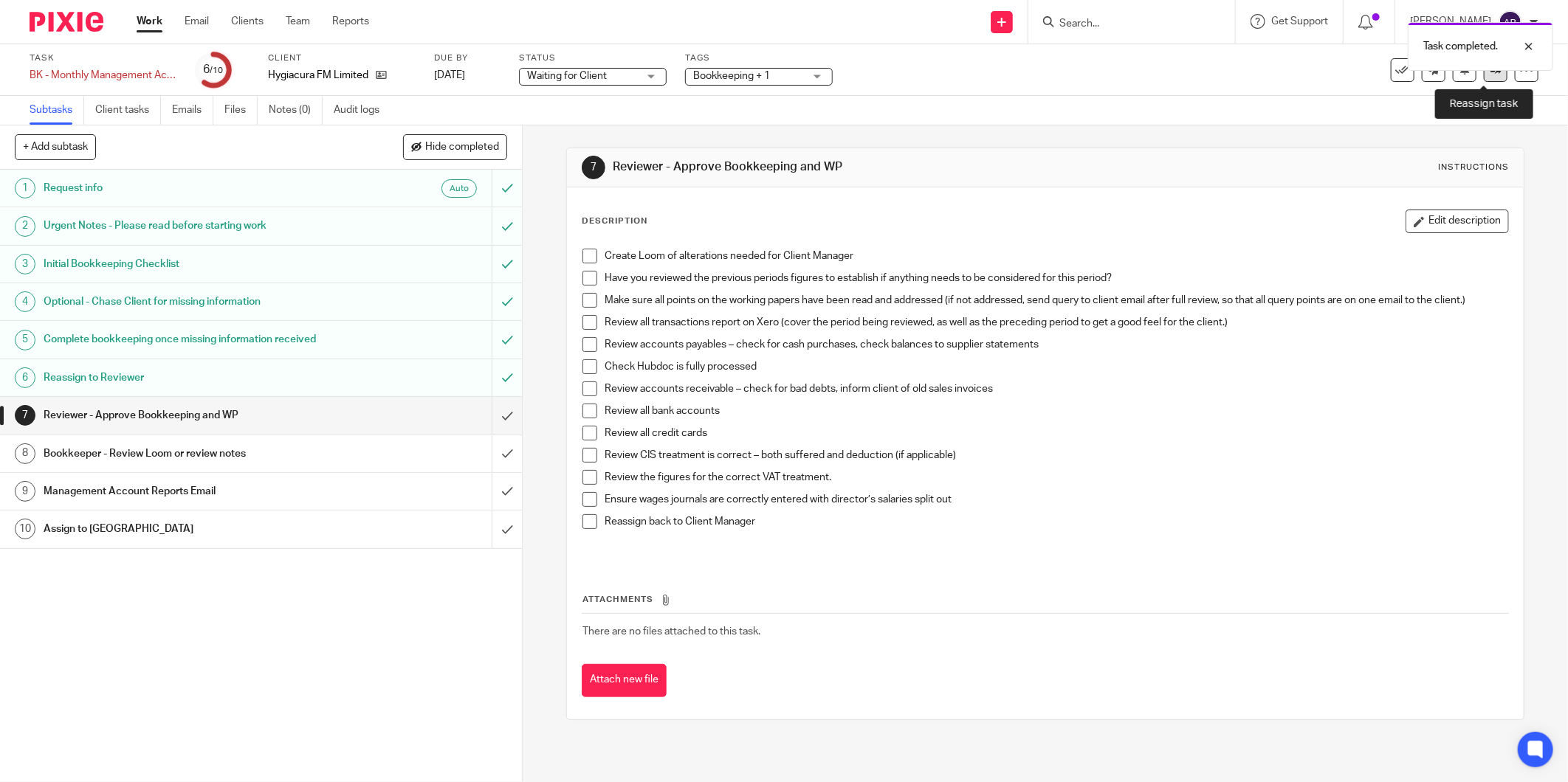
click at [1484, 74] on link at bounding box center [1496, 70] width 23 height 23
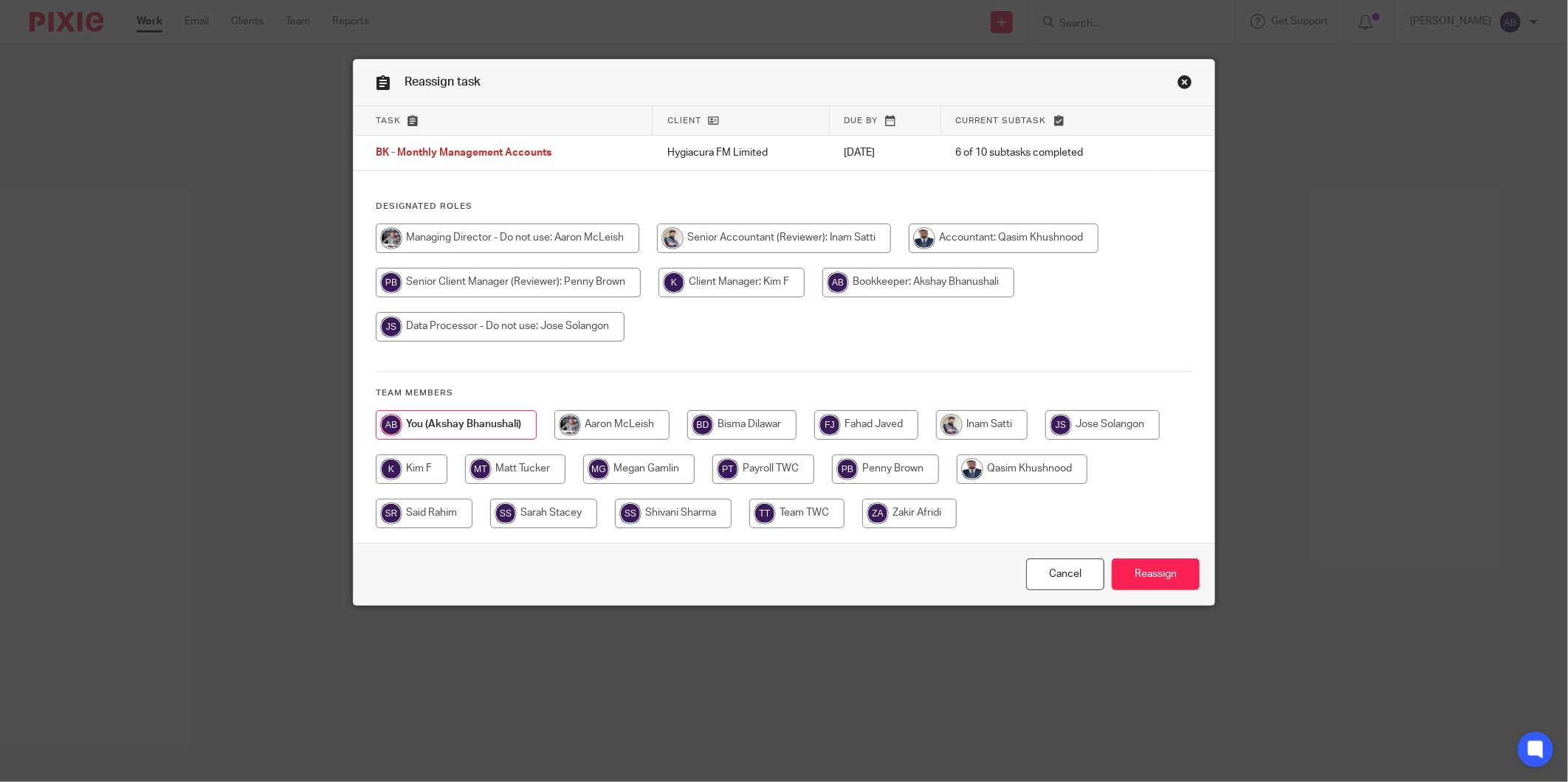
click at [410, 471] on input "radio" at bounding box center [411, 469] width 72 height 30
radio input "true"
click at [1149, 576] on input "Reassign" at bounding box center [1156, 574] width 88 height 31
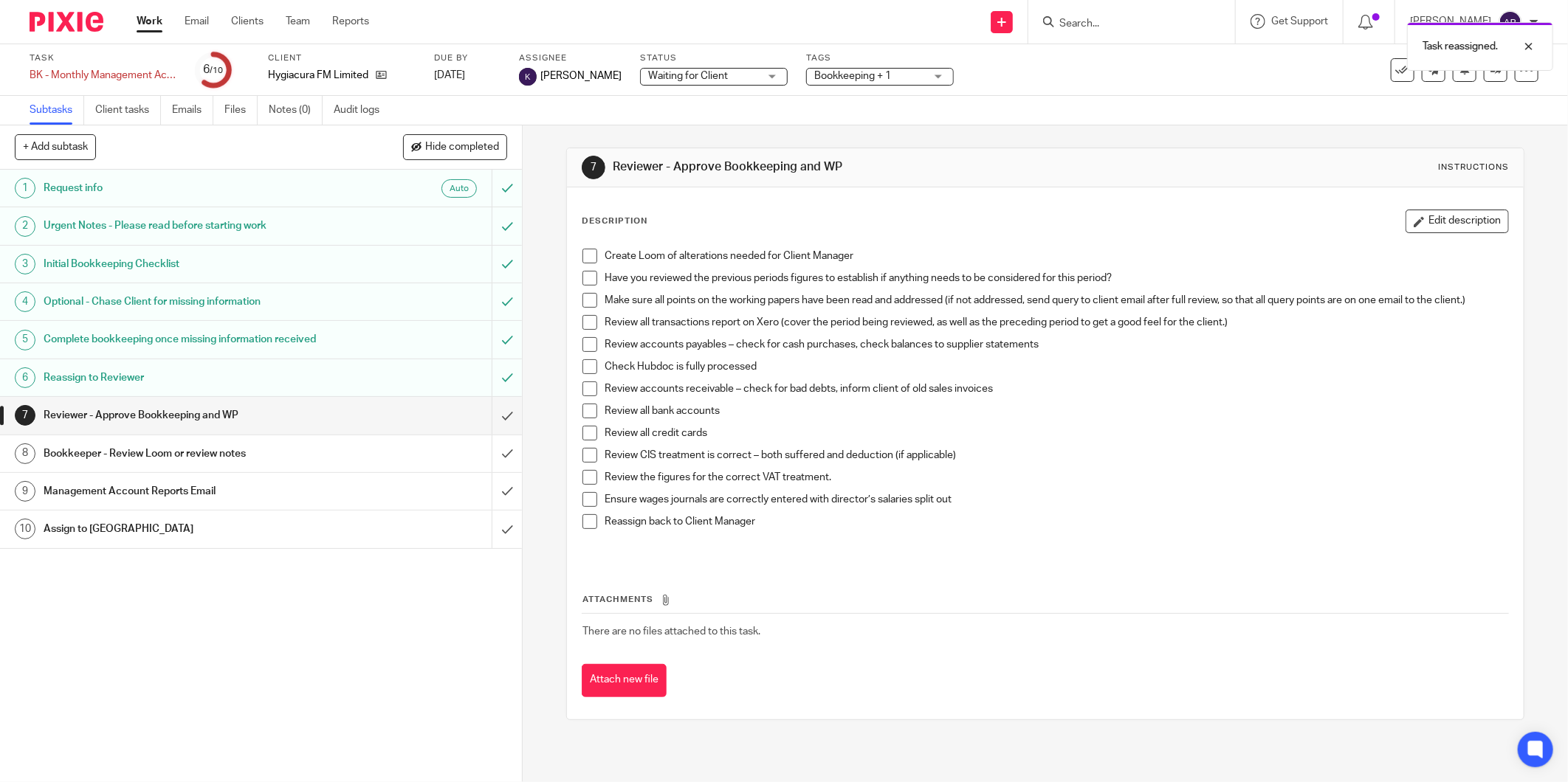
click at [139, 548] on link "10 Assign to PA" at bounding box center [246, 529] width 491 height 37
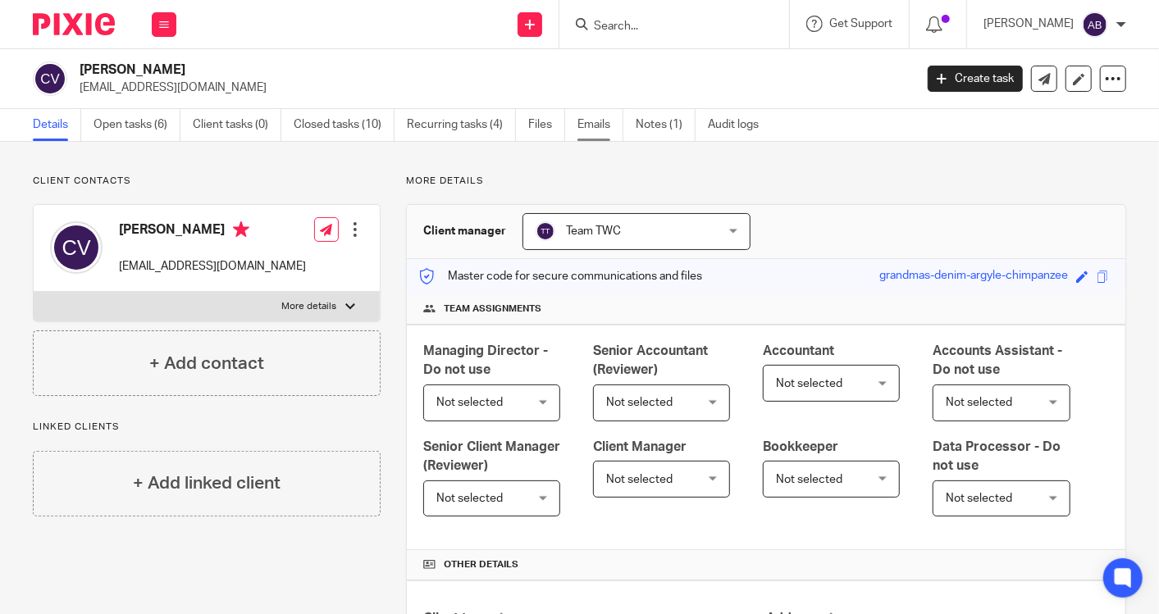
click at [590, 127] on link "Emails" at bounding box center [600, 125] width 46 height 32
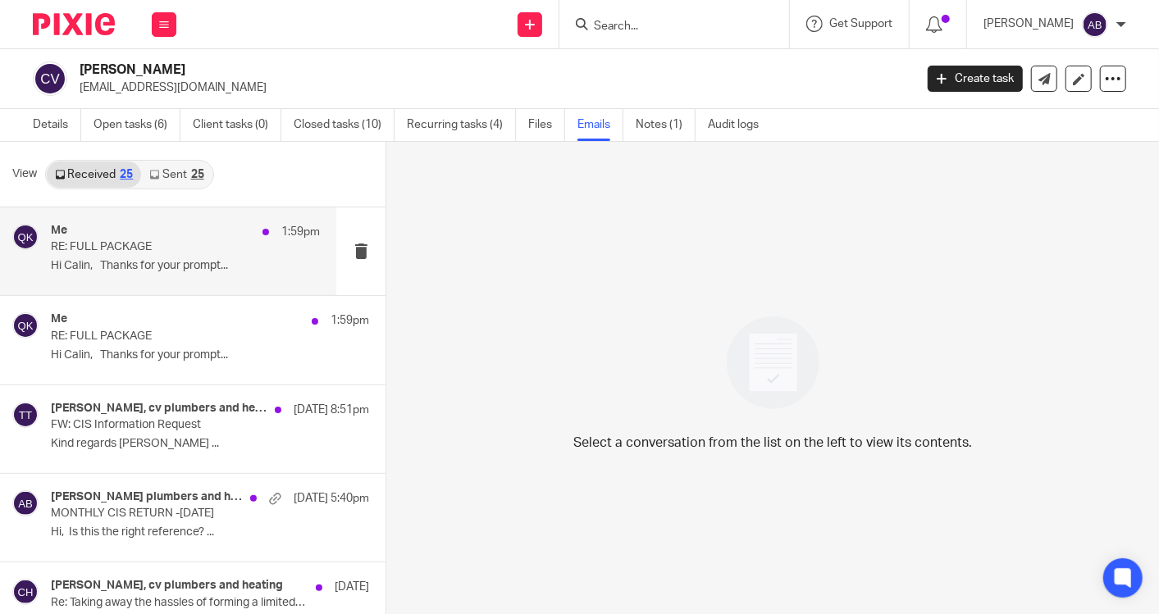
click at [157, 262] on p "Hi Calin, Thanks for your prompt..." at bounding box center [185, 266] width 269 height 14
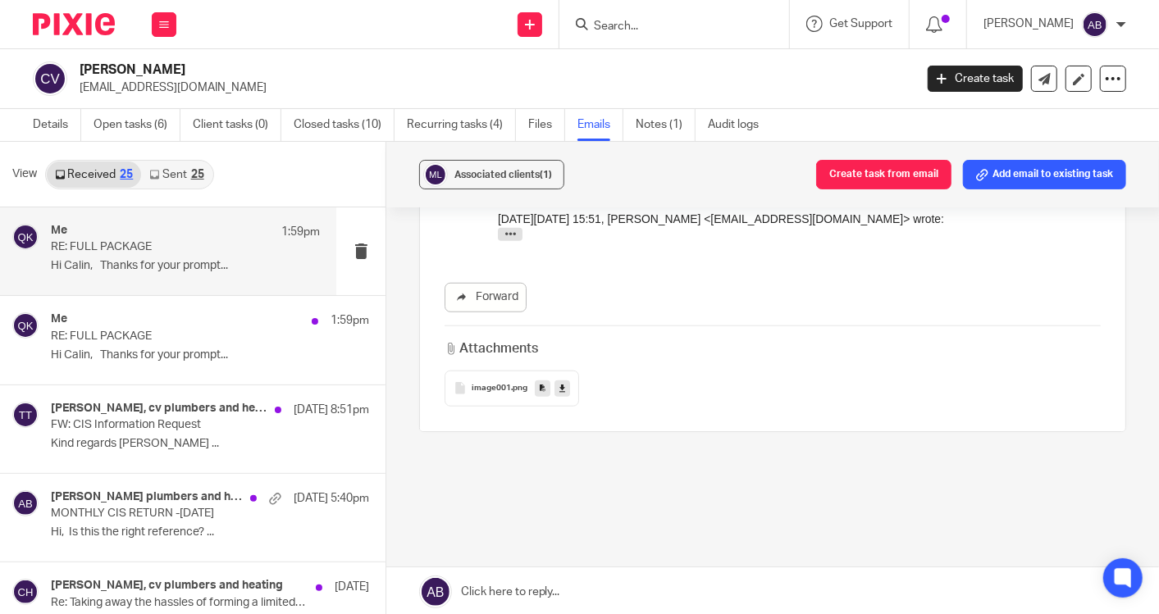
scroll to position [810, 0]
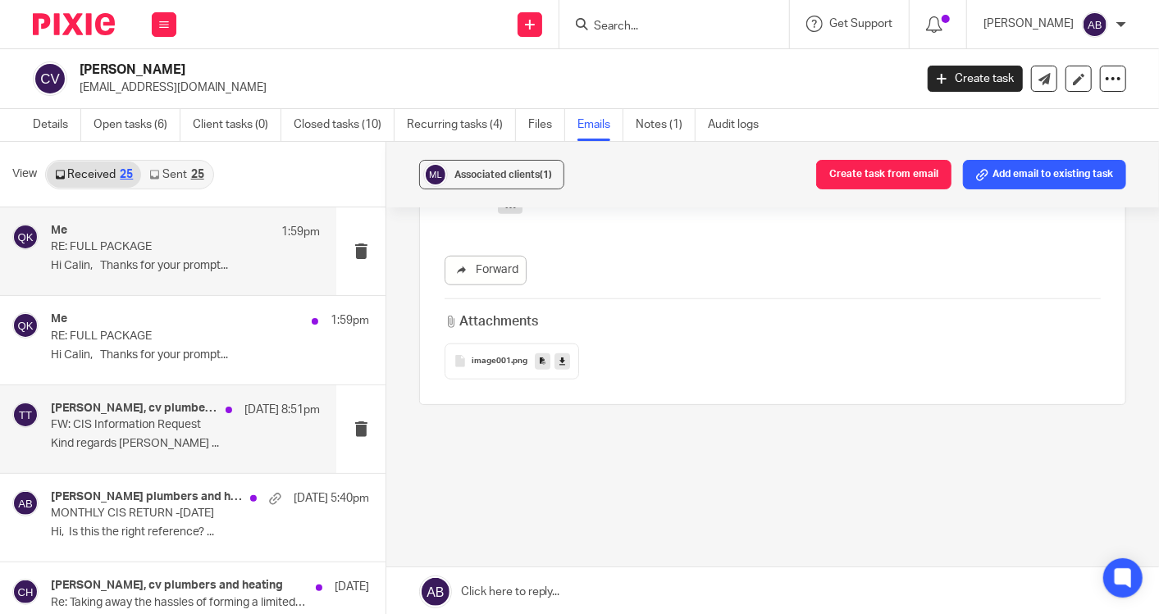
click at [160, 433] on div "[PERSON_NAME], cv plumbers and heating, Me, TWC Team [DATE] 8:51pm FW: CIS Info…" at bounding box center [185, 429] width 269 height 55
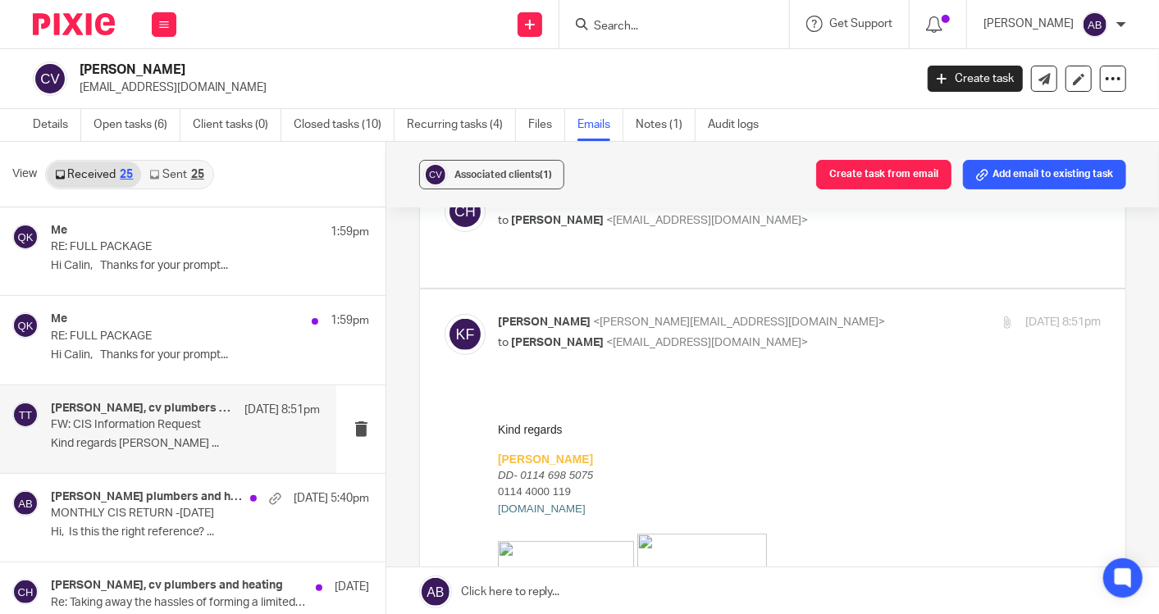
scroll to position [273, 0]
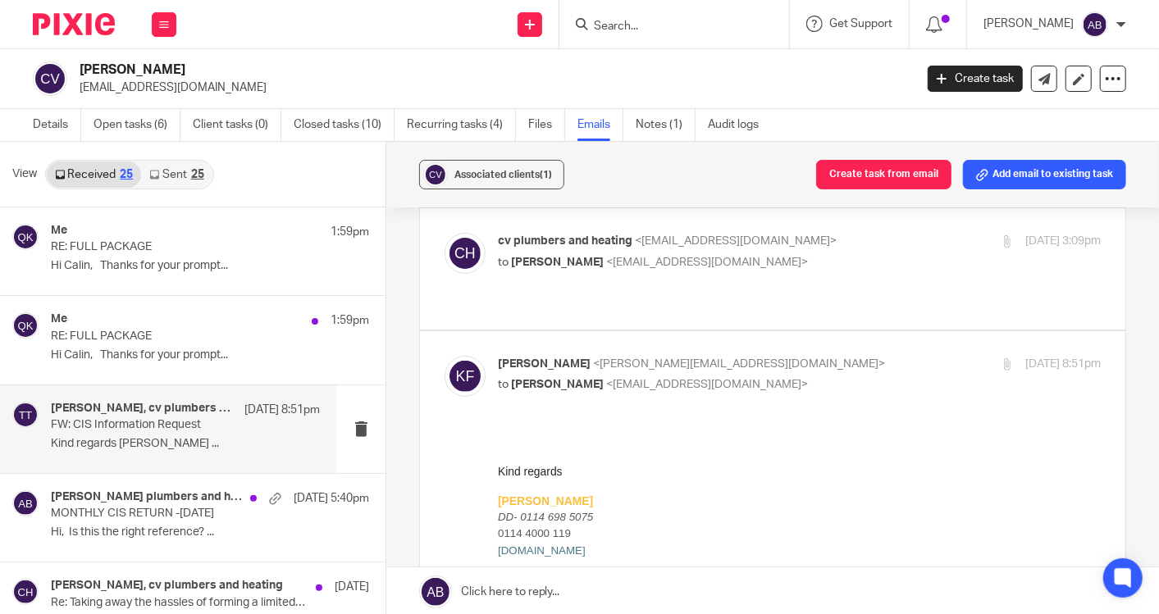
click at [849, 267] on div "cv plumbers and heating <[EMAIL_ADDRESS][DOMAIN_NAME]> to [PERSON_NAME] <[EMAIL…" at bounding box center [699, 252] width 402 height 38
checkbox input "true"
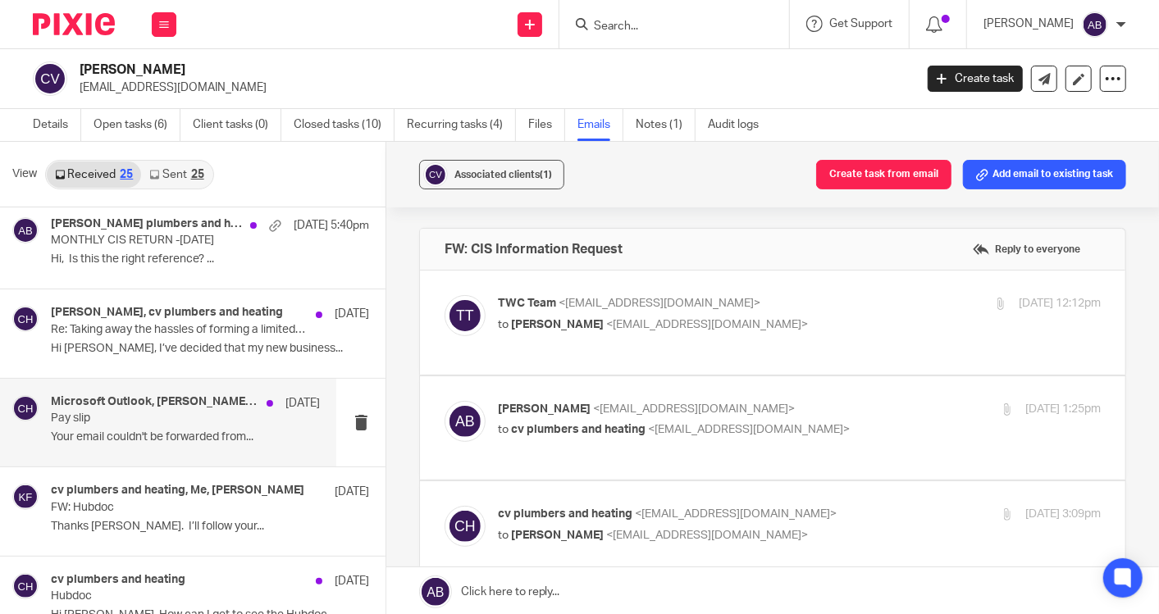
click at [161, 513] on div "cv plumbers and heating, Me, [PERSON_NAME] [DATE] FW: [PERSON_NAME] Thanks [PER…" at bounding box center [210, 511] width 318 height 55
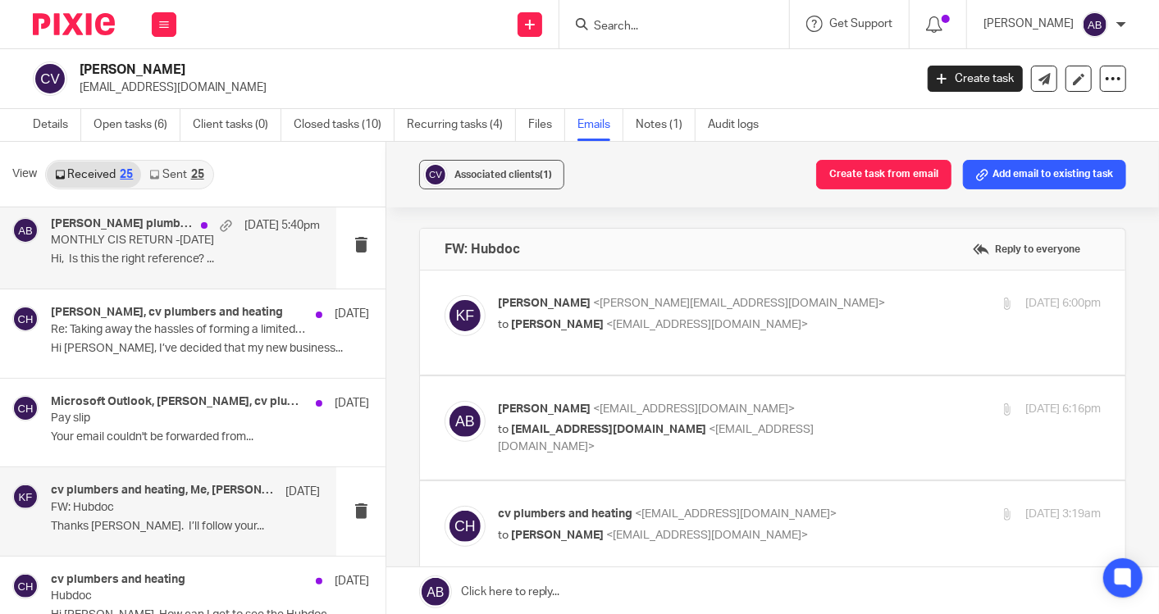
scroll to position [0, 0]
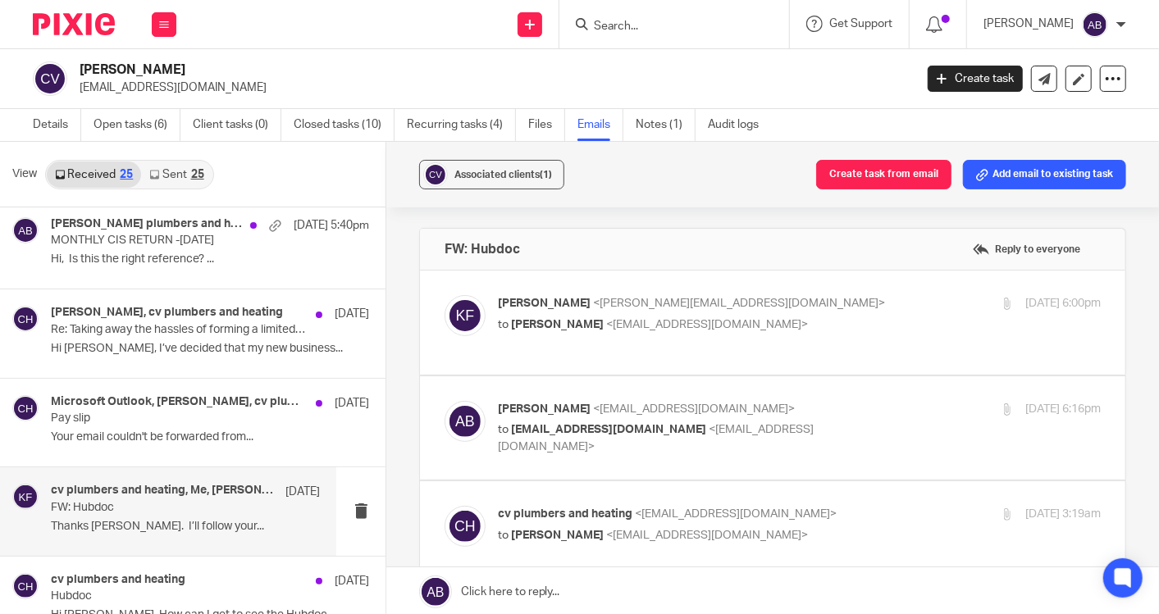
click at [164, 171] on link "Sent 25" at bounding box center [176, 175] width 71 height 26
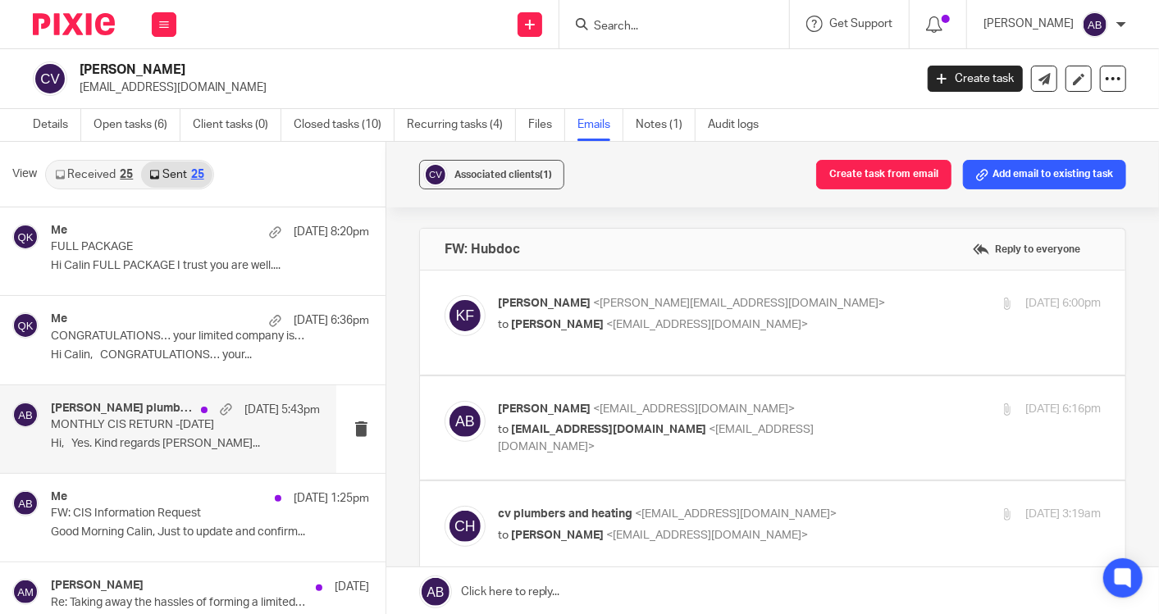
click at [148, 440] on p "Hi, Yes. Kind regards [PERSON_NAME]..." at bounding box center [185, 444] width 269 height 14
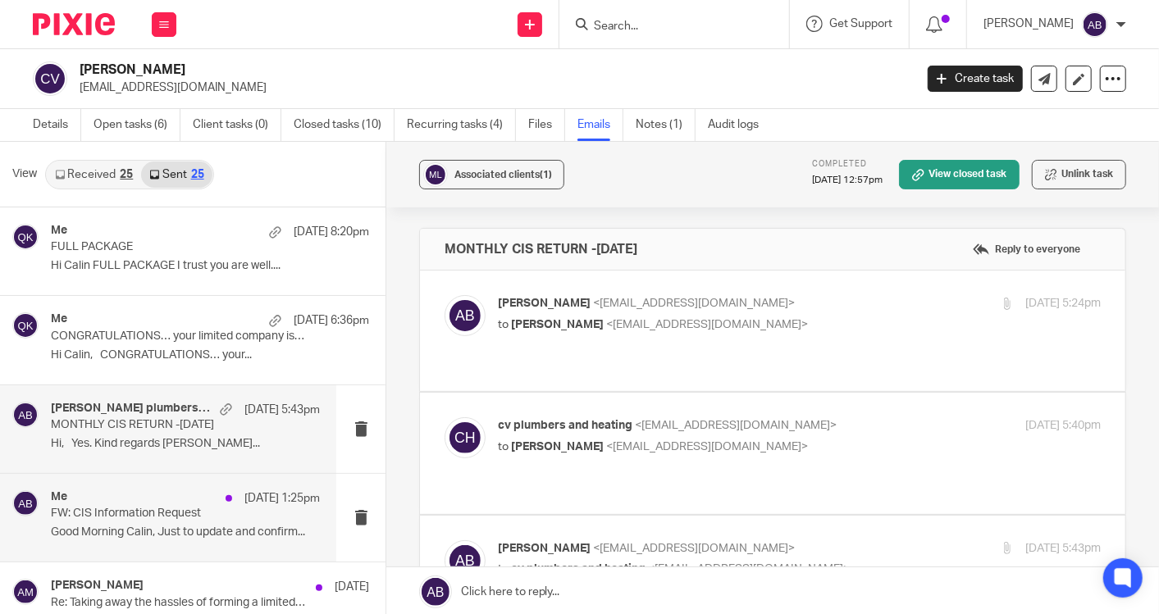
click at [157, 526] on p "Good Morning Calin, Just to update and confirm..." at bounding box center [185, 533] width 269 height 14
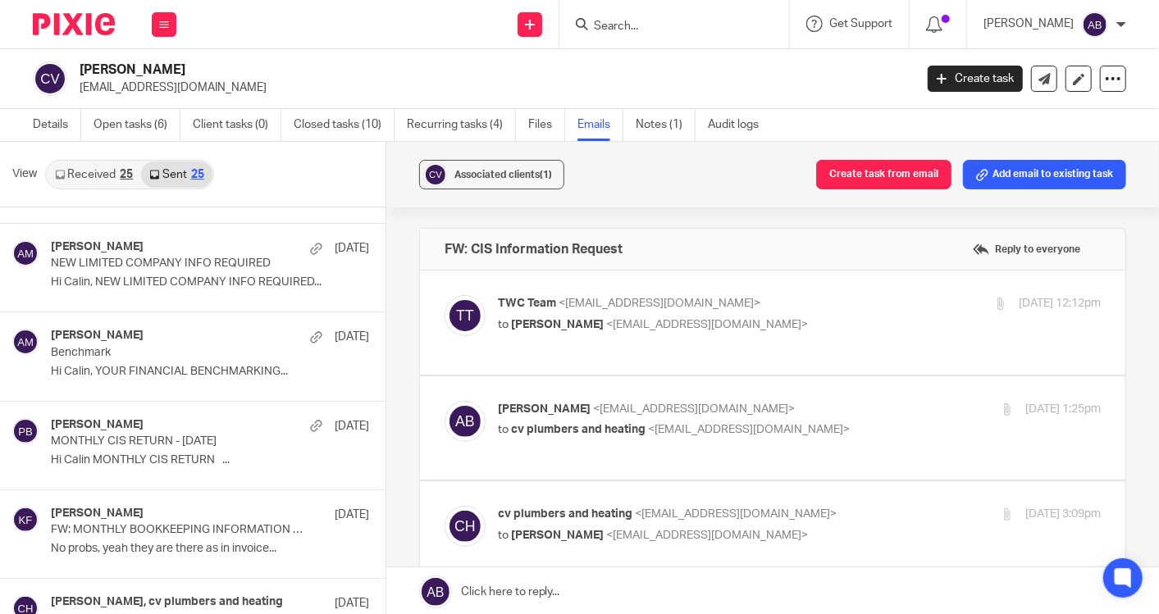
scroll to position [1002, 0]
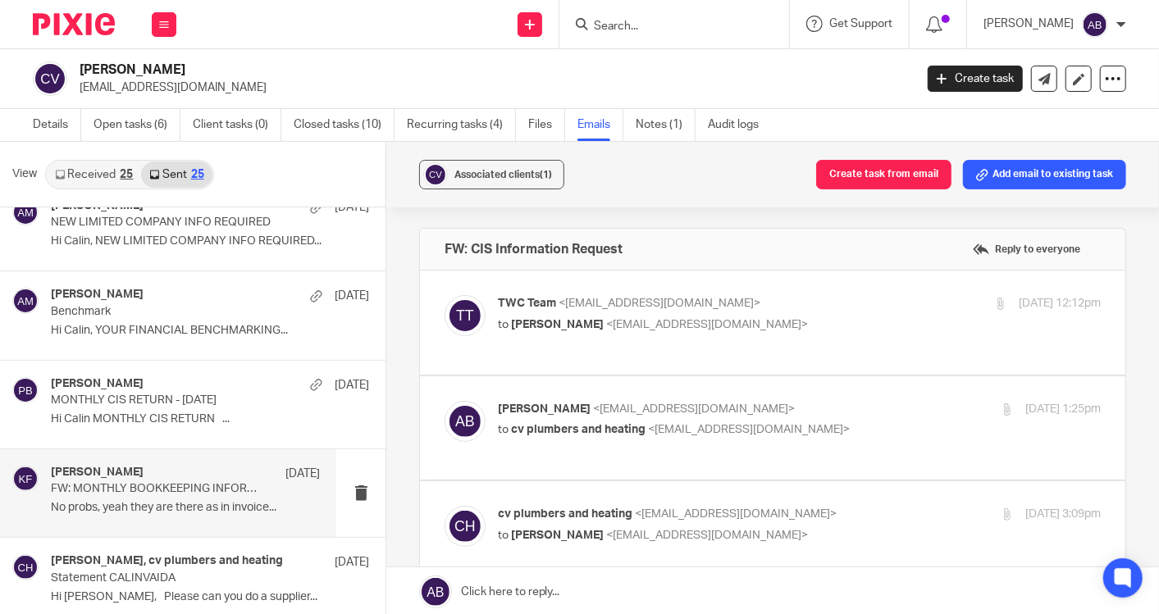
click at [168, 509] on p "No probs, yeah they are there as in invoice..." at bounding box center [185, 508] width 269 height 14
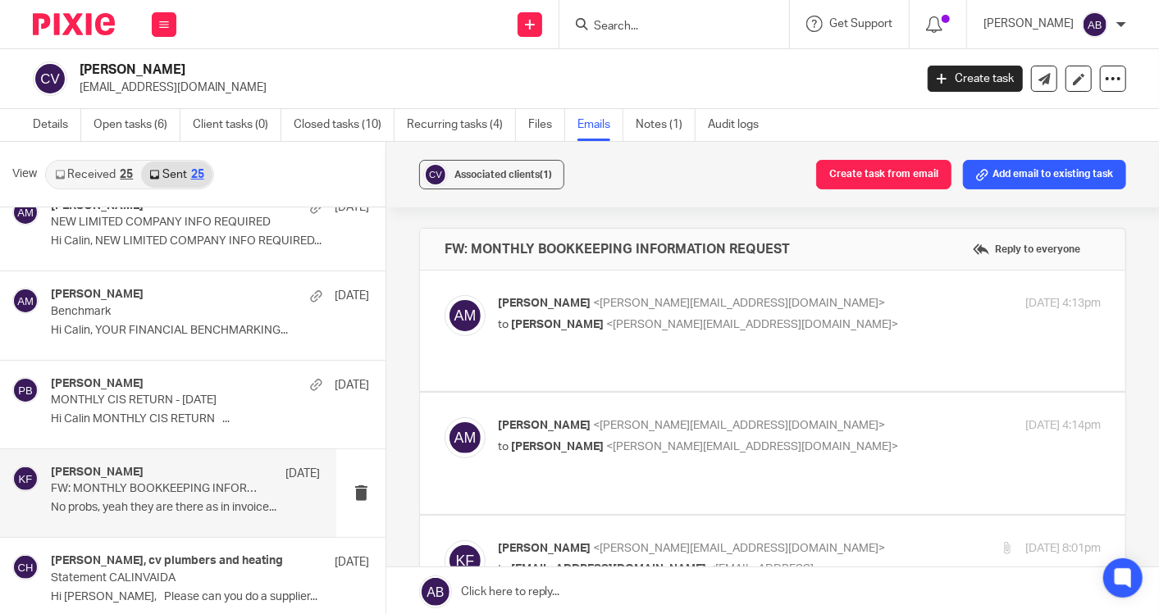
scroll to position [0, 0]
click at [650, 124] on link "Notes (1)" at bounding box center [666, 125] width 60 height 32
